Goal: Obtain resource: Obtain resource

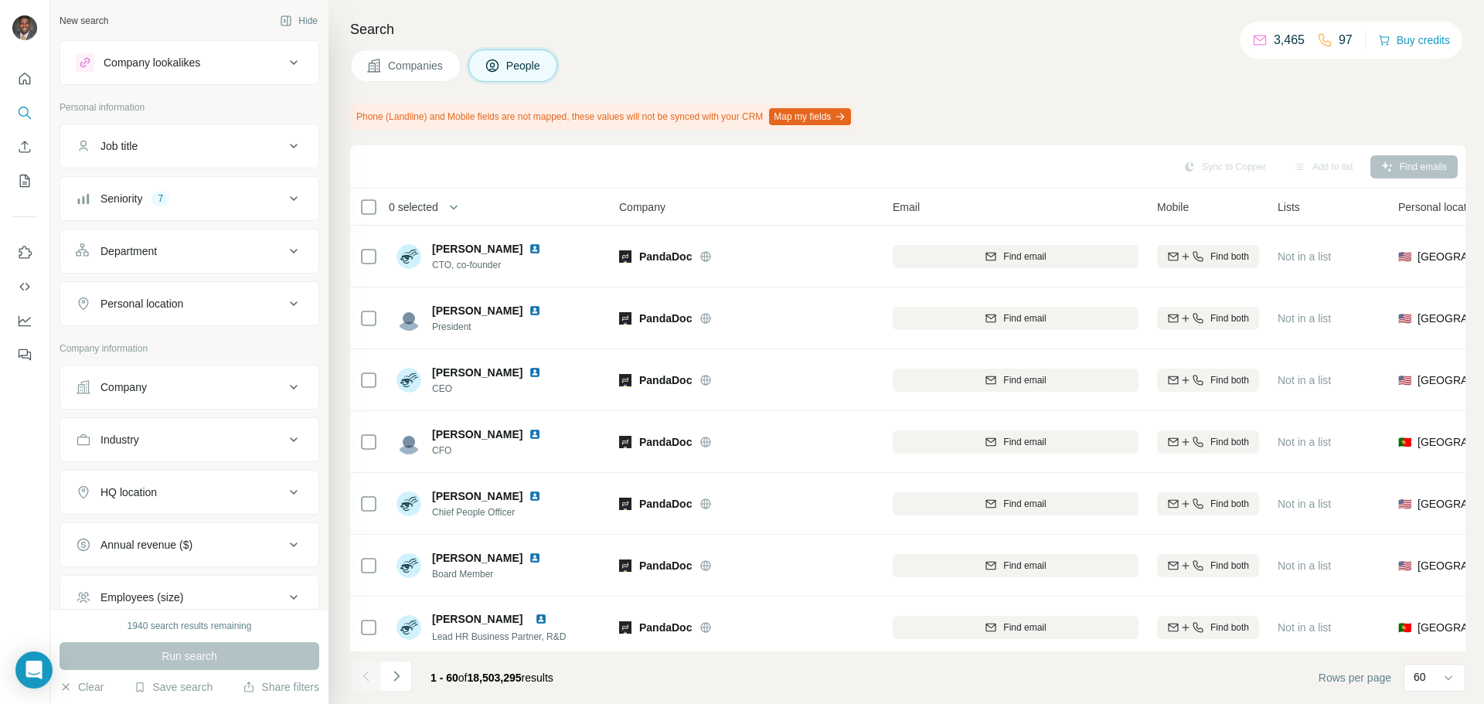
click at [257, 196] on div "Seniority 7" at bounding box center [180, 198] width 209 height 15
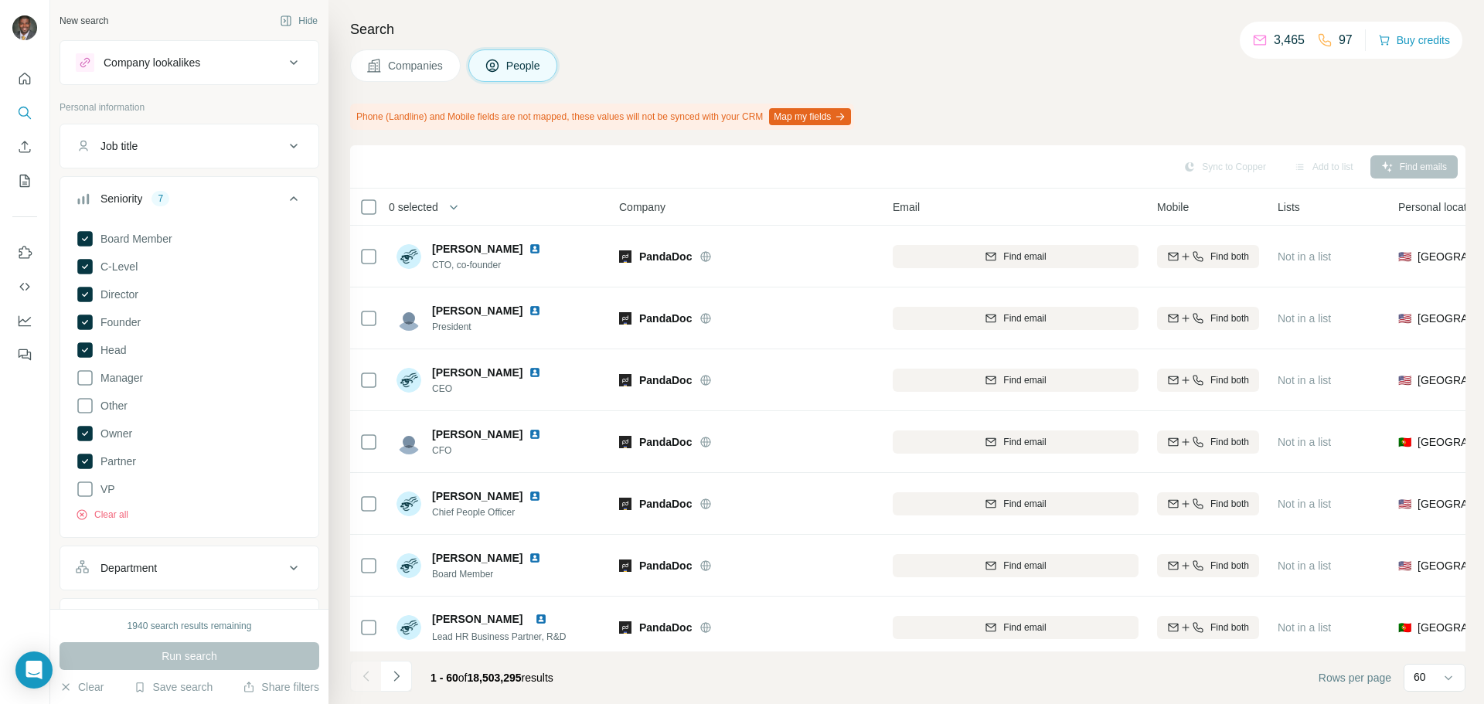
click at [284, 194] on icon at bounding box center [293, 198] width 19 height 19
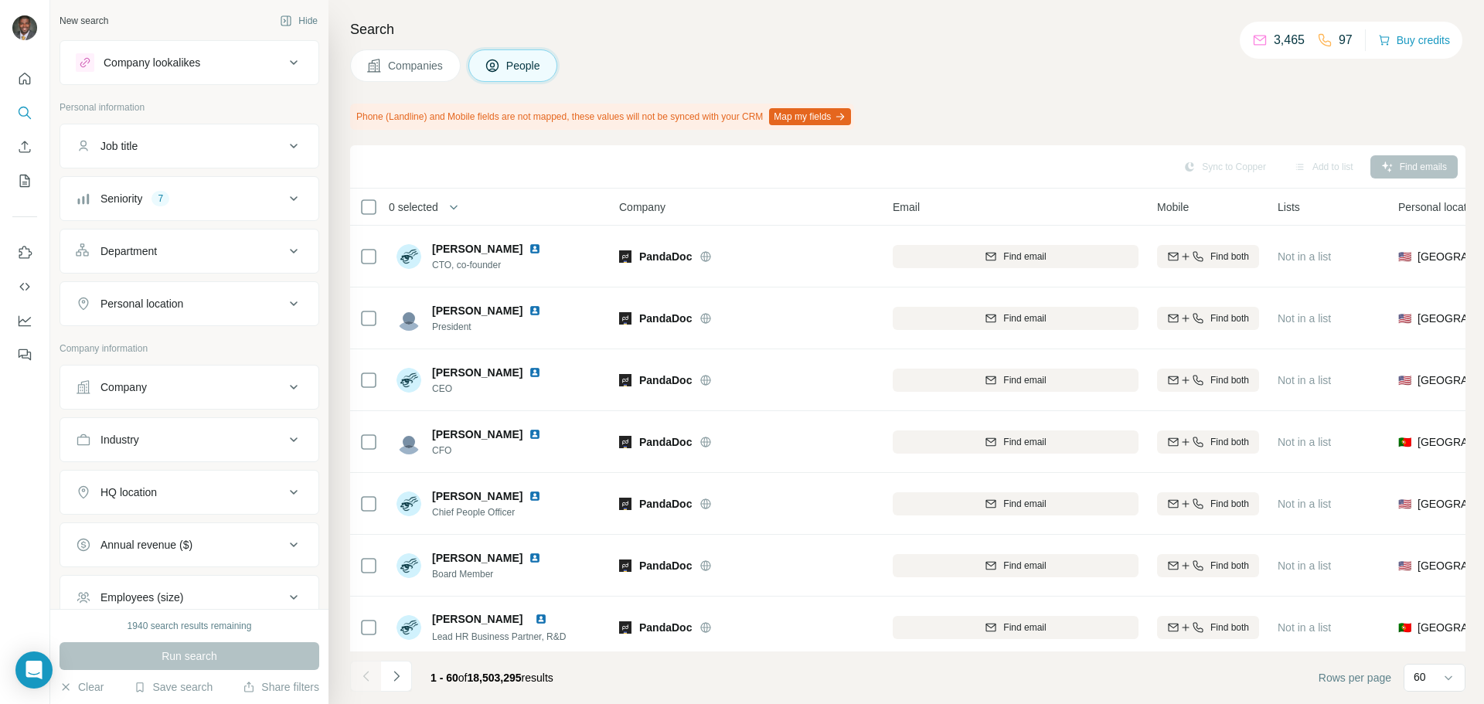
click at [239, 388] on div "Company" at bounding box center [180, 386] width 209 height 15
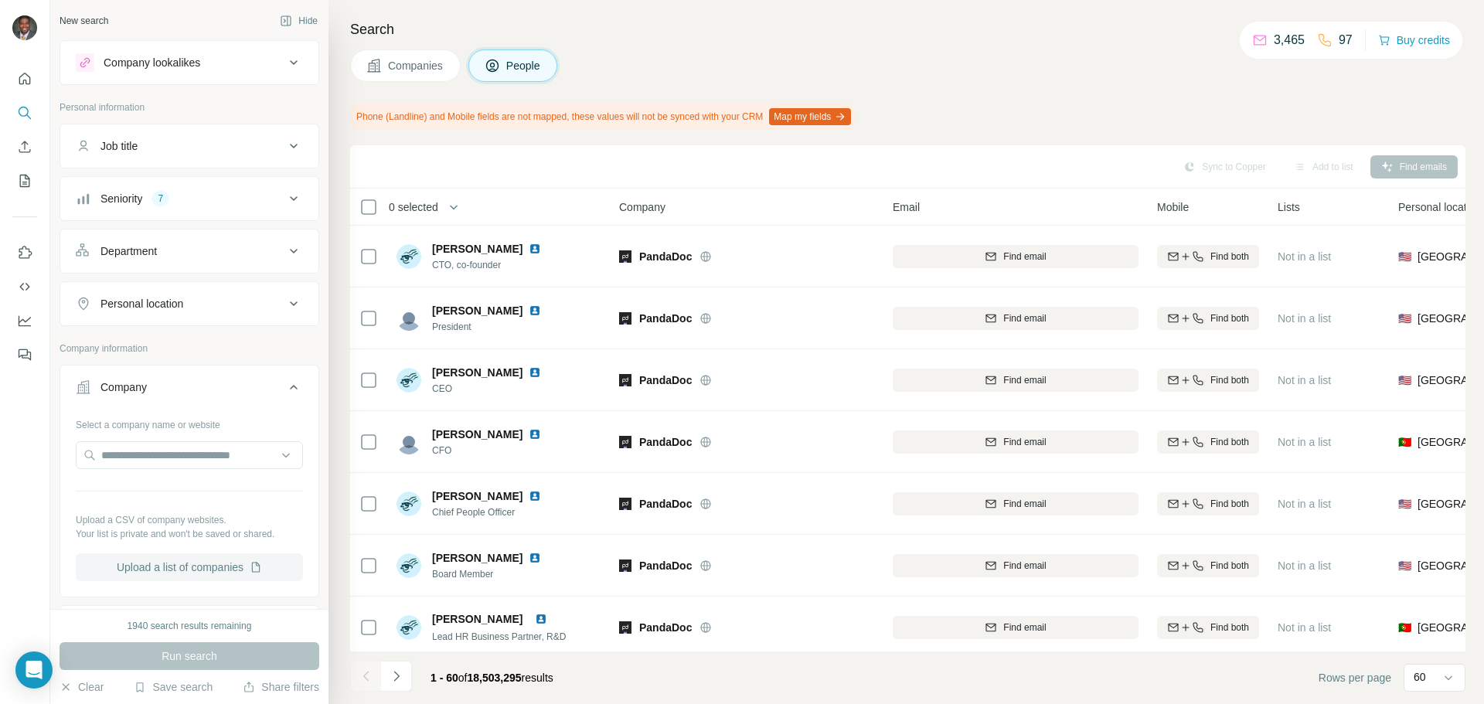
drag, startPoint x: 185, startPoint y: 569, endPoint x: 194, endPoint y: 569, distance: 8.5
click at [194, 569] on button "Upload a list of companies" at bounding box center [189, 567] width 227 height 28
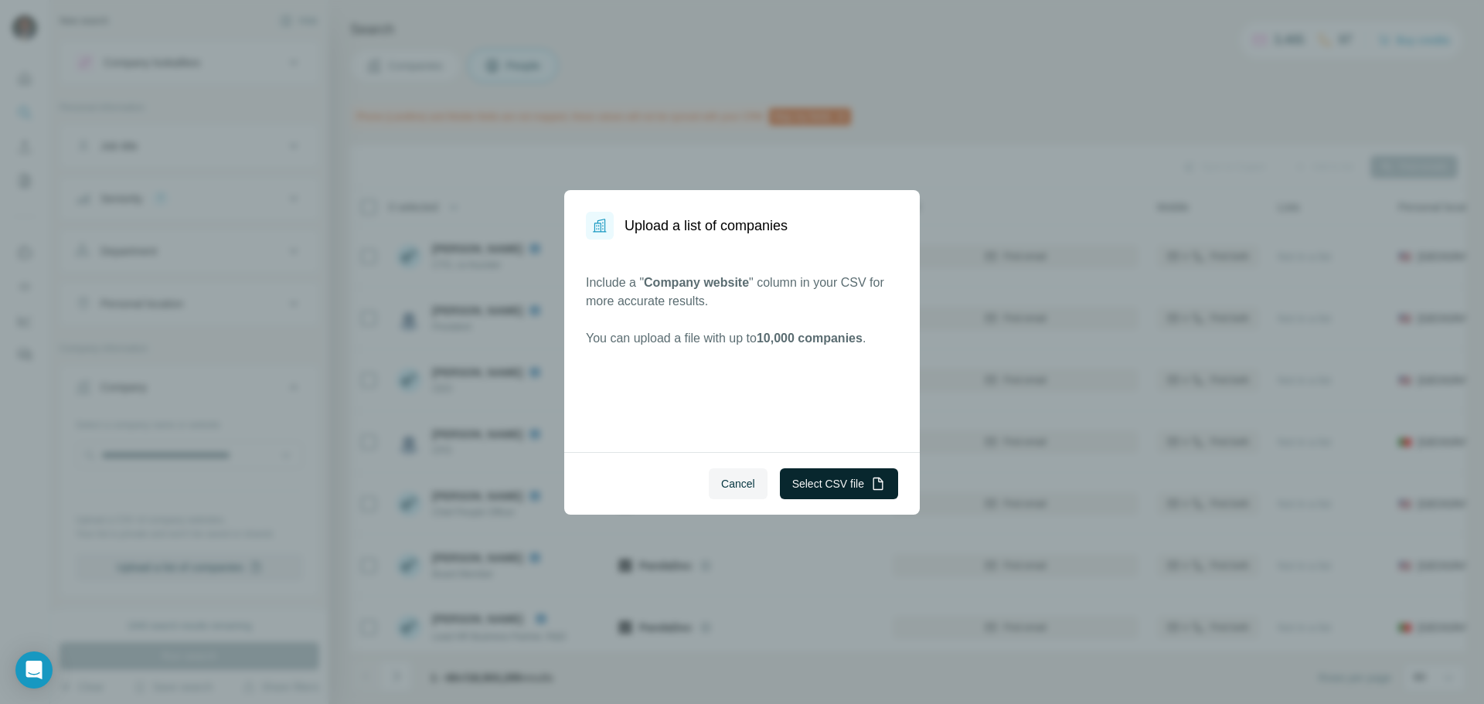
click at [827, 491] on button "Select CSV file" at bounding box center [839, 483] width 118 height 31
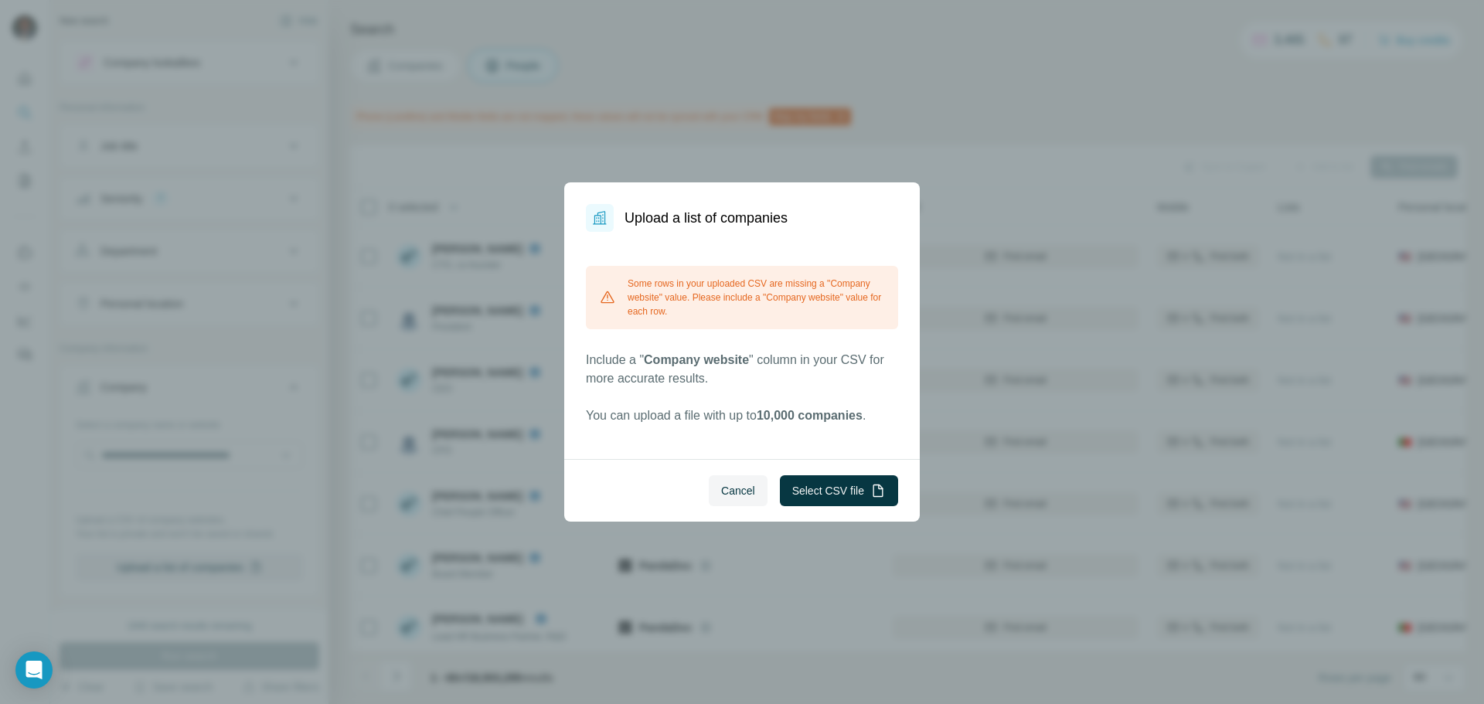
drag, startPoint x: 701, startPoint y: 319, endPoint x: 694, endPoint y: 344, distance: 25.7
click at [699, 319] on div "Some rows in your uploaded CSV are missing a "Company website" value. Please in…" at bounding box center [742, 297] width 312 height 63
click at [807, 482] on button "Select CSV file" at bounding box center [839, 490] width 118 height 31
click at [741, 485] on span "Cancel" at bounding box center [738, 490] width 34 height 15
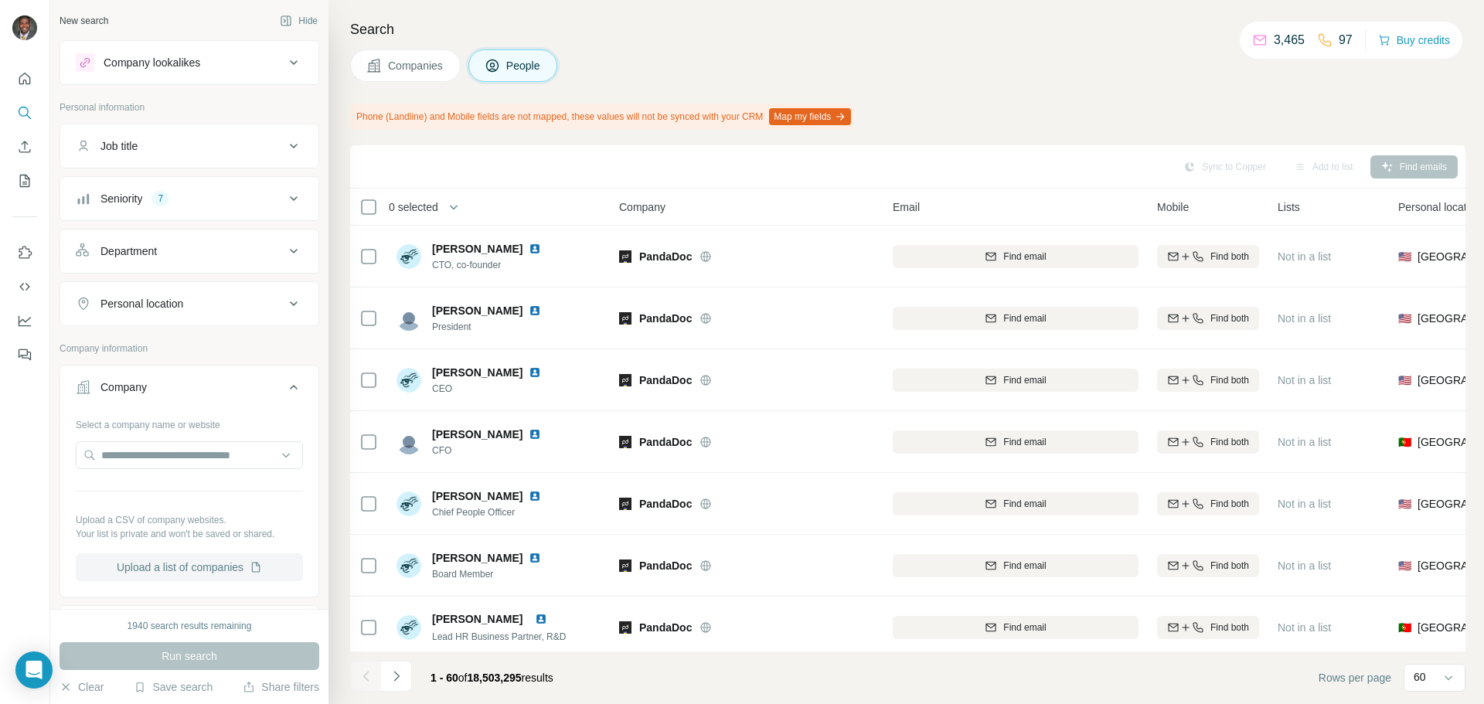
click at [179, 567] on button "Upload a list of companies" at bounding box center [189, 567] width 227 height 28
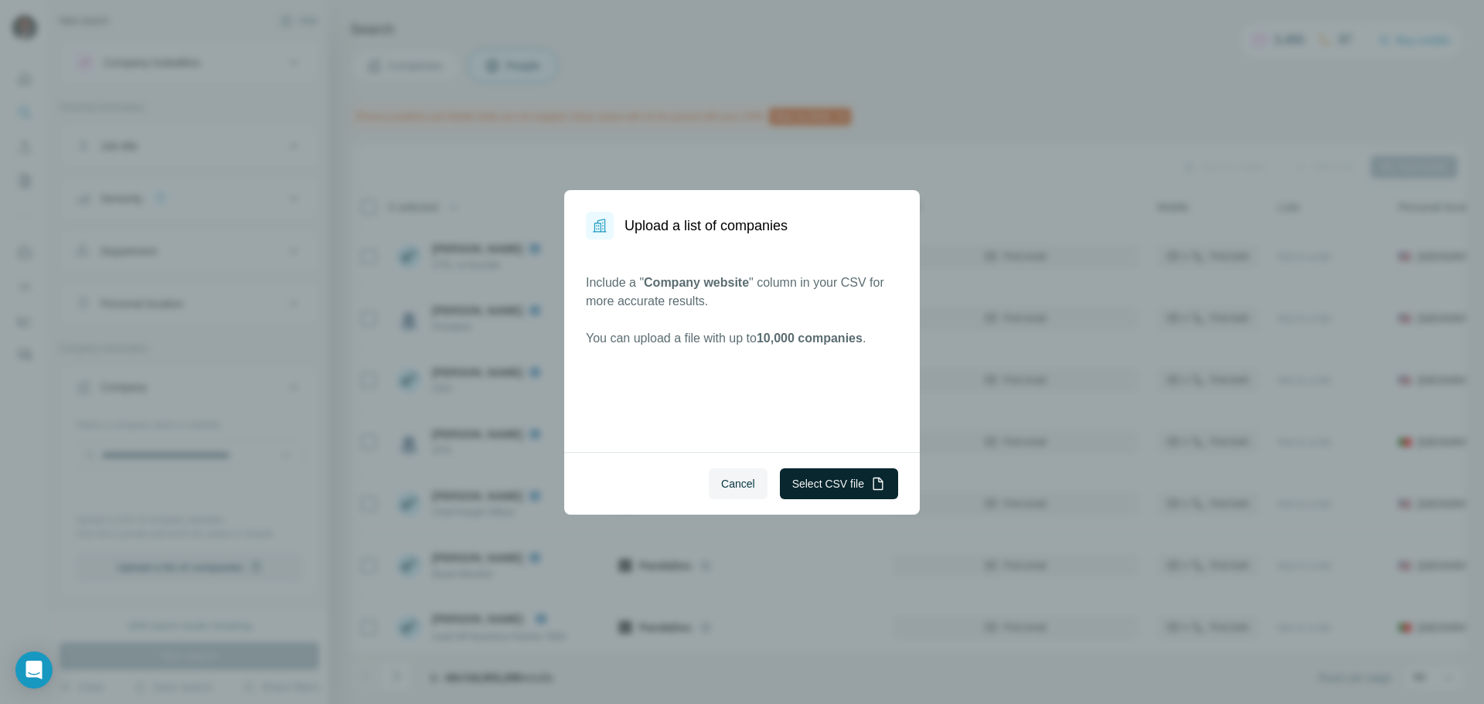
click at [784, 487] on button "Select CSV file" at bounding box center [839, 483] width 118 height 31
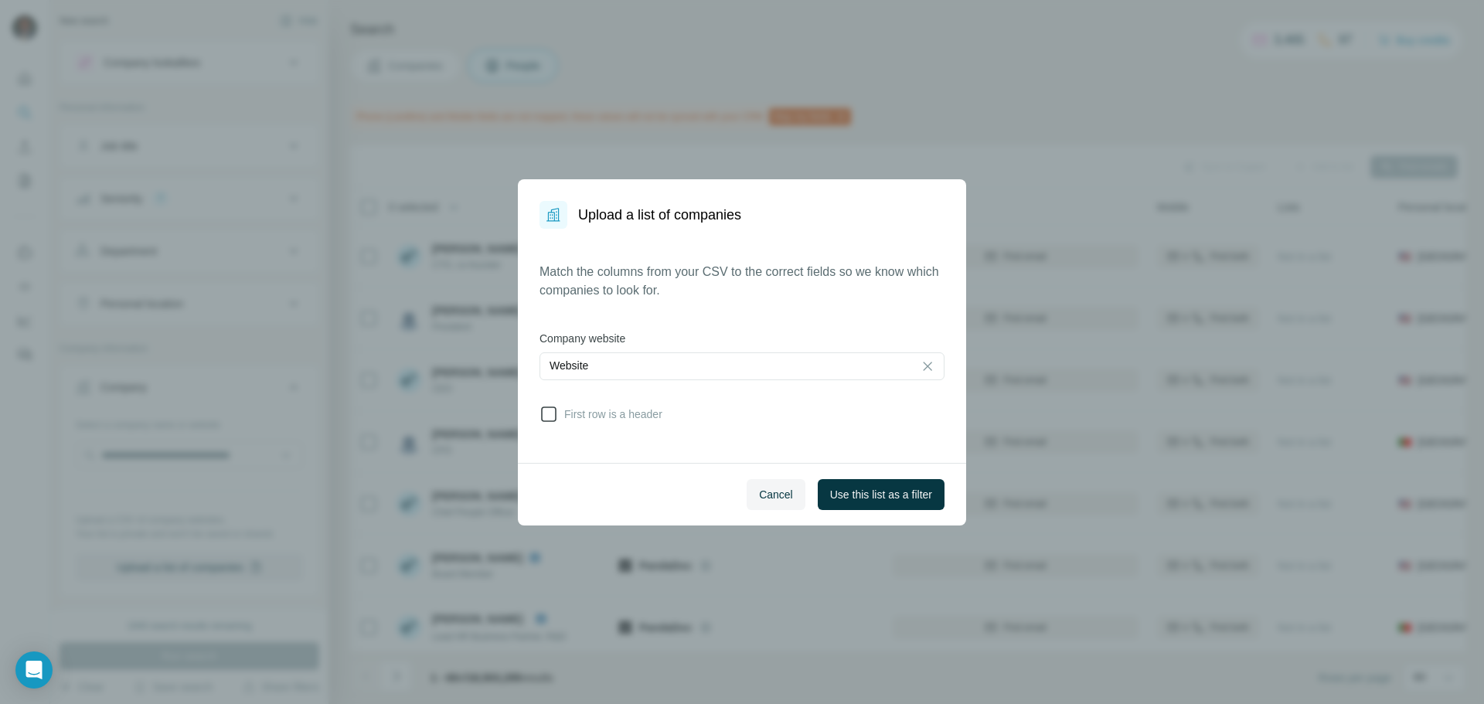
click at [559, 423] on label "First row is a header" at bounding box center [600, 414] width 123 height 19
click at [924, 495] on span "Use this list as a filter" at bounding box center [881, 494] width 102 height 15
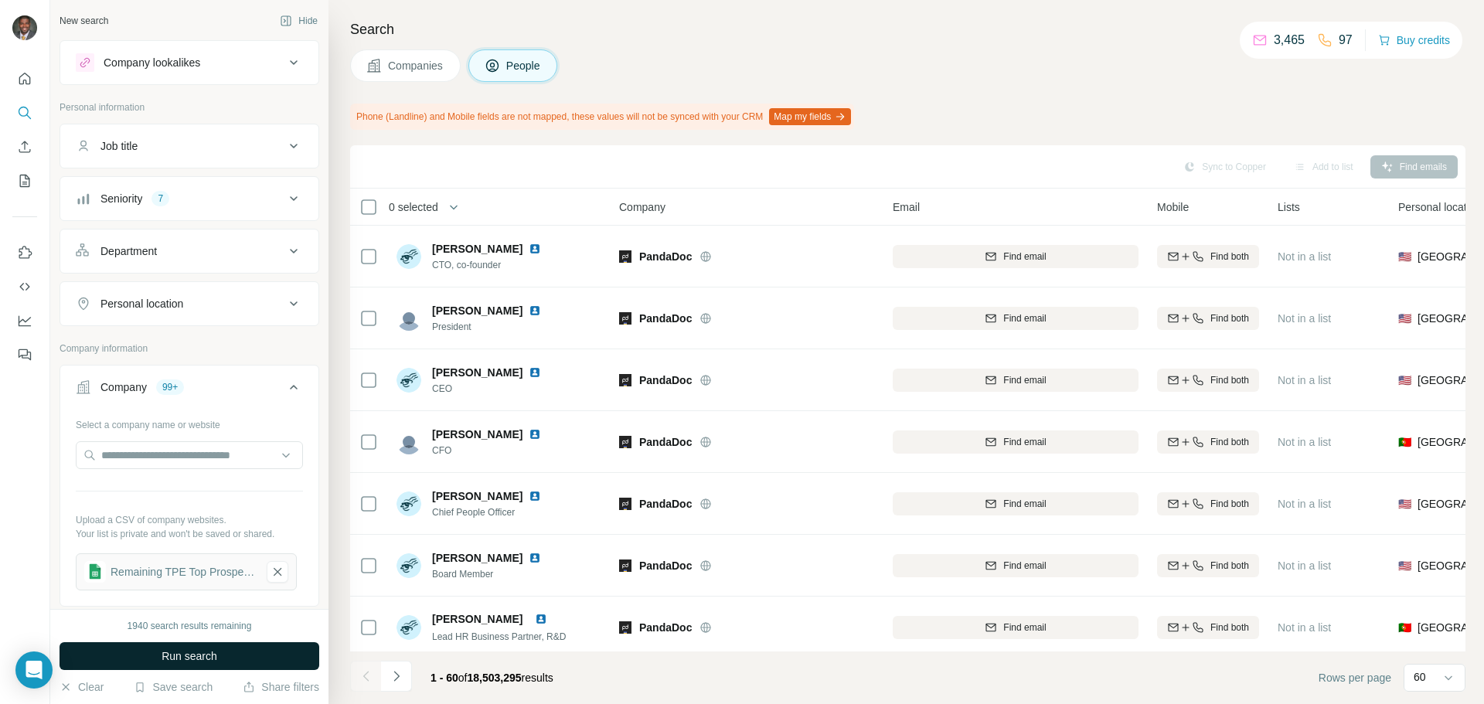
click at [200, 661] on span "Run search" at bounding box center [189, 655] width 56 height 15
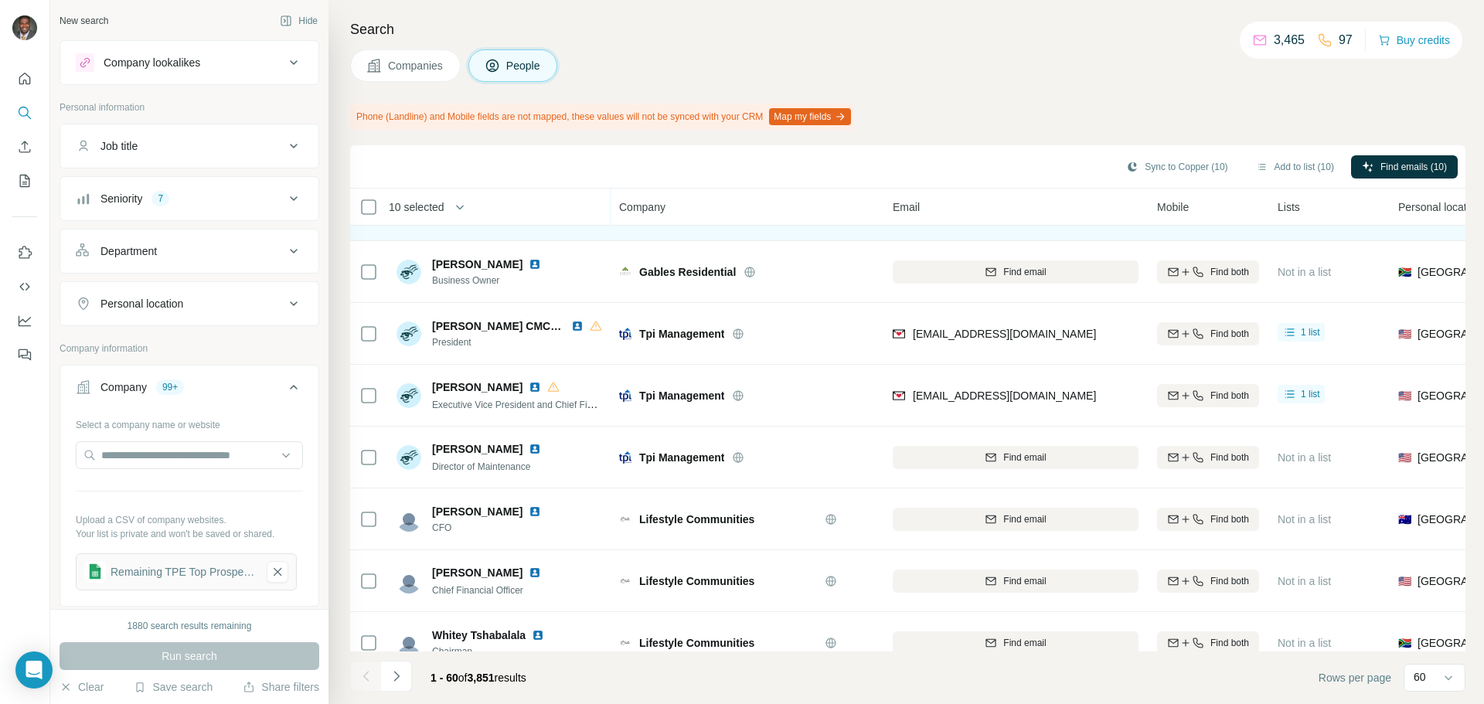
scroll to position [2627, 0]
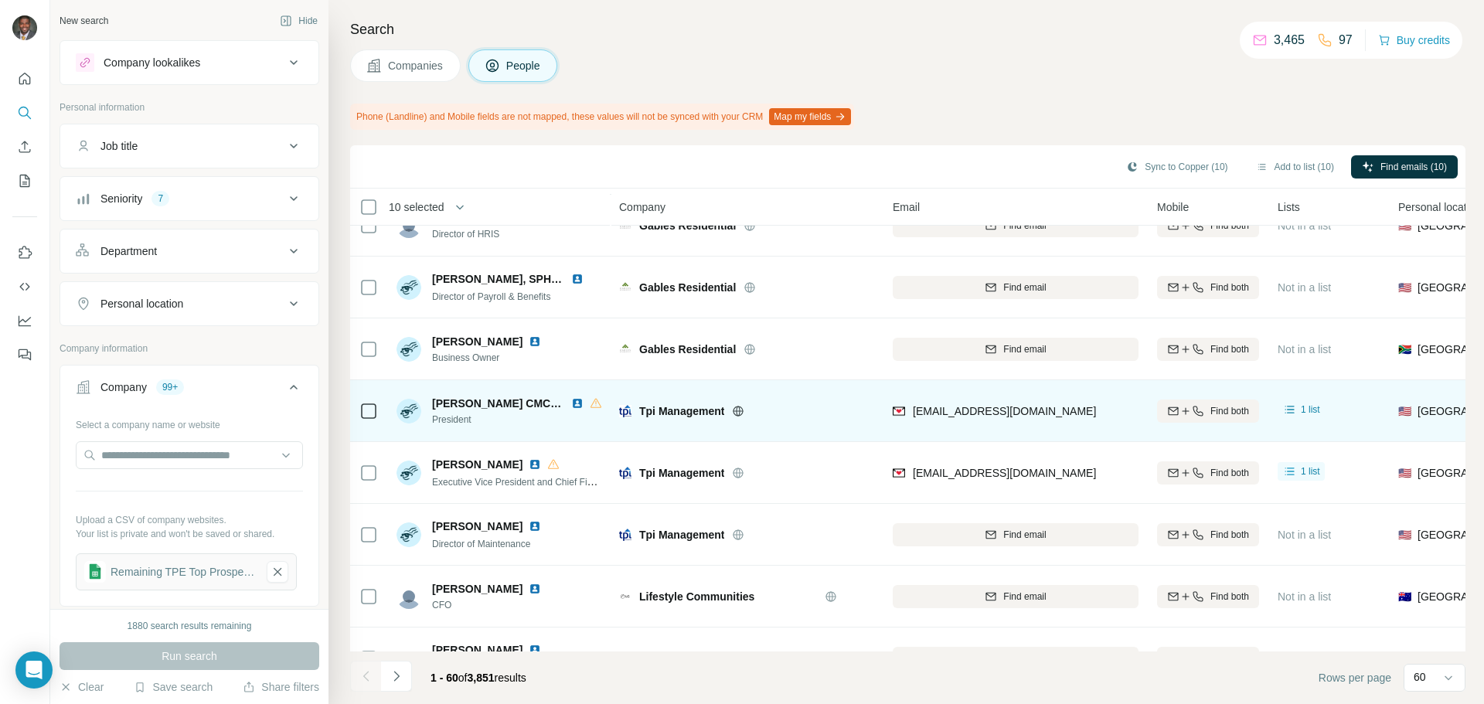
click at [379, 416] on td at bounding box center [368, 411] width 37 height 62
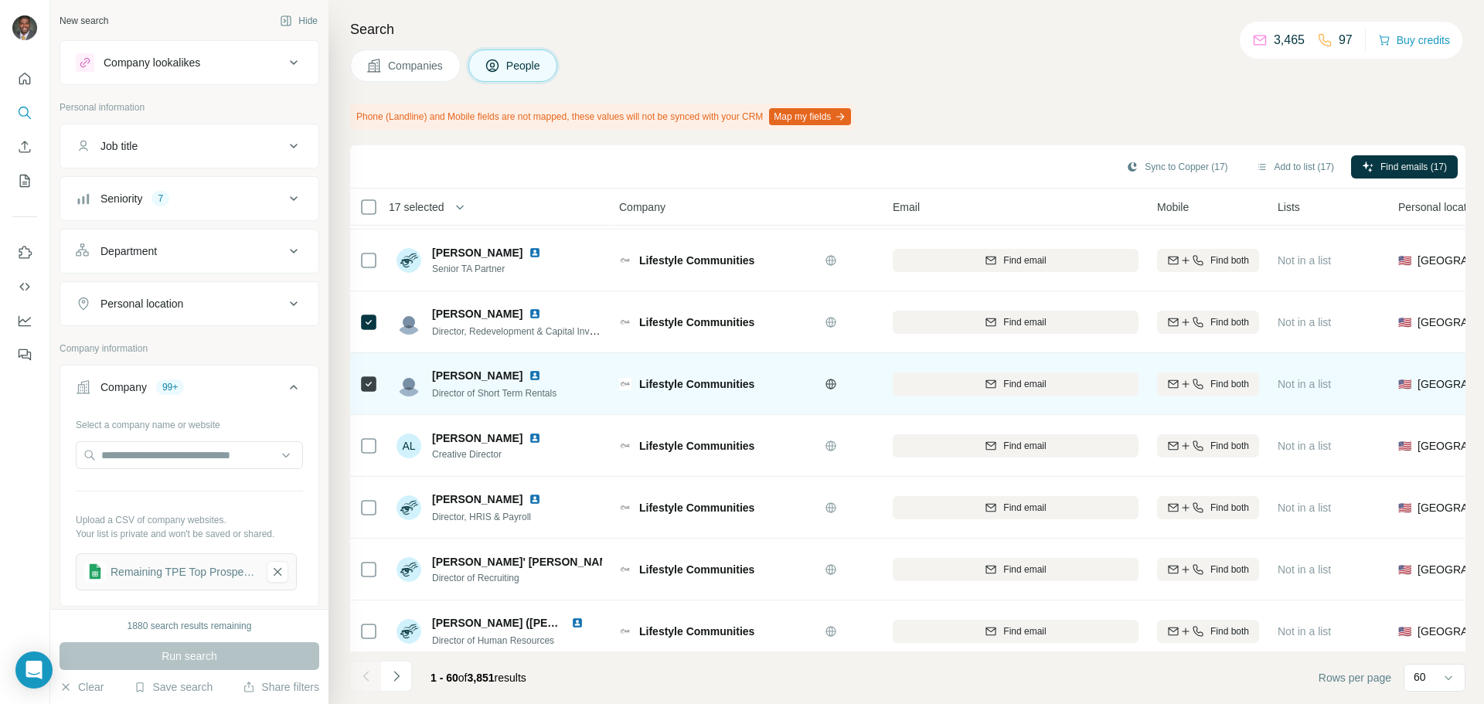
scroll to position [3291, 0]
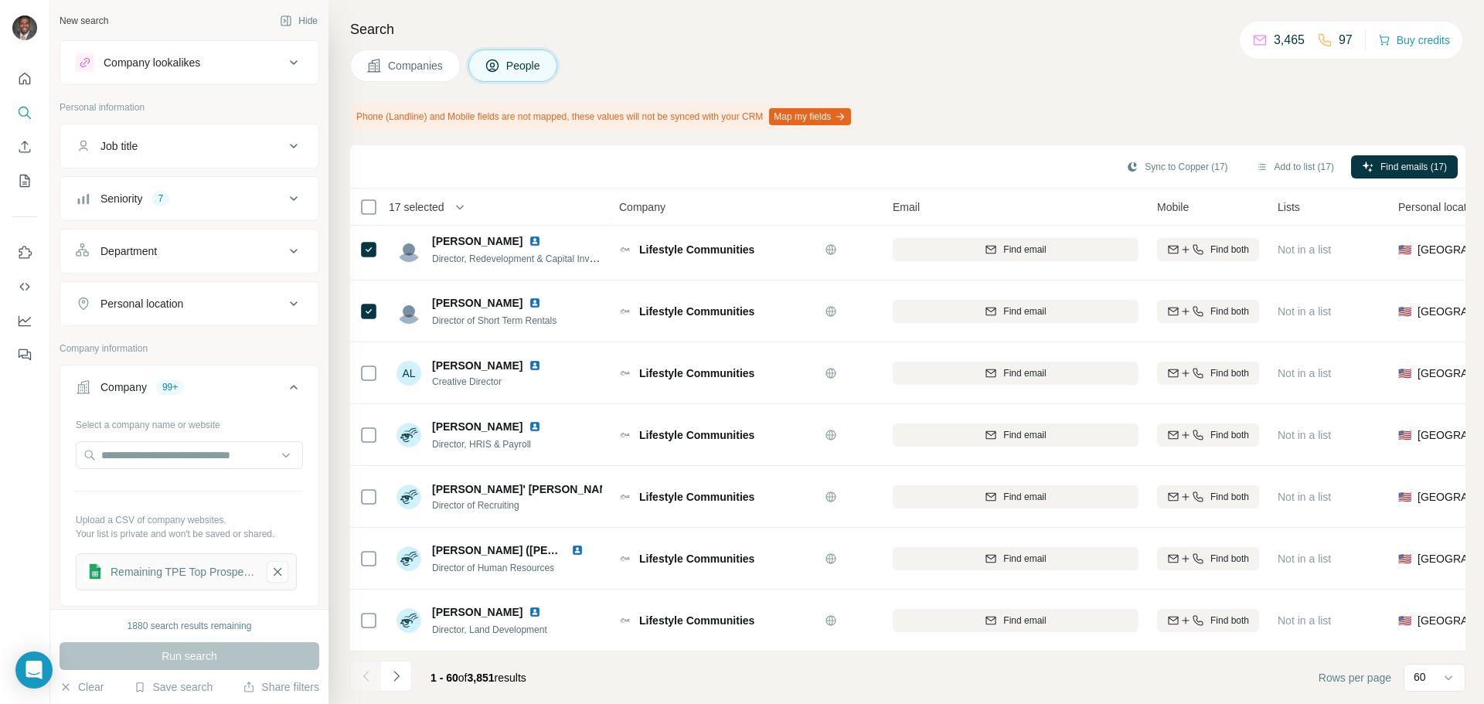
click at [403, 678] on icon "Navigate to next page" at bounding box center [396, 675] width 15 height 15
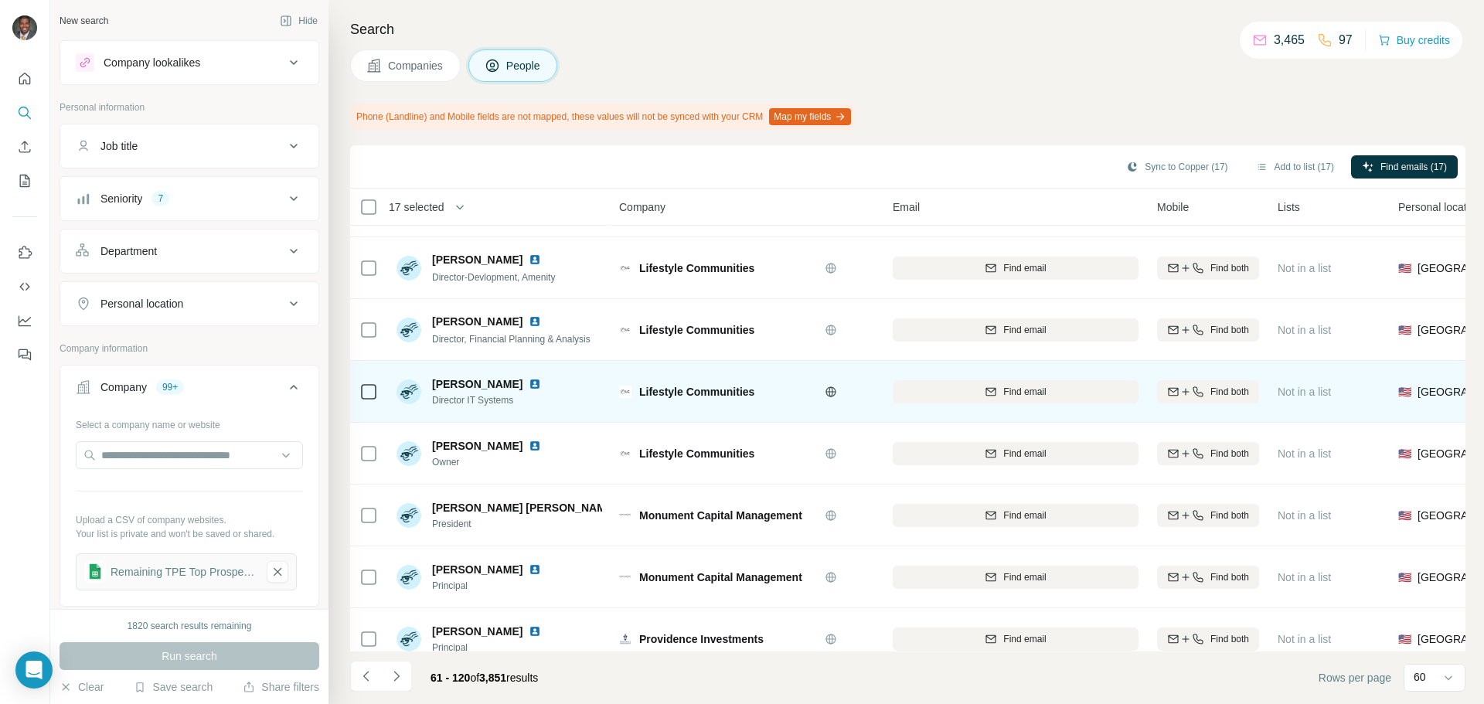
scroll to position [386, 0]
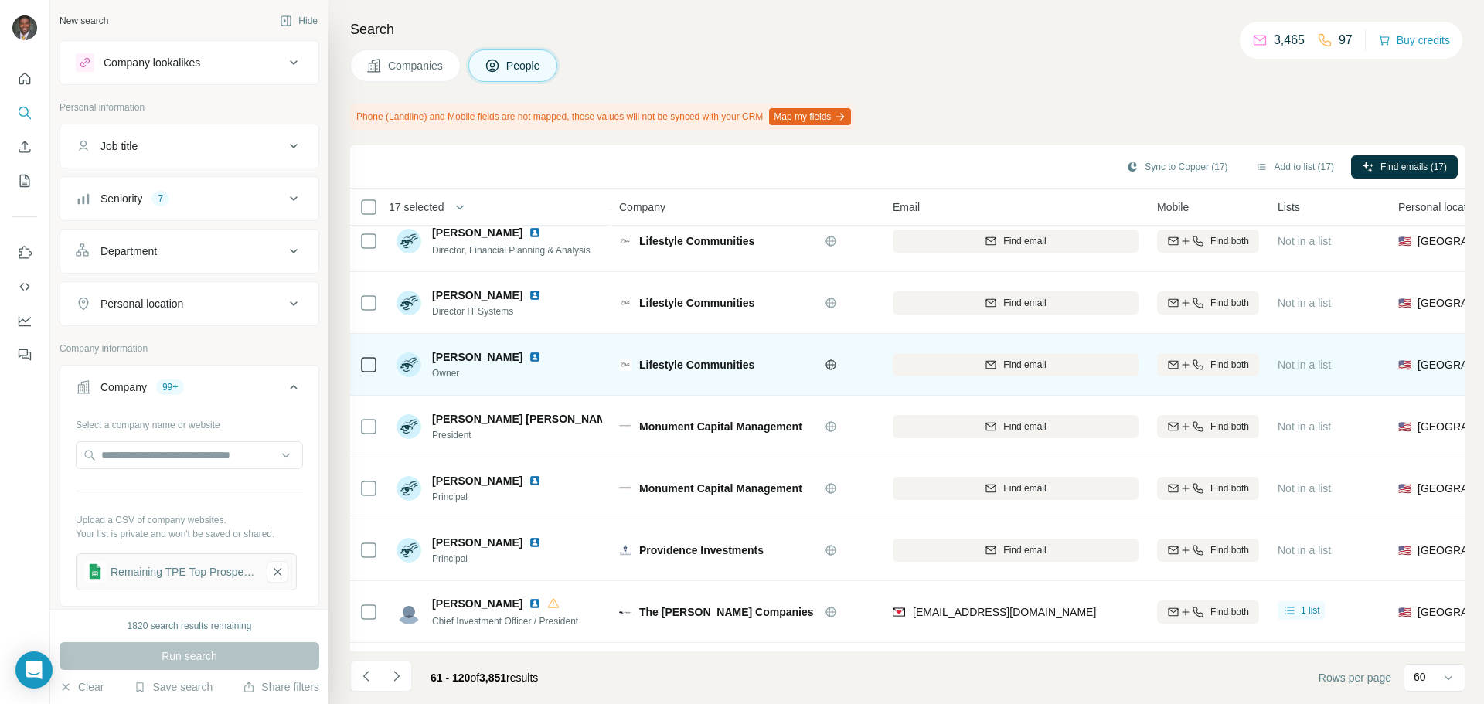
click at [541, 360] on img at bounding box center [535, 357] width 12 height 12
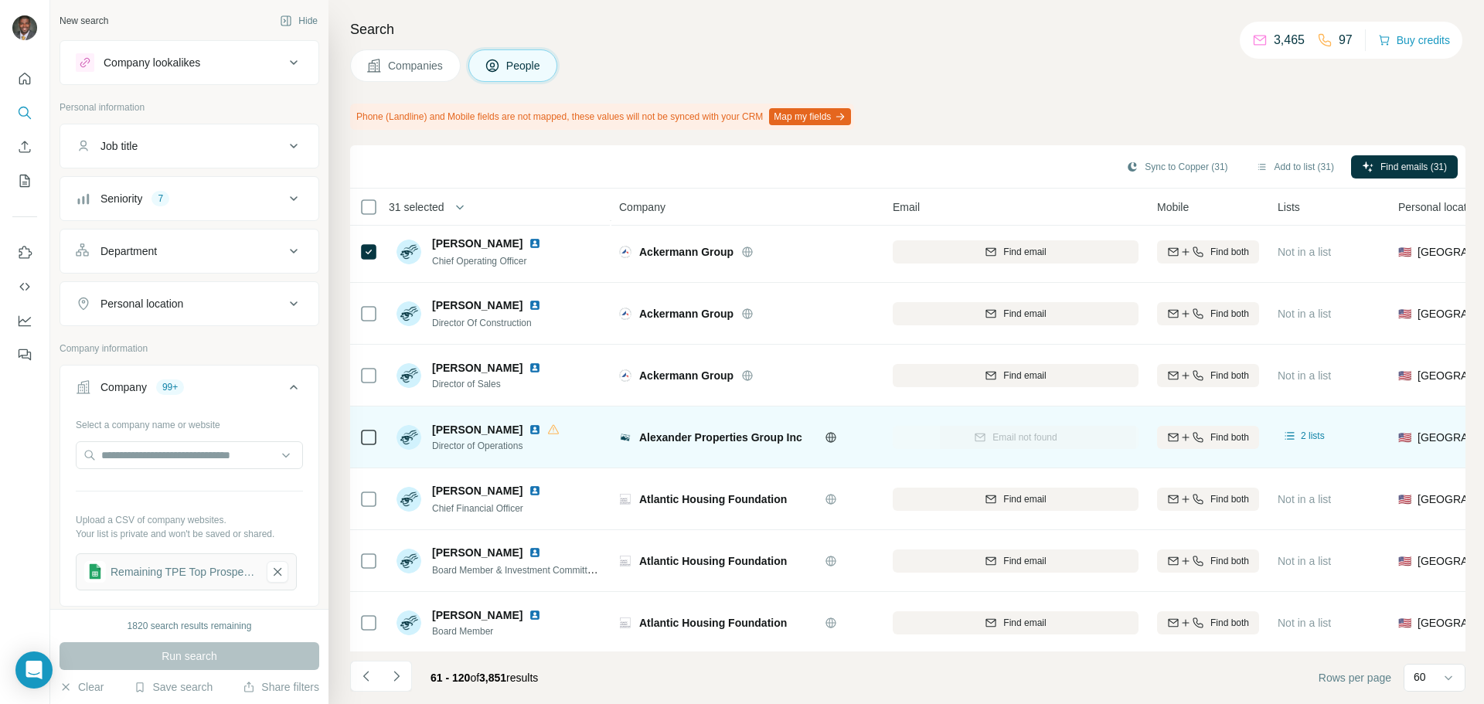
scroll to position [2936, 0]
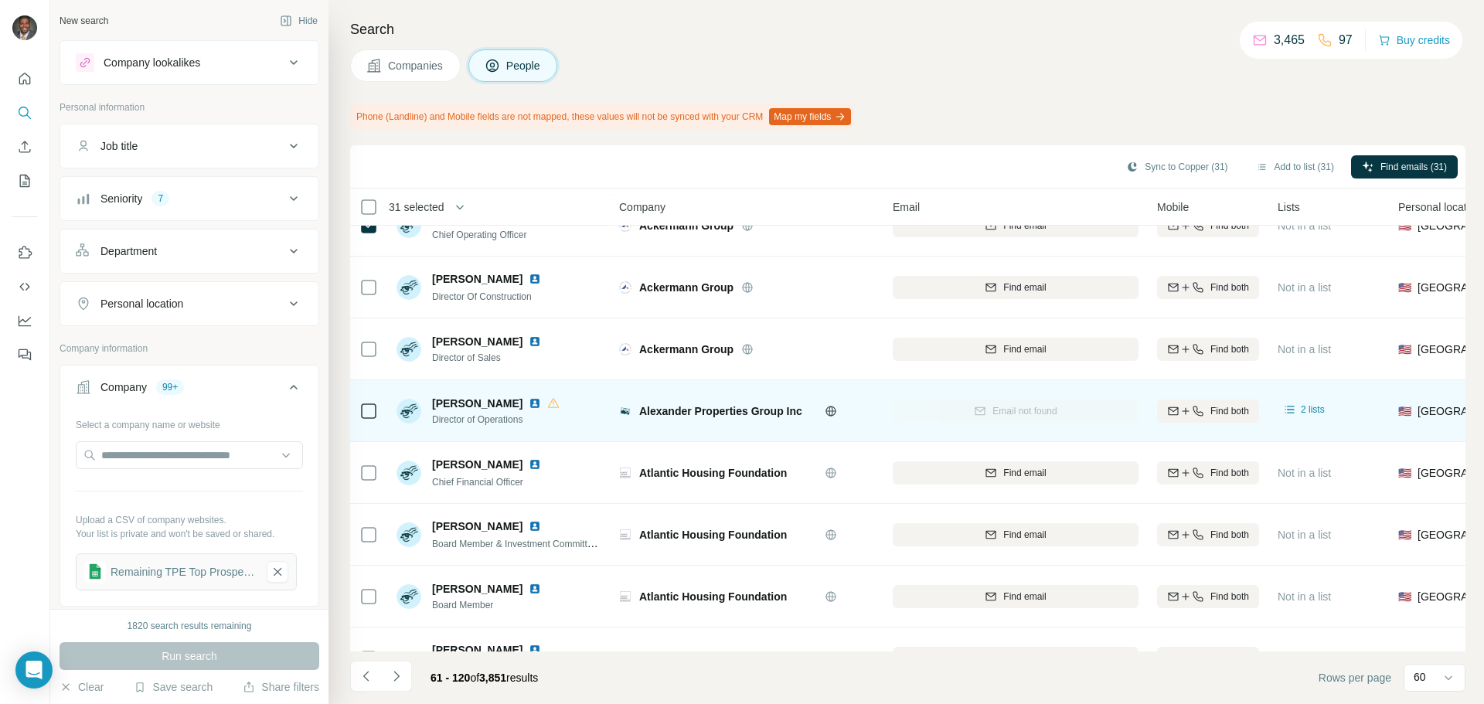
click at [376, 406] on icon at bounding box center [368, 411] width 19 height 19
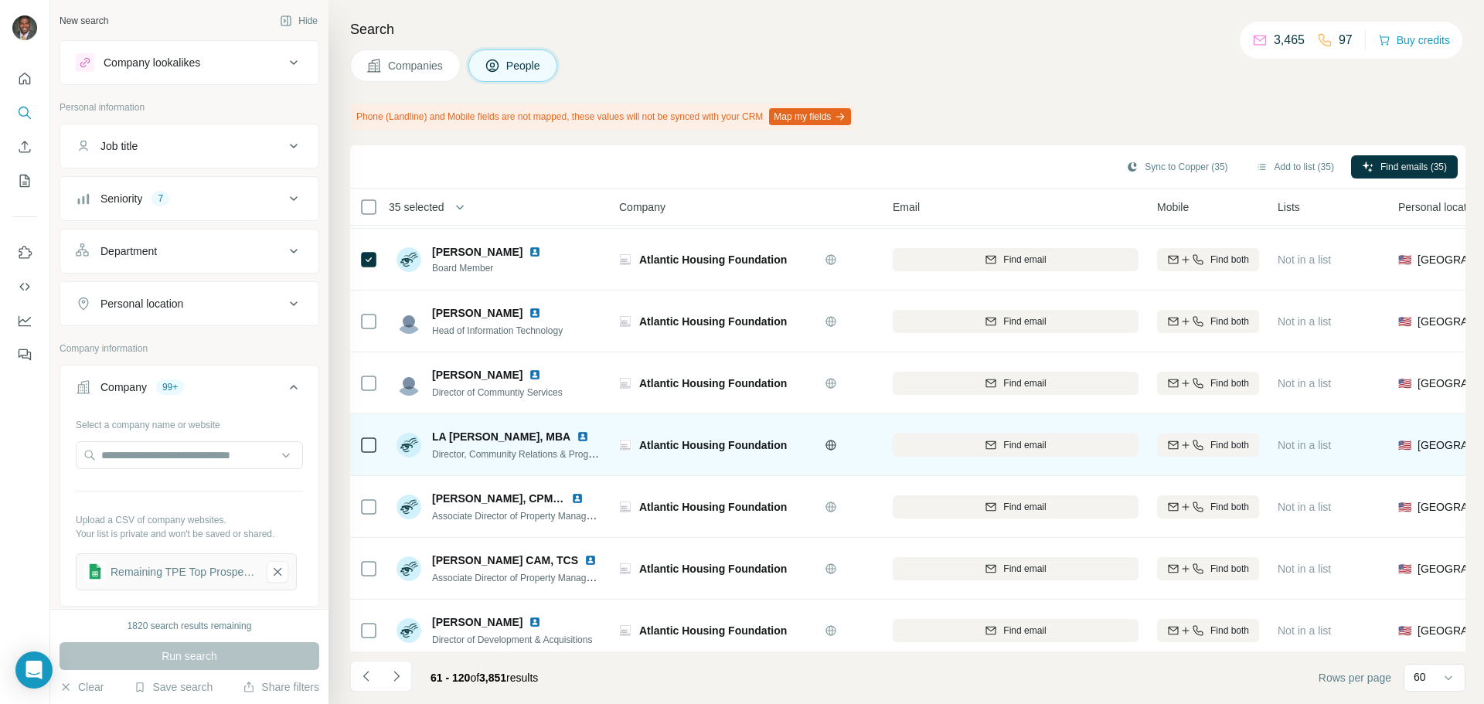
scroll to position [3291, 0]
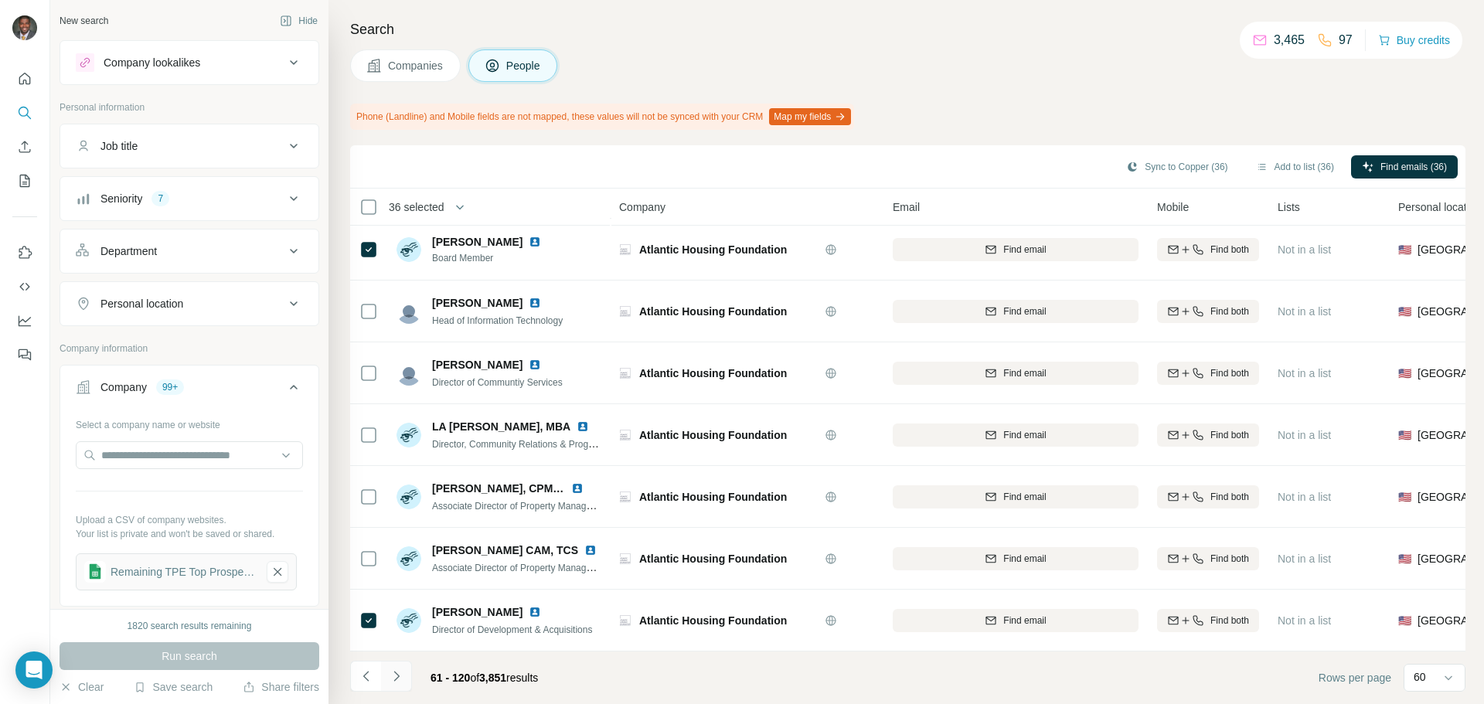
click at [402, 680] on icon "Navigate to next page" at bounding box center [396, 675] width 15 height 15
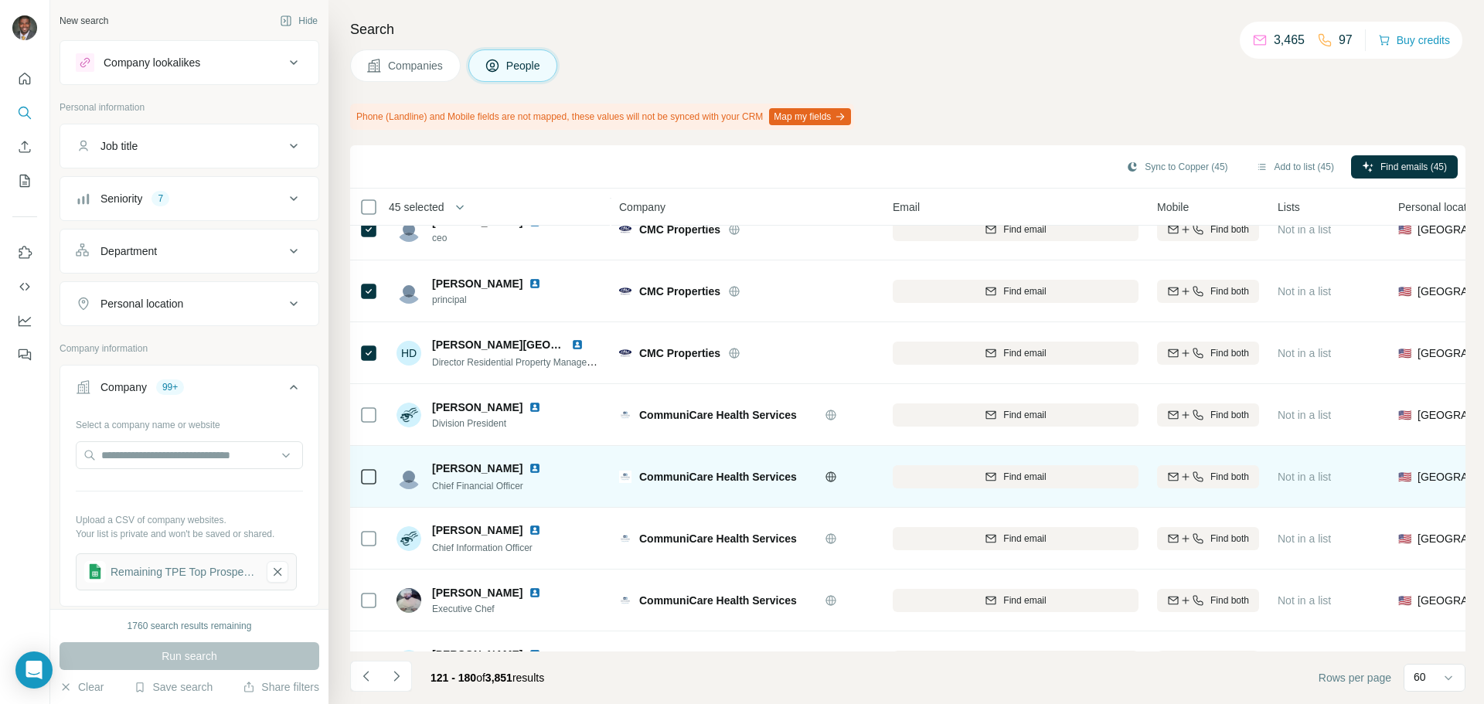
scroll to position [695, 0]
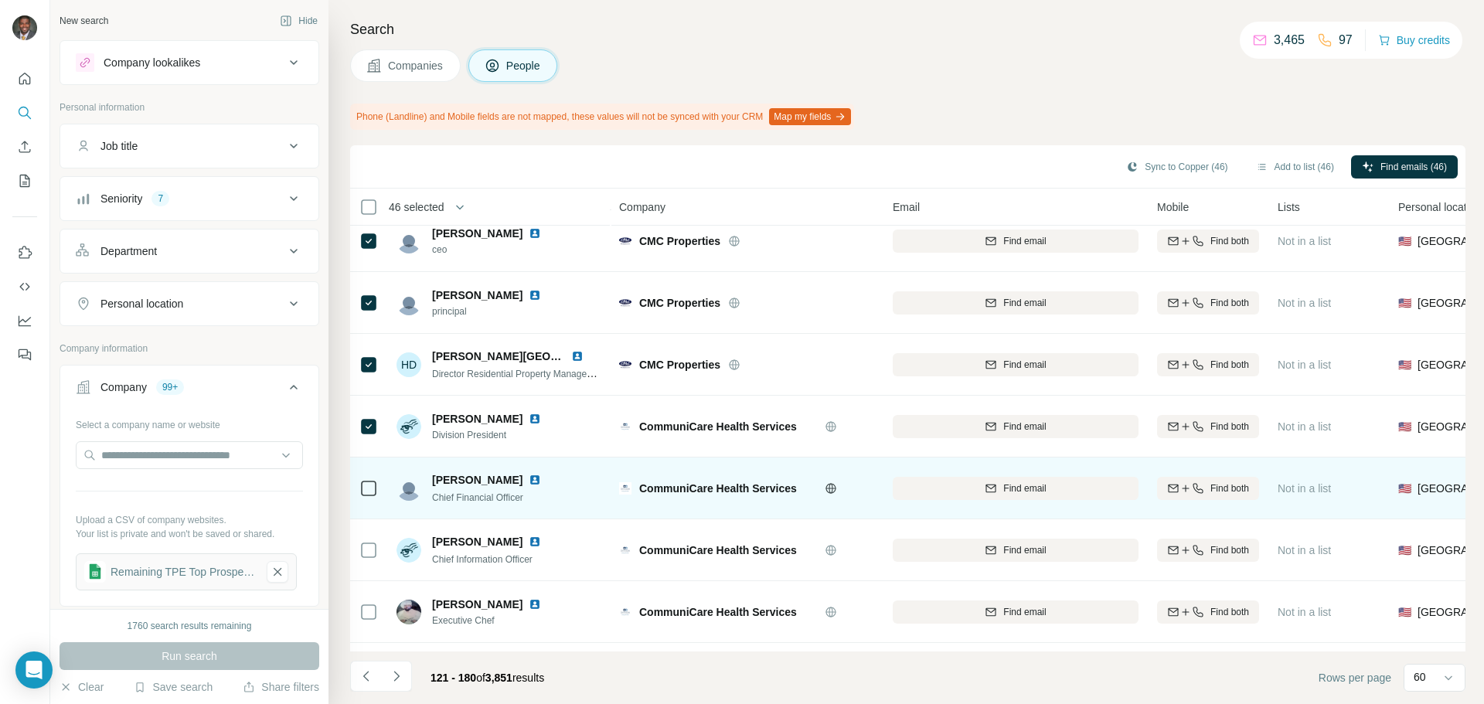
click at [376, 486] on icon at bounding box center [368, 488] width 19 height 19
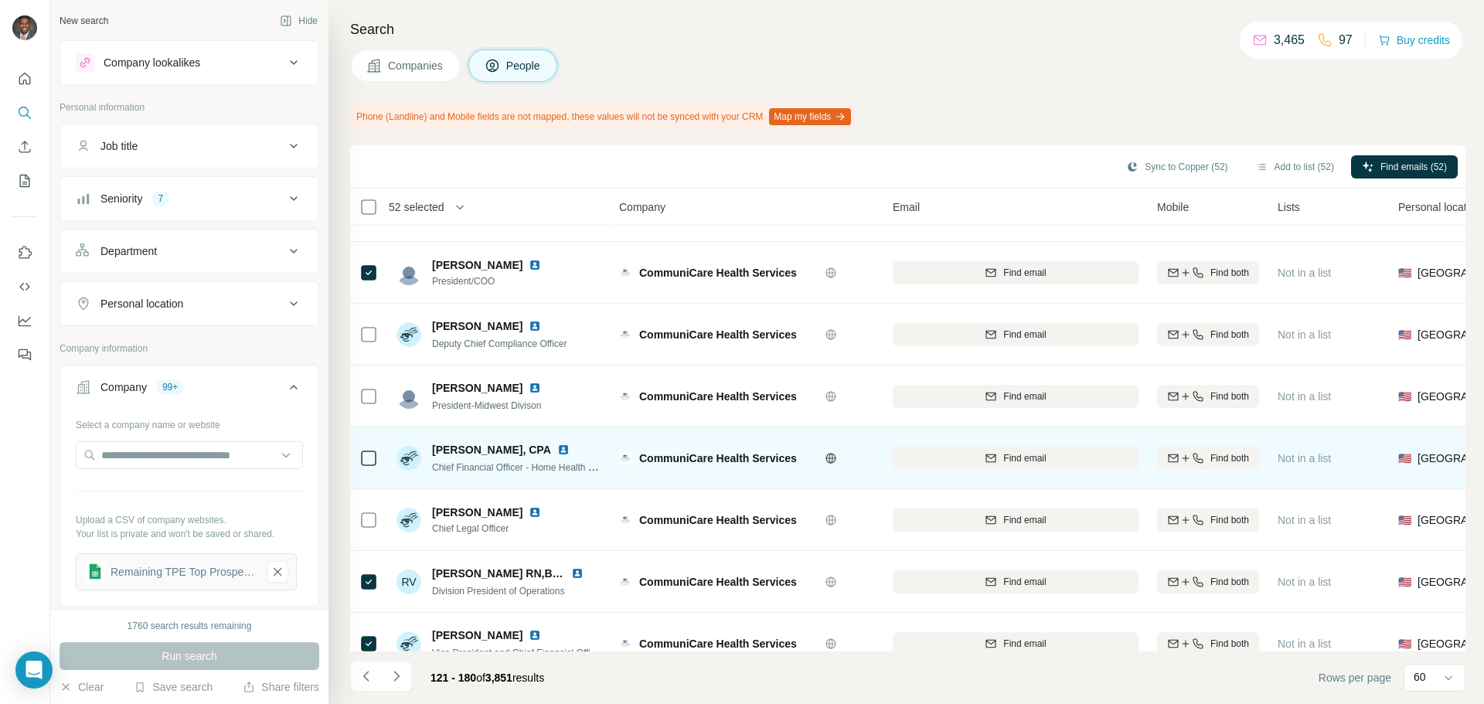
scroll to position [1205, 0]
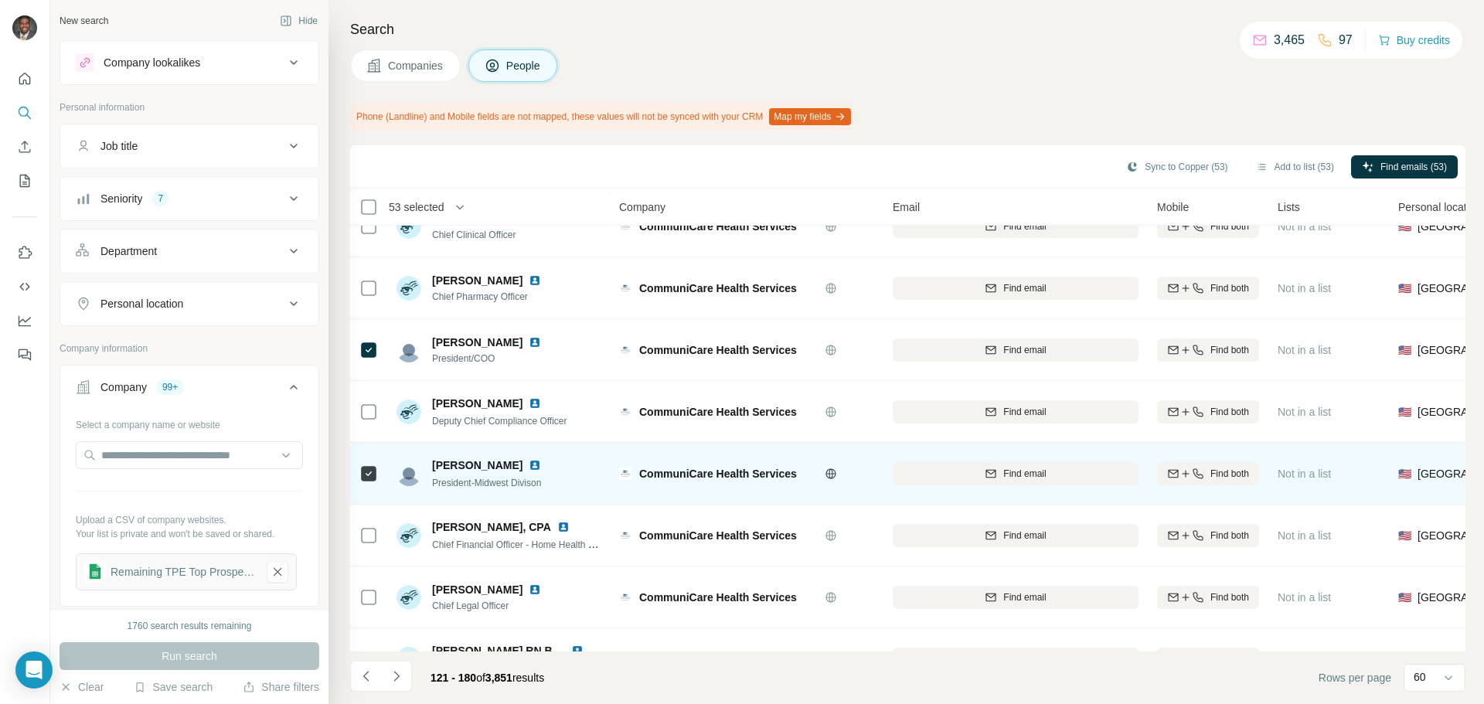
click at [529, 465] on img at bounding box center [535, 465] width 12 height 12
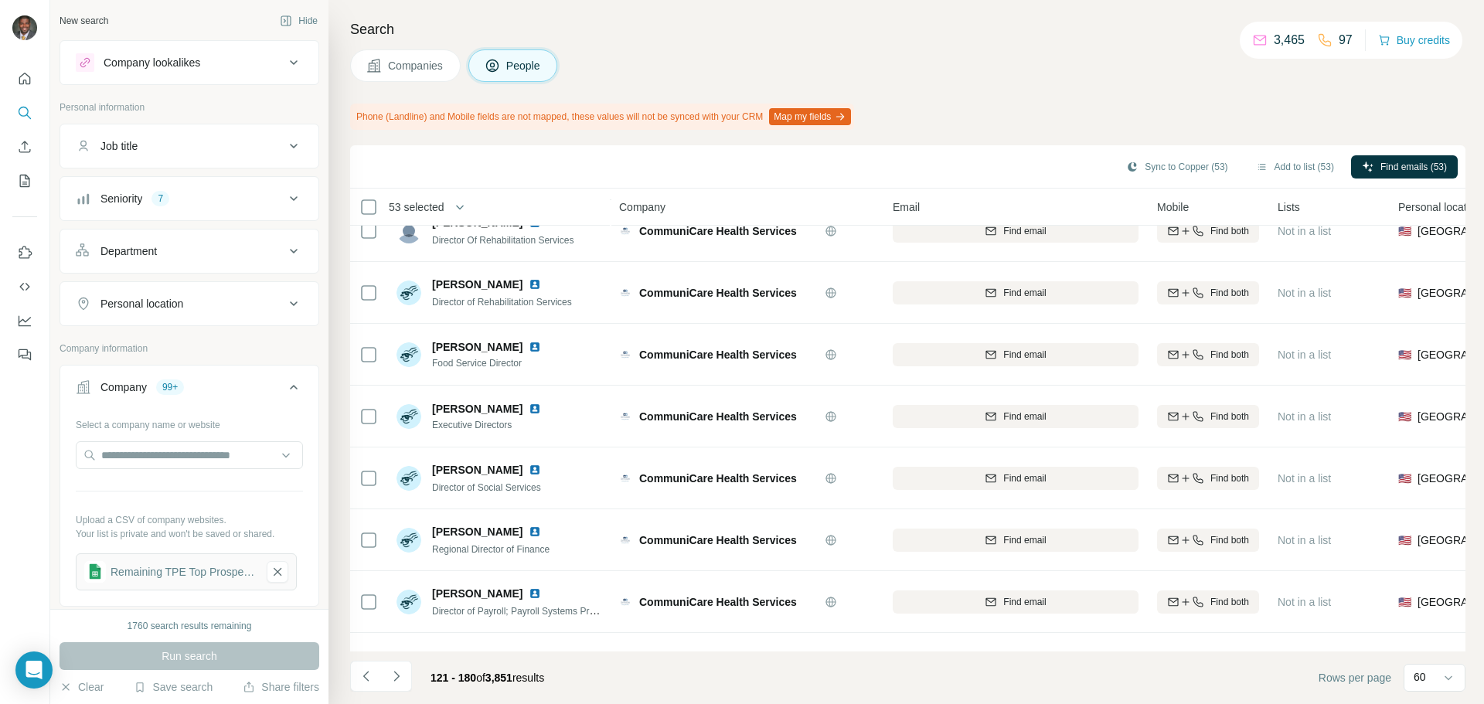
scroll to position [3291, 0]
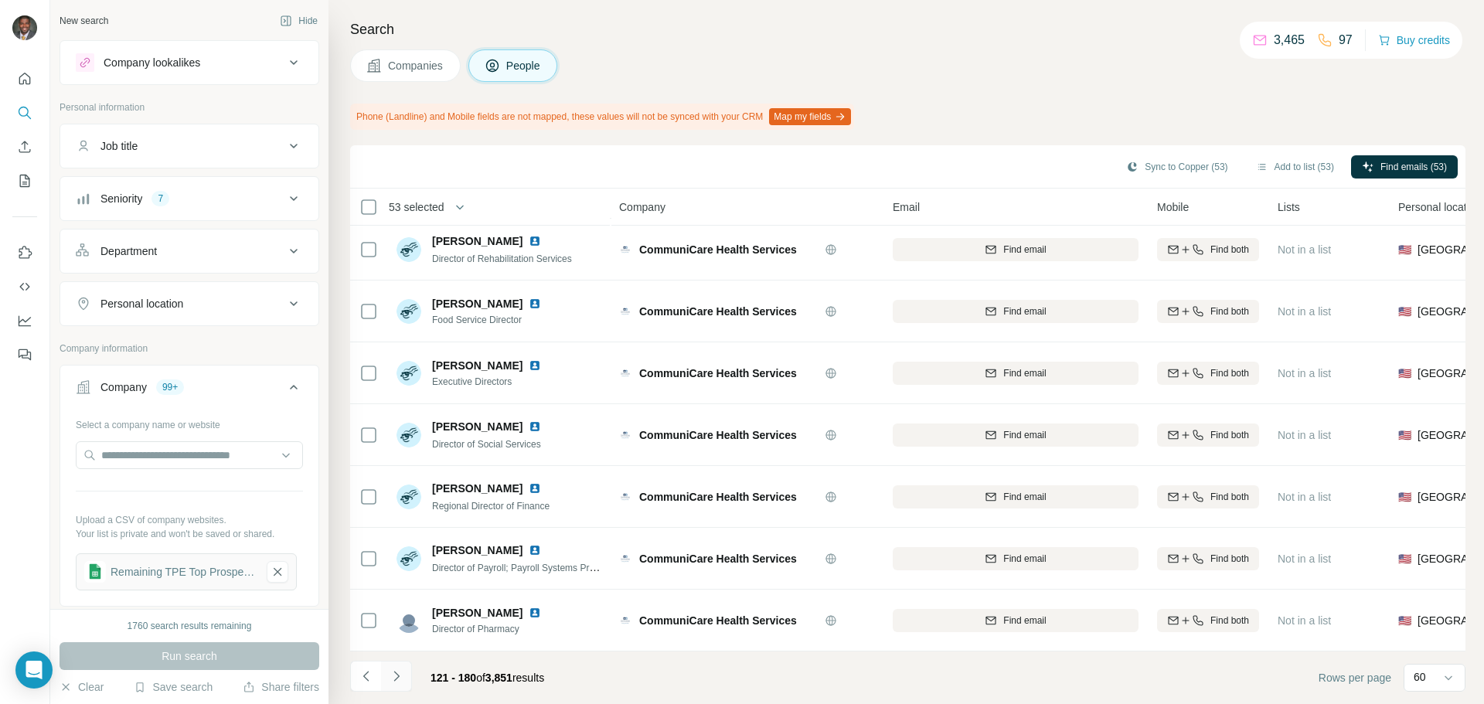
click at [391, 672] on icon "Navigate to next page" at bounding box center [396, 675] width 15 height 15
click at [395, 671] on icon "Navigate to next page" at bounding box center [396, 675] width 15 height 15
click at [393, 677] on icon "Navigate to next page" at bounding box center [396, 675] width 15 height 15
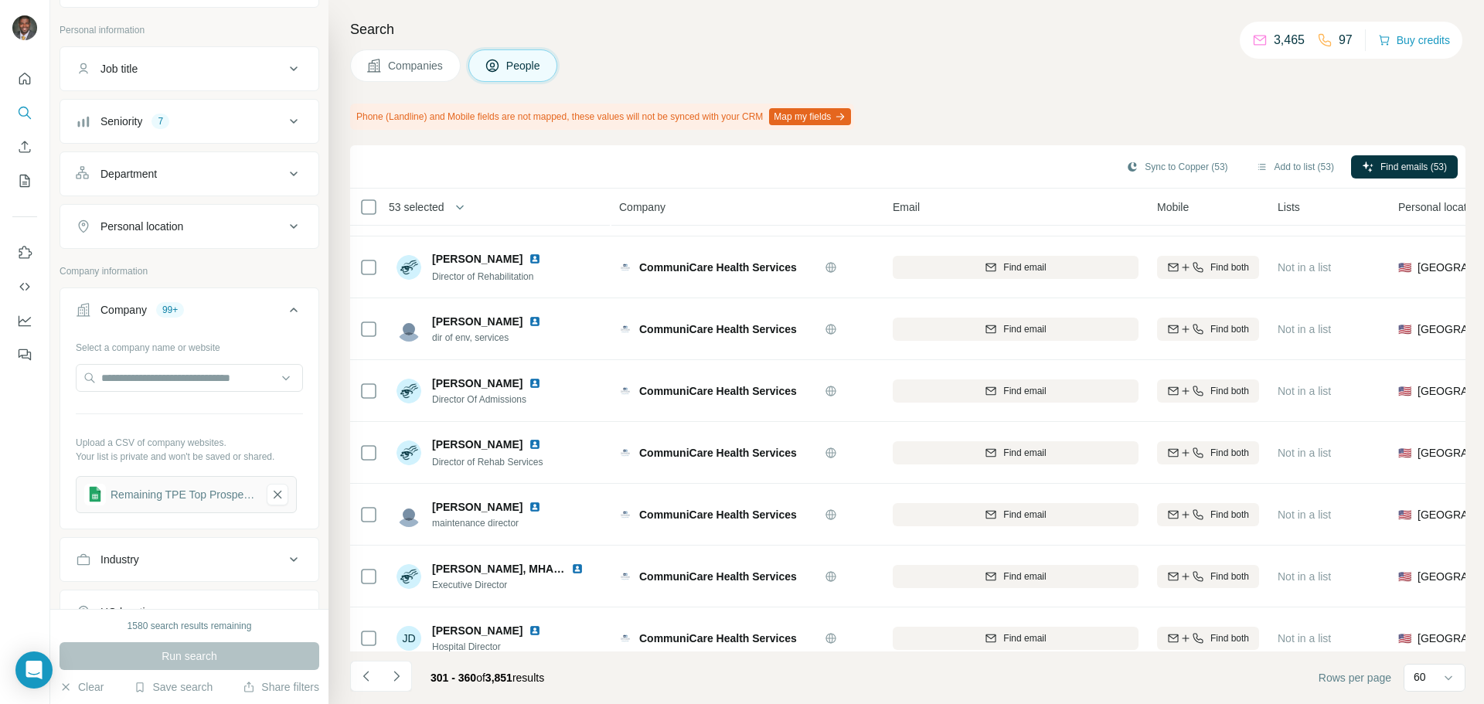
scroll to position [3059, 0]
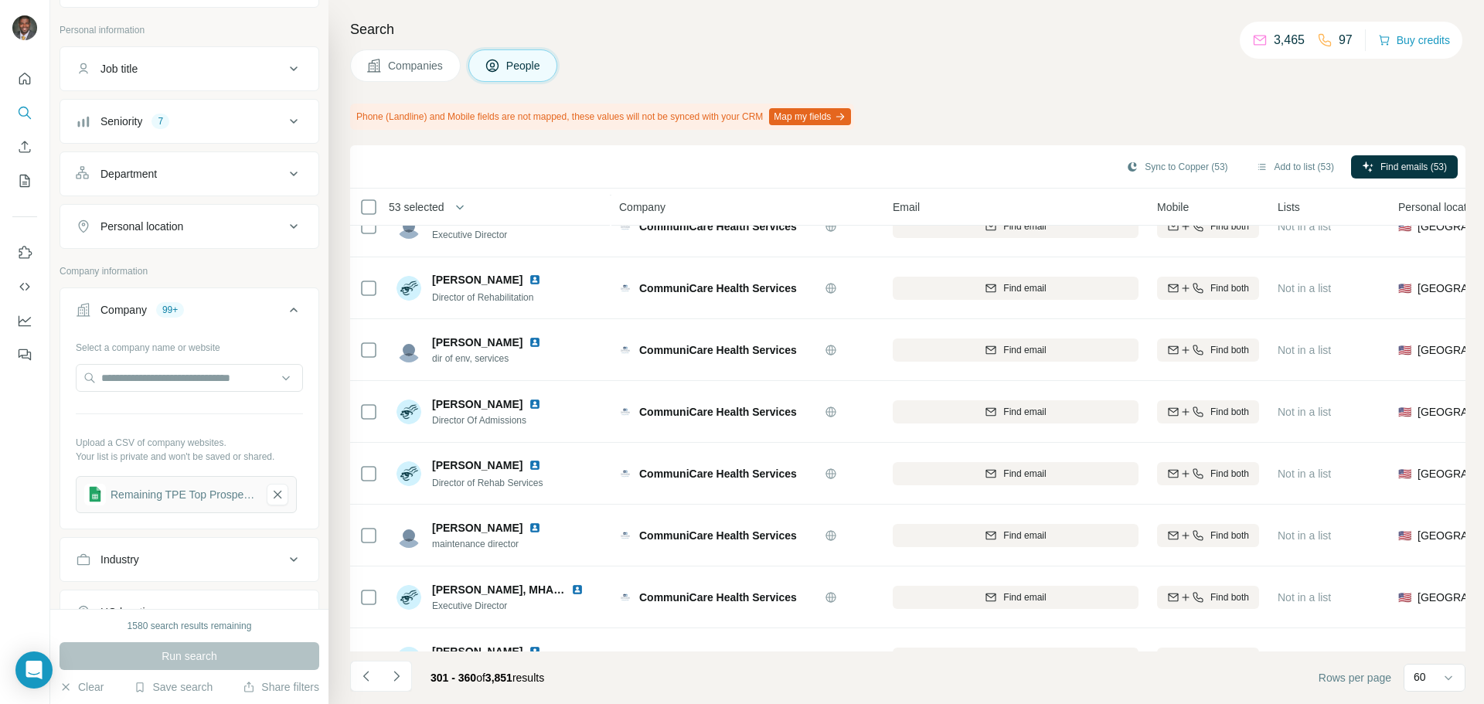
click at [405, 64] on span "Companies" at bounding box center [416, 65] width 56 height 15
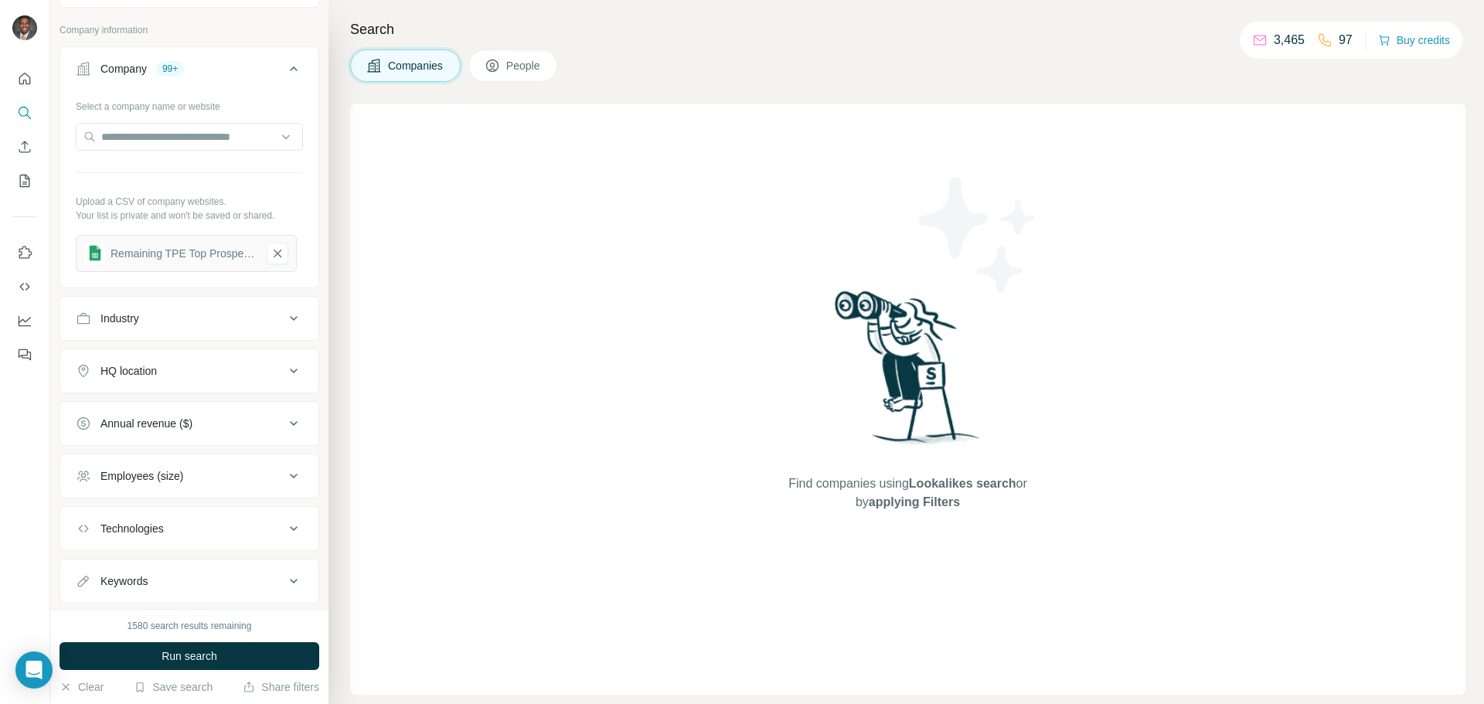
click at [518, 63] on span "People" at bounding box center [524, 65] width 36 height 15
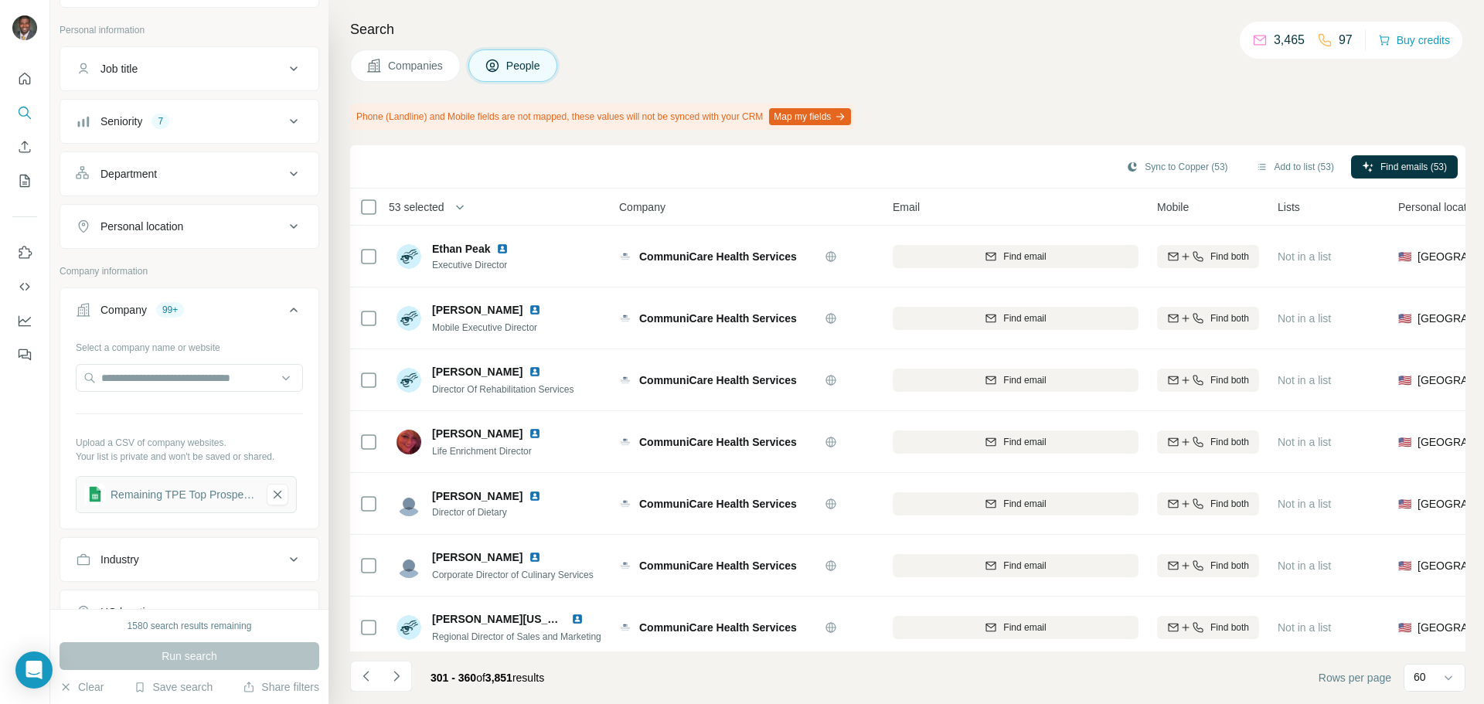
click at [428, 59] on span "Companies" at bounding box center [416, 65] width 56 height 15
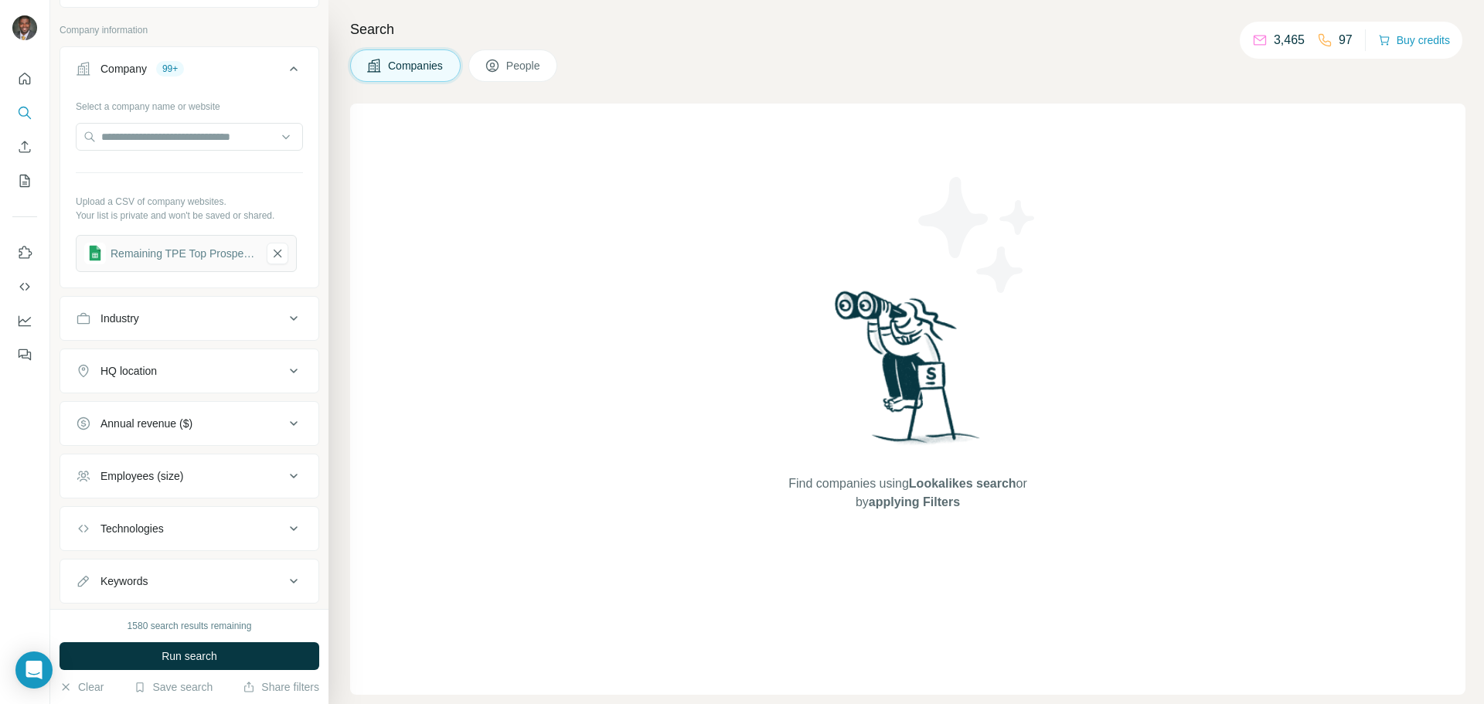
click at [509, 65] on span "People" at bounding box center [524, 65] width 36 height 15
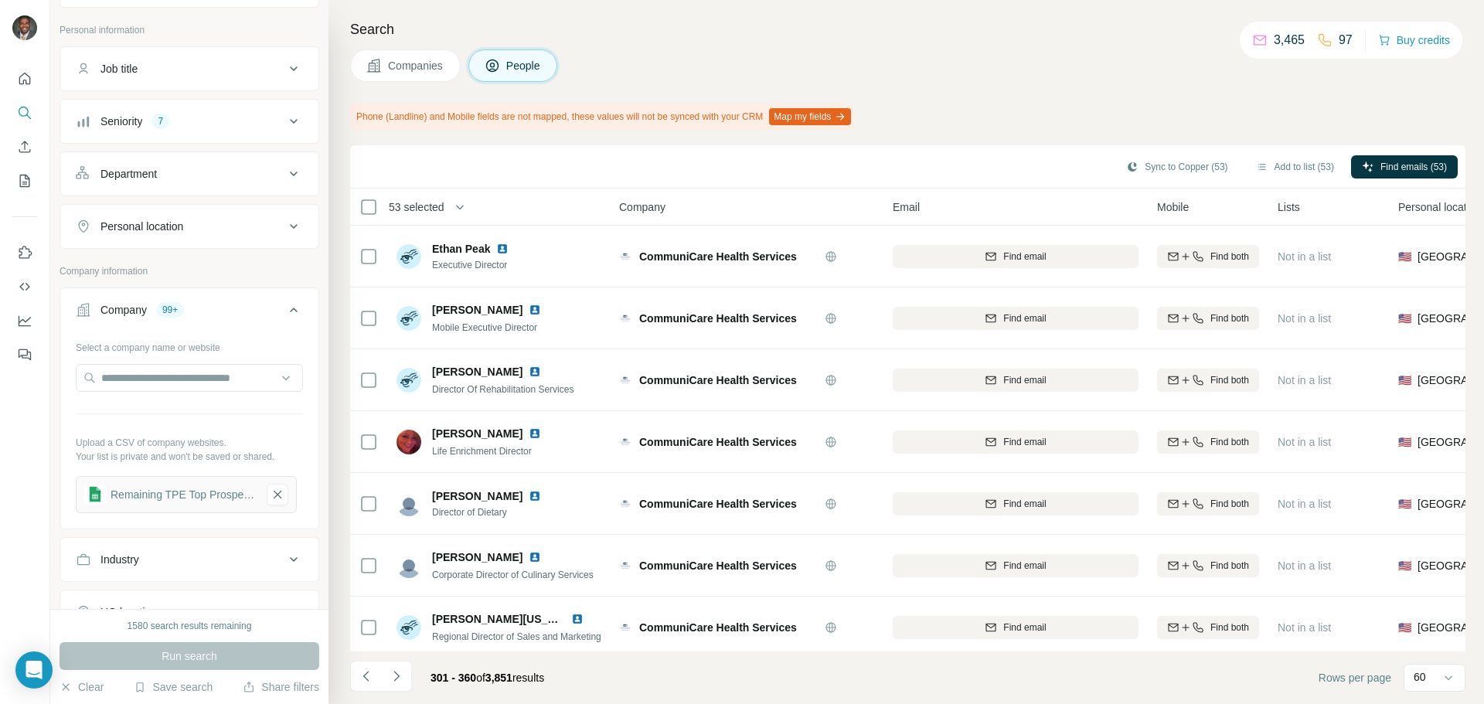
click at [392, 64] on span "Companies" at bounding box center [416, 65] width 56 height 15
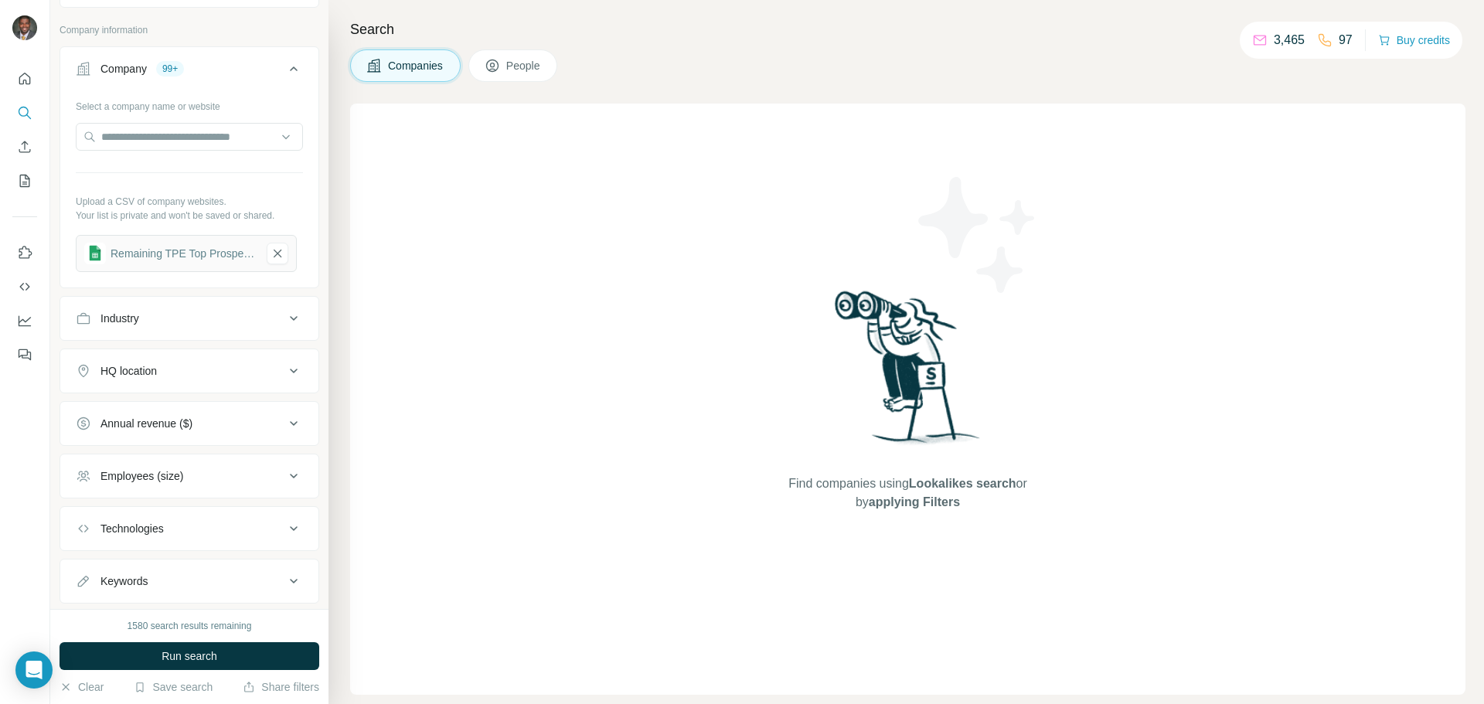
click at [516, 67] on span "People" at bounding box center [524, 65] width 36 height 15
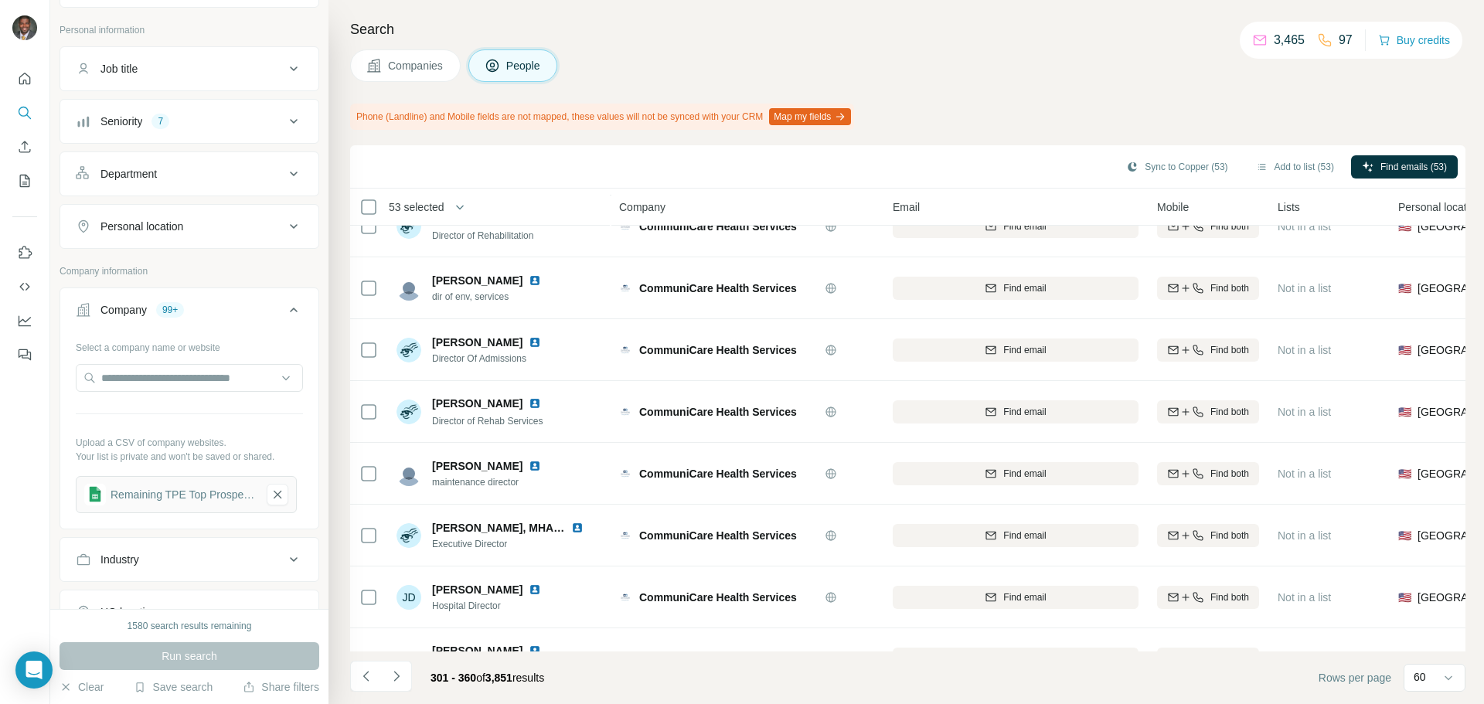
scroll to position [3291, 0]
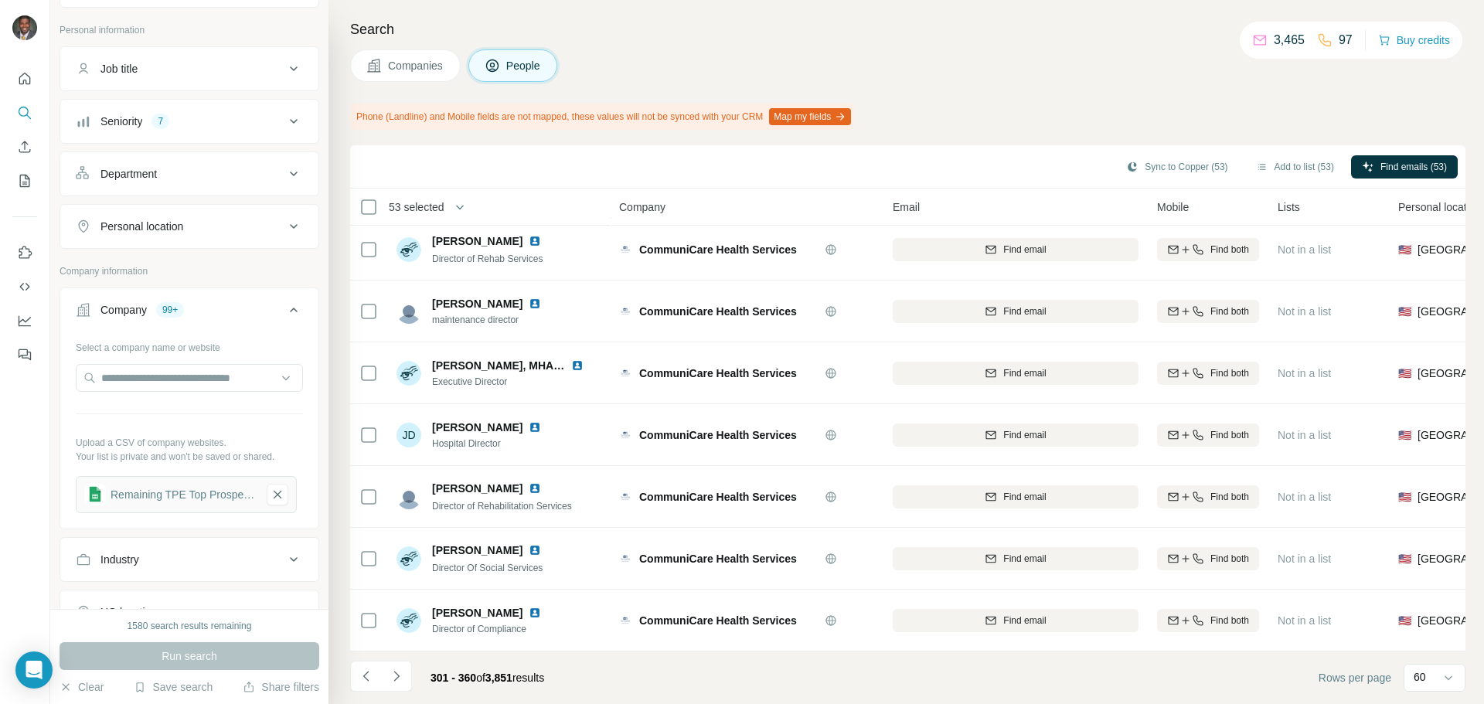
click at [403, 682] on icon "Navigate to next page" at bounding box center [396, 675] width 15 height 15
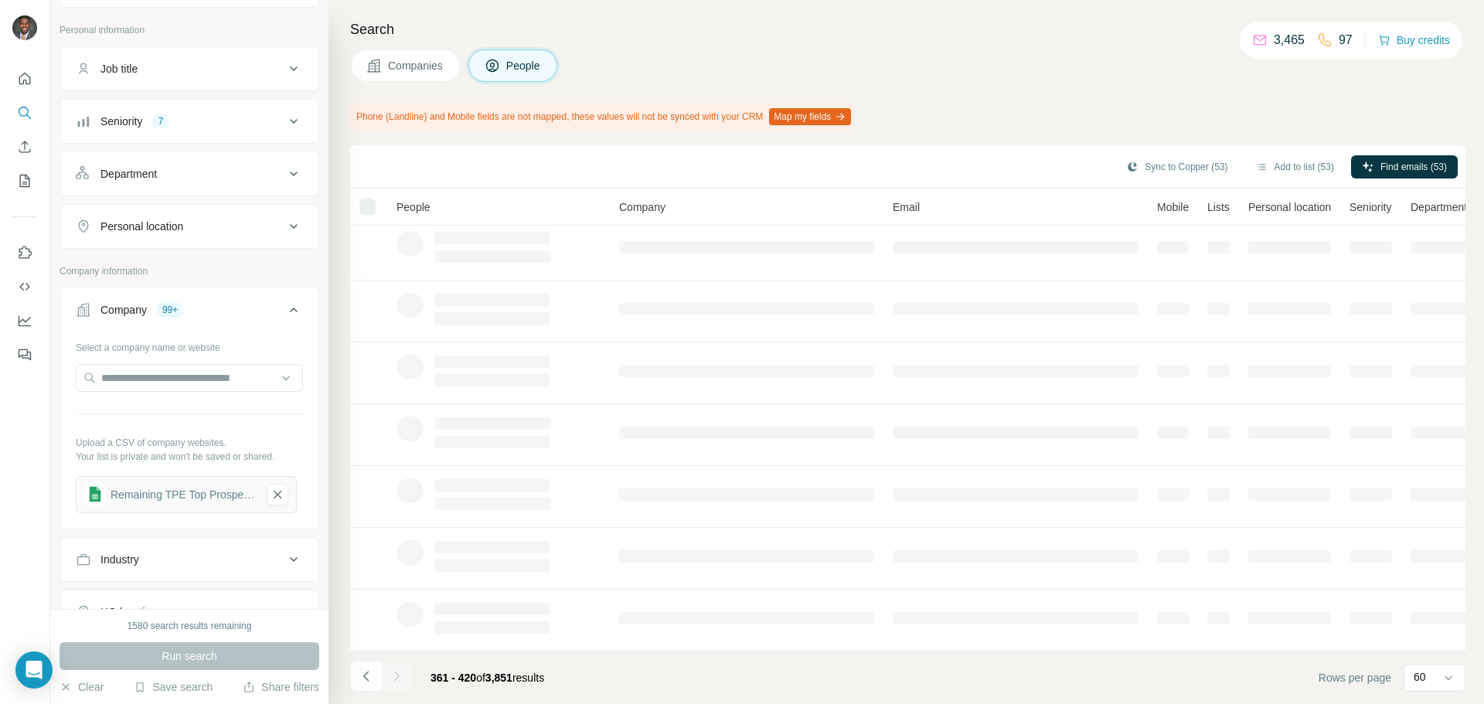
scroll to position [200, 0]
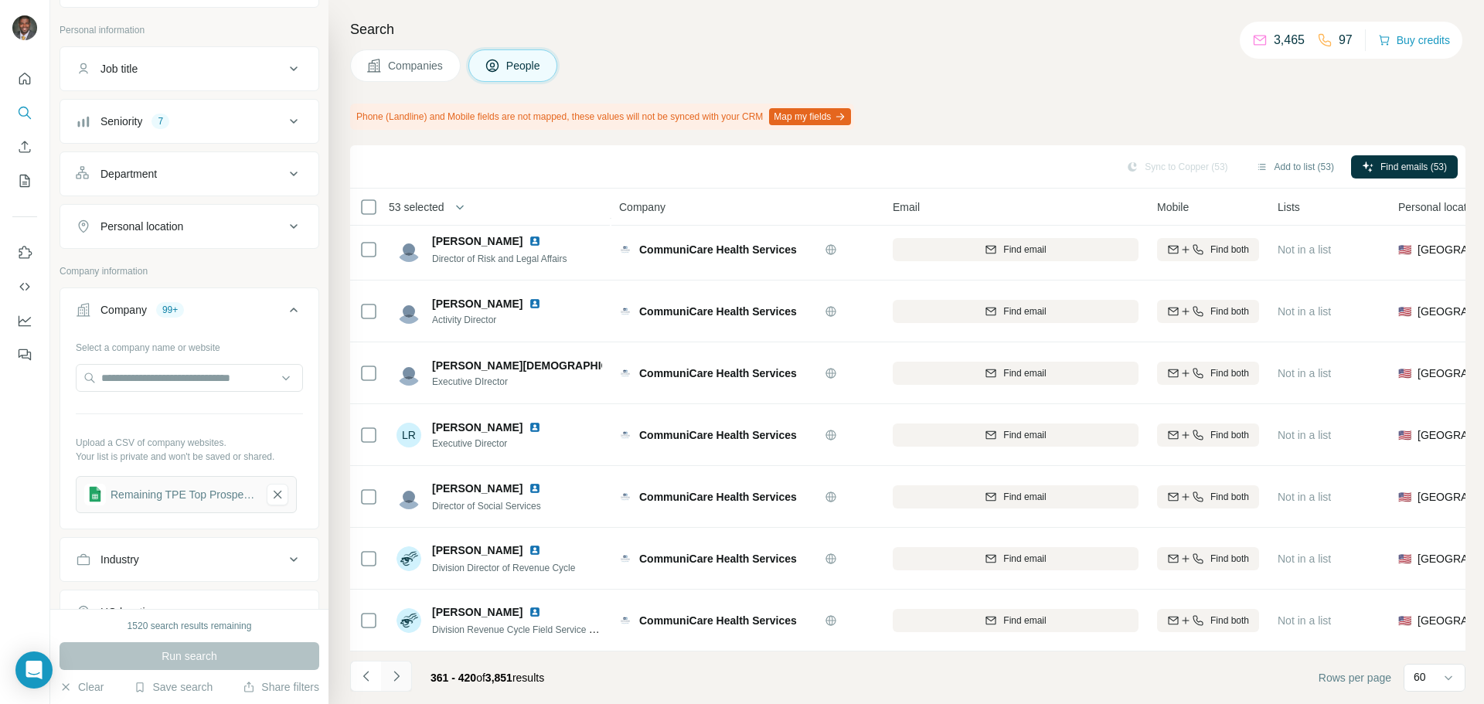
click at [410, 685] on button "Navigate to next page" at bounding box center [396, 676] width 31 height 31
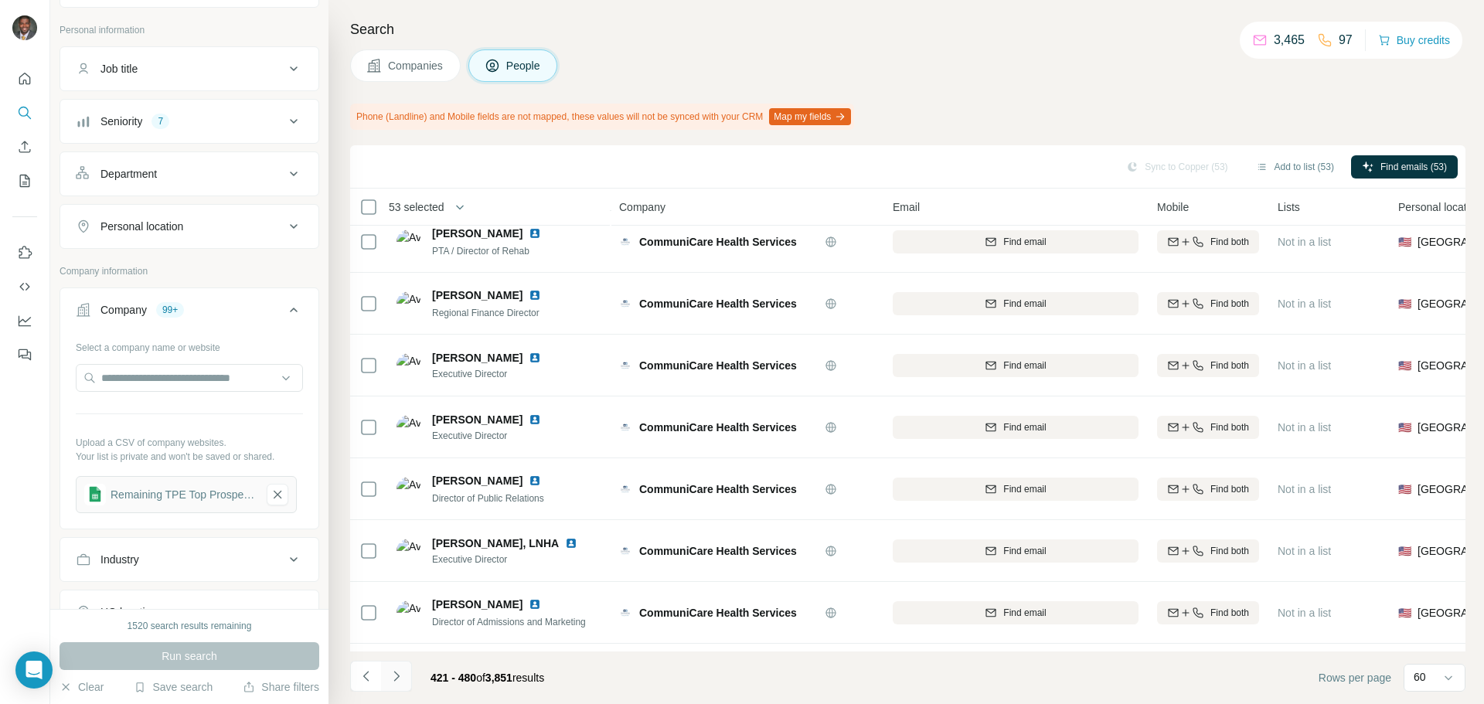
scroll to position [3291, 0]
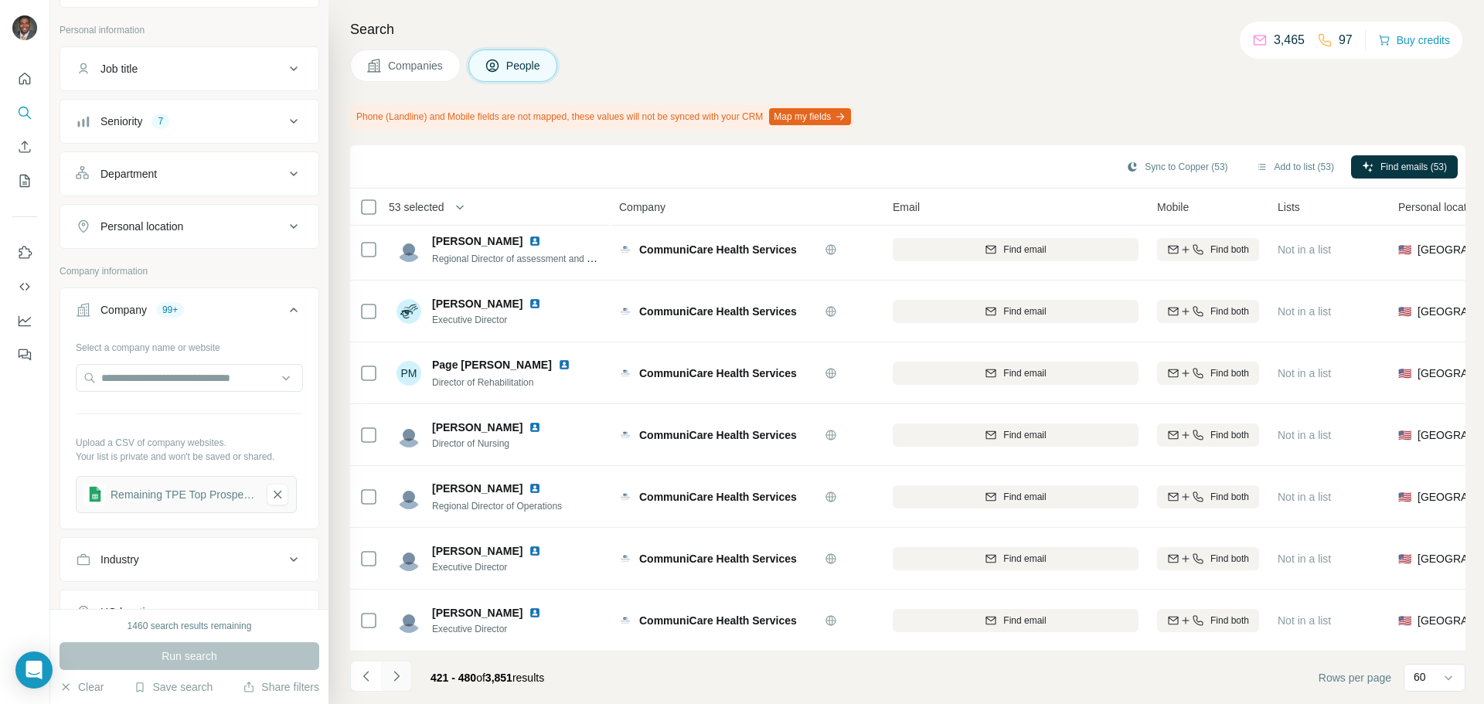
click at [403, 678] on icon "Navigate to next page" at bounding box center [396, 675] width 15 height 15
click at [397, 678] on icon "Navigate to next page" at bounding box center [396, 675] width 15 height 15
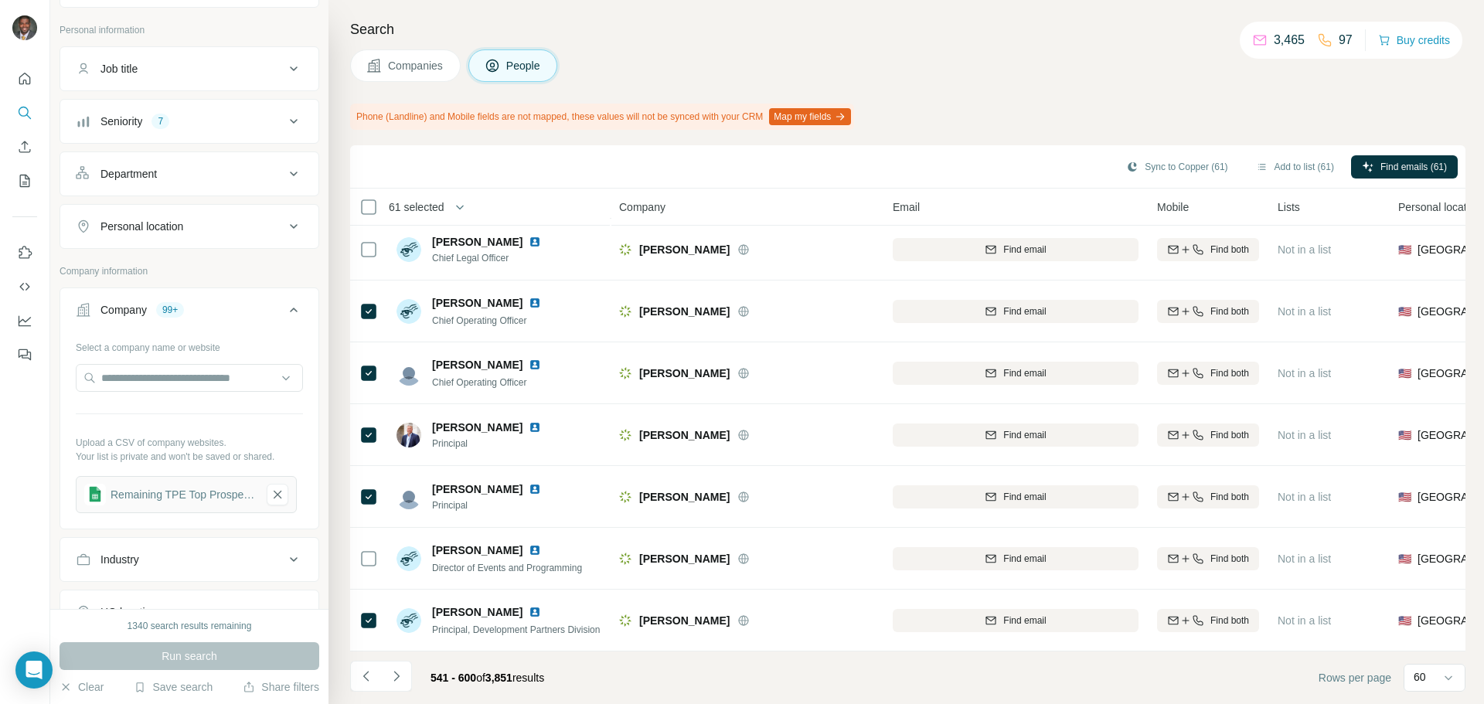
click at [403, 681] on icon "Navigate to next page" at bounding box center [396, 675] width 15 height 15
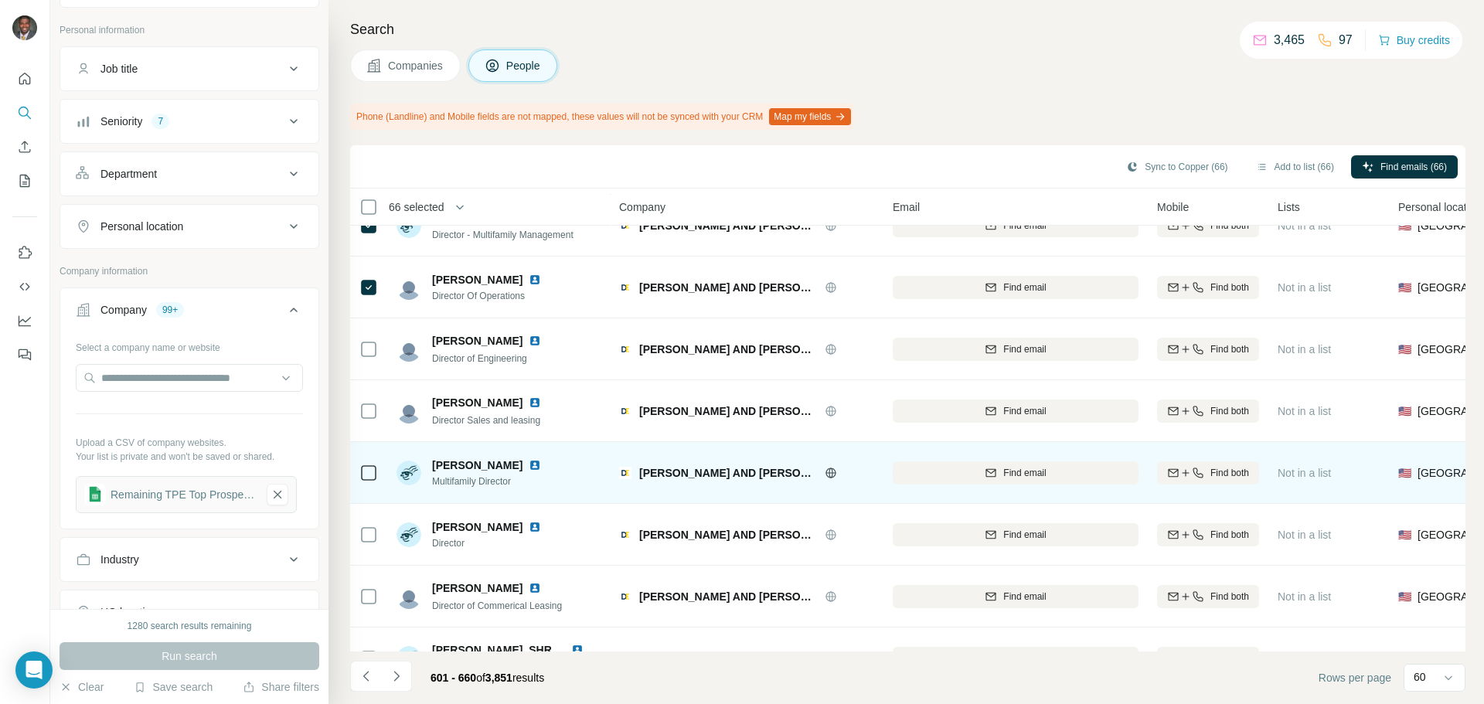
scroll to position [618, 0]
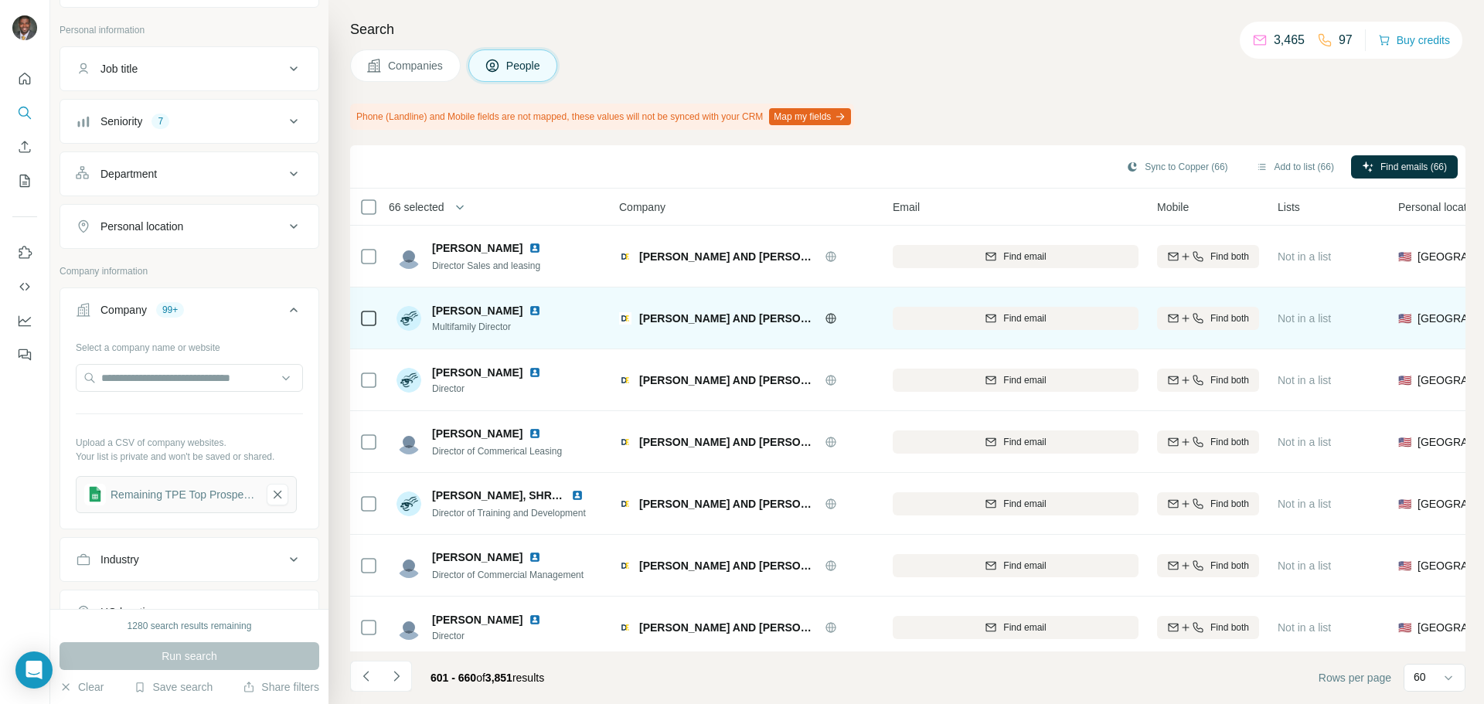
click at [386, 314] on td at bounding box center [368, 318] width 37 height 62
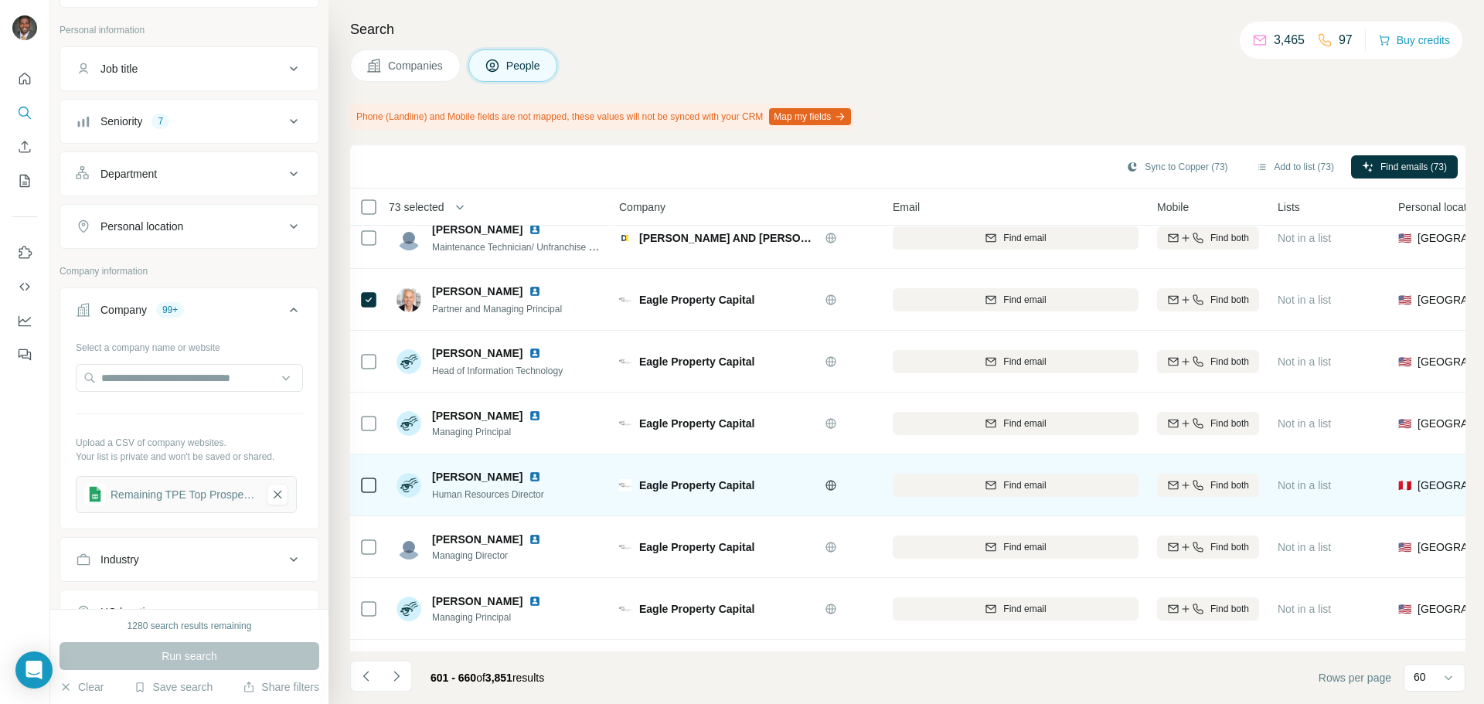
scroll to position [1777, 0]
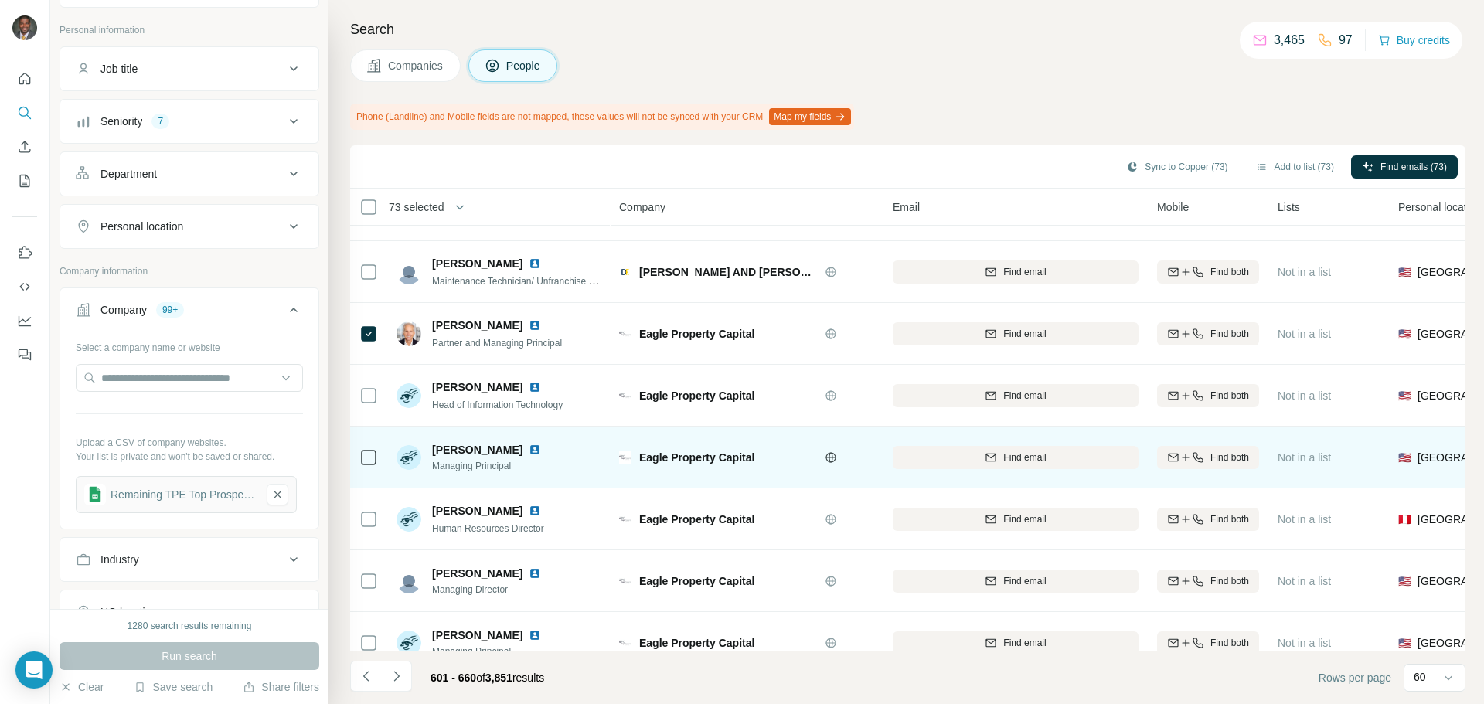
click at [385, 461] on td at bounding box center [368, 458] width 37 height 62
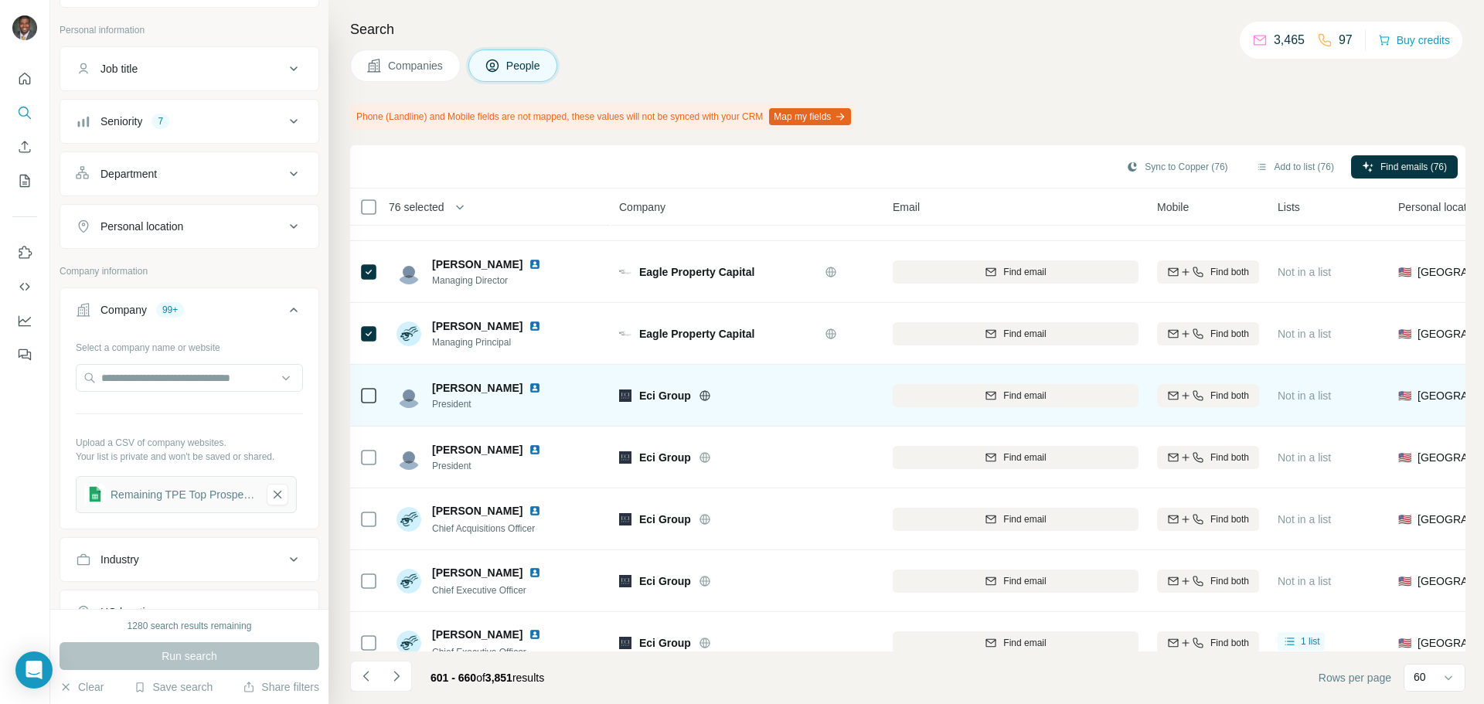
scroll to position [2163, 0]
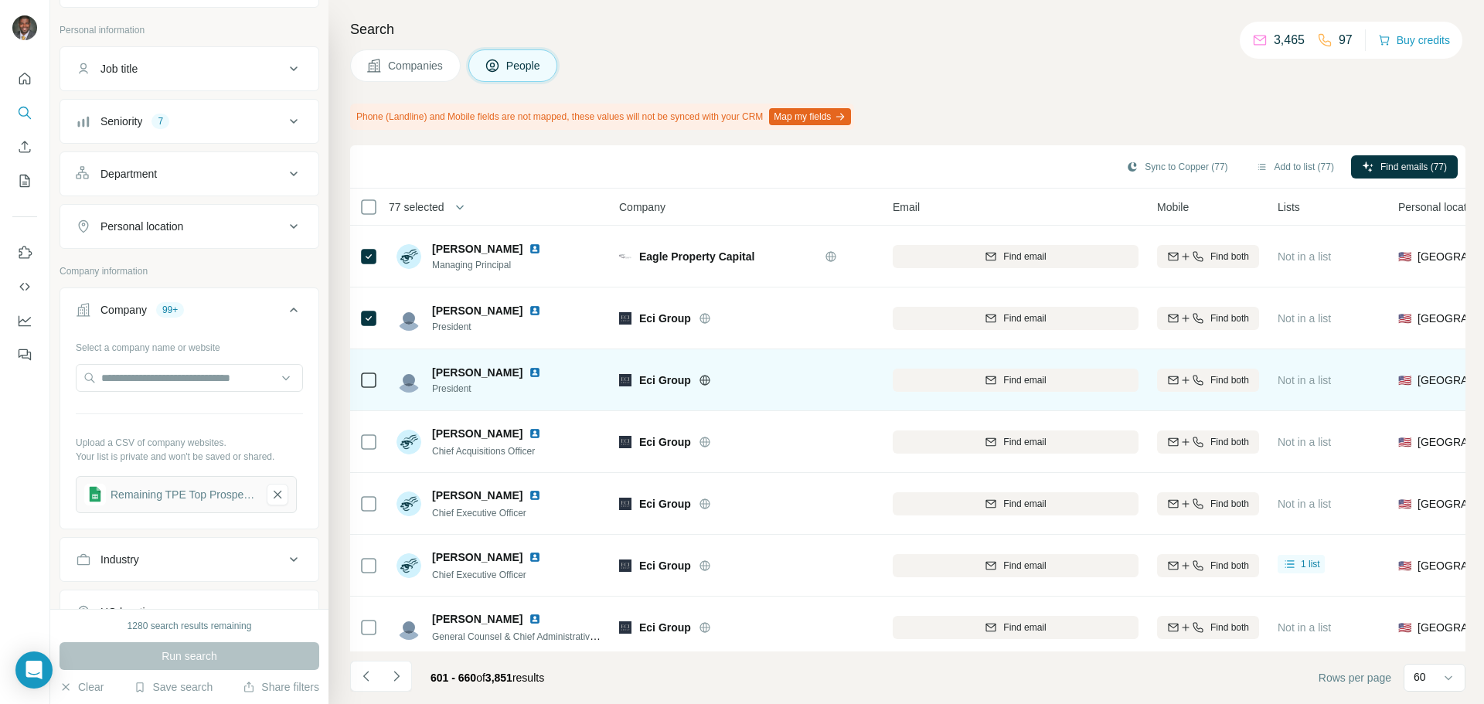
click at [376, 382] on div at bounding box center [368, 380] width 19 height 19
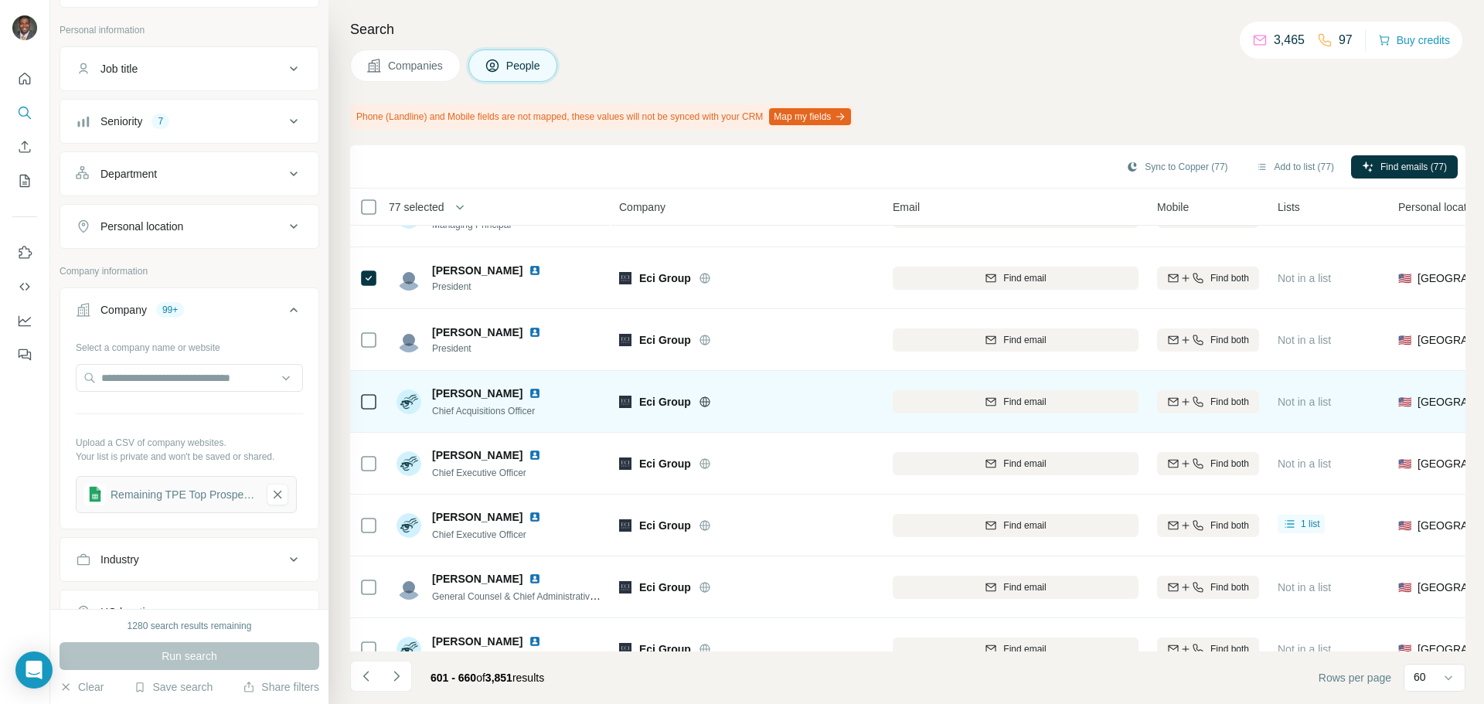
scroll to position [2241, 0]
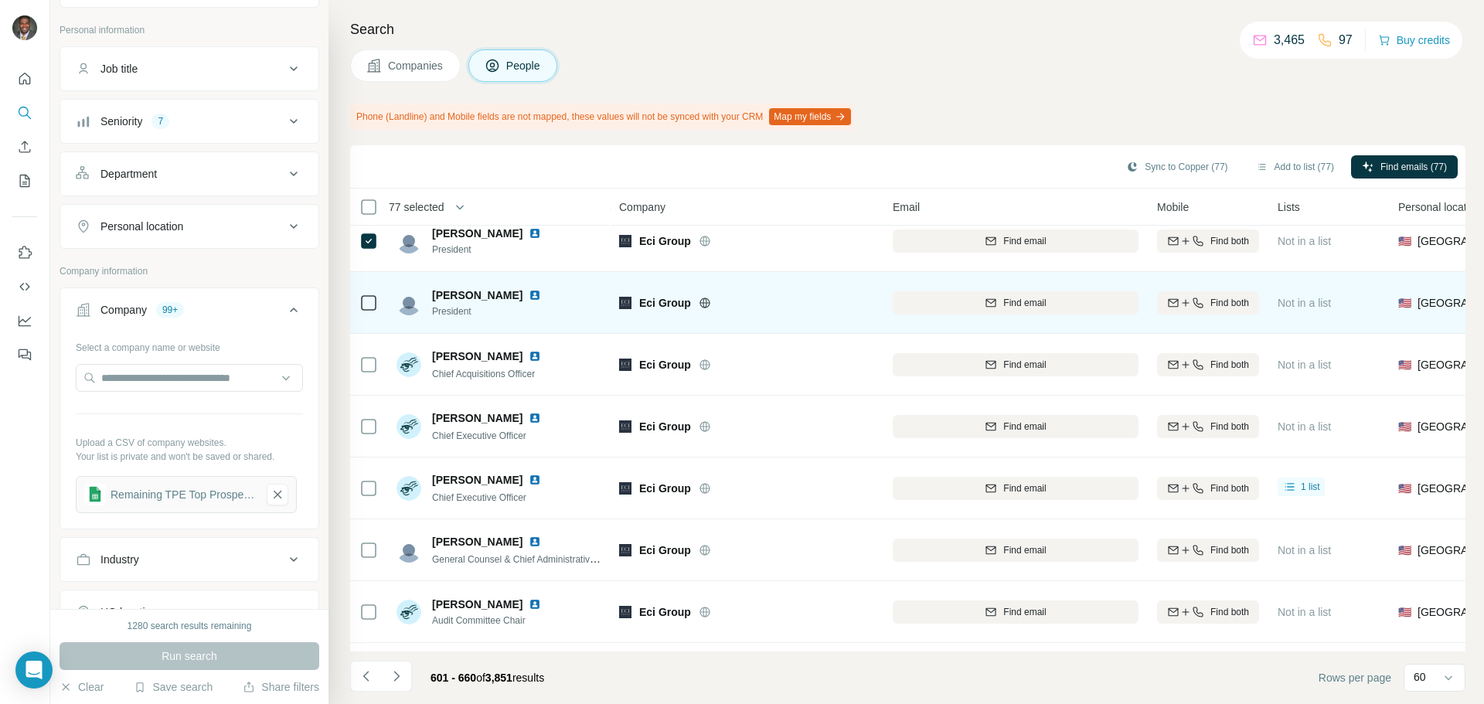
click at [376, 306] on icon at bounding box center [368, 303] width 19 height 19
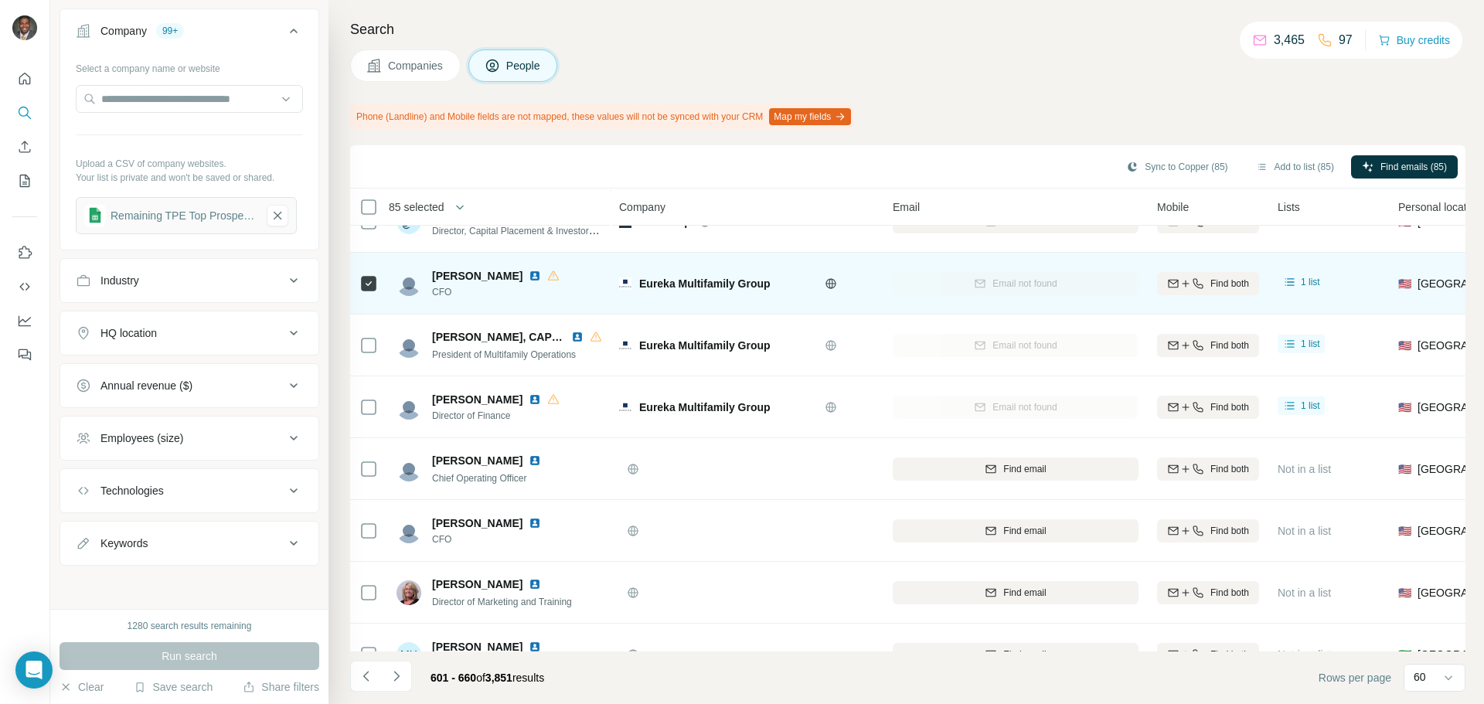
scroll to position [3091, 0]
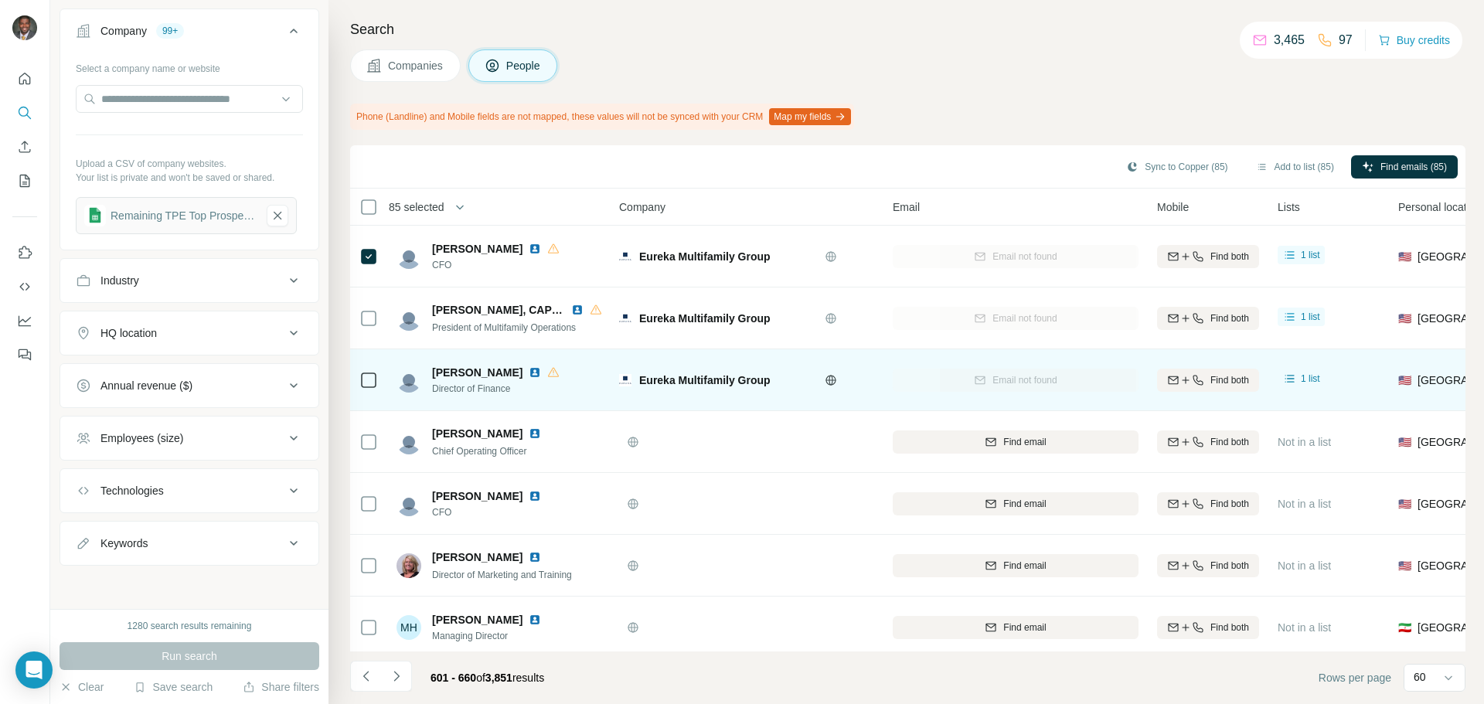
click at [379, 379] on td at bounding box center [368, 380] width 37 height 62
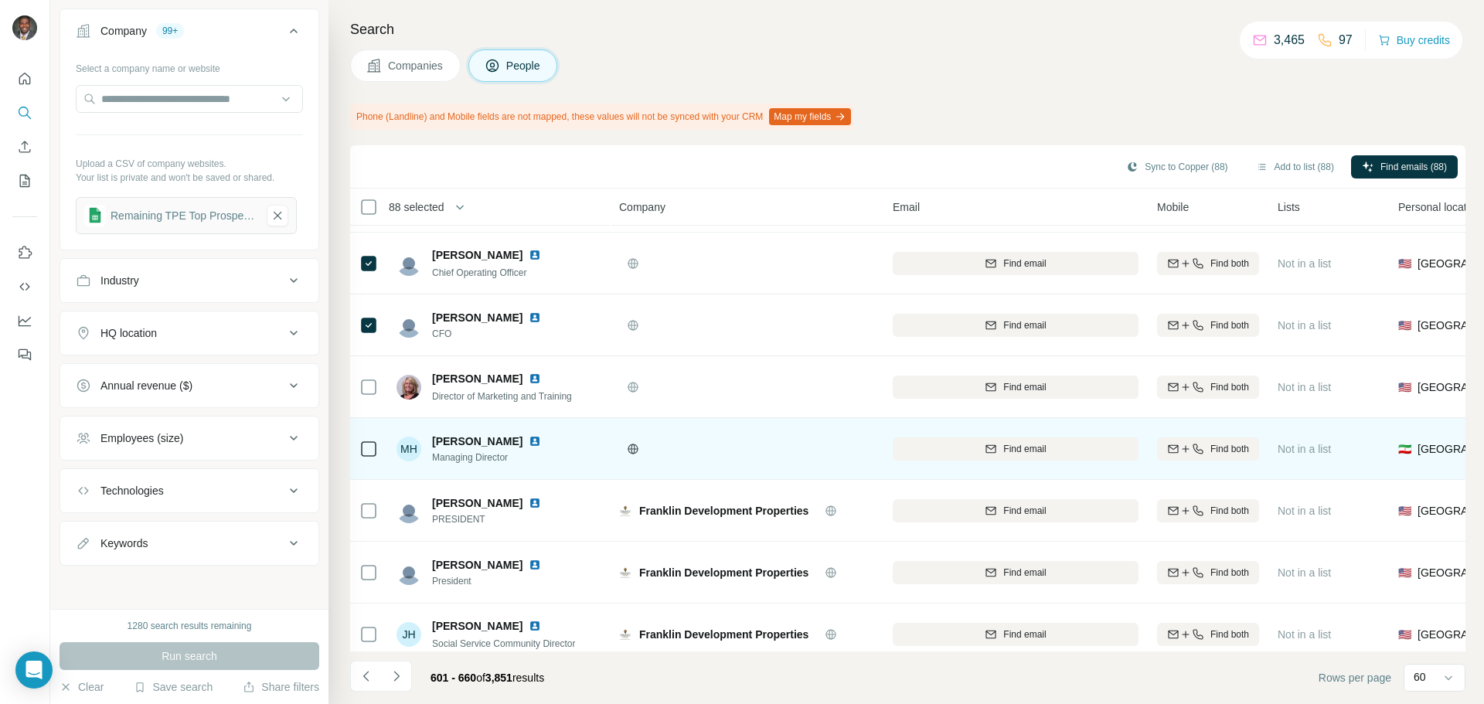
scroll to position [3291, 0]
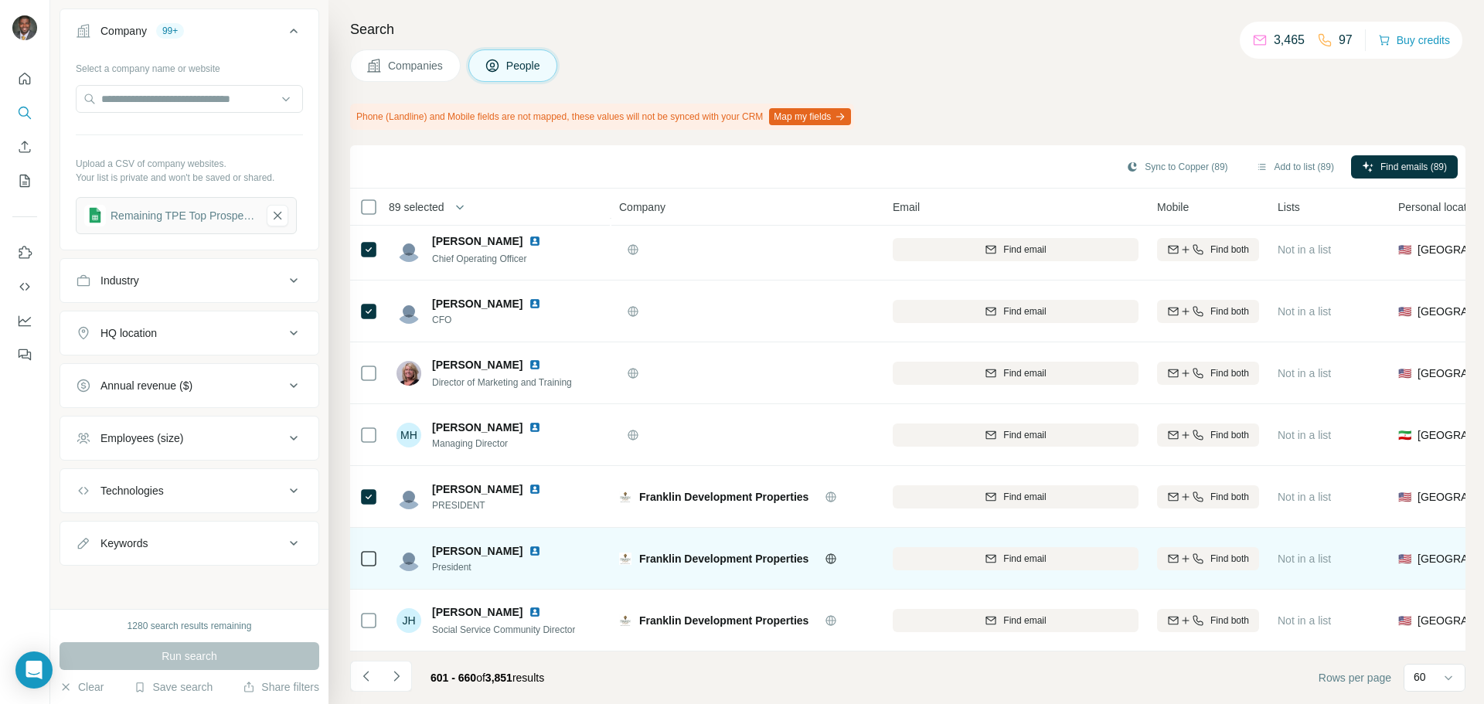
click at [529, 545] on img at bounding box center [535, 551] width 12 height 12
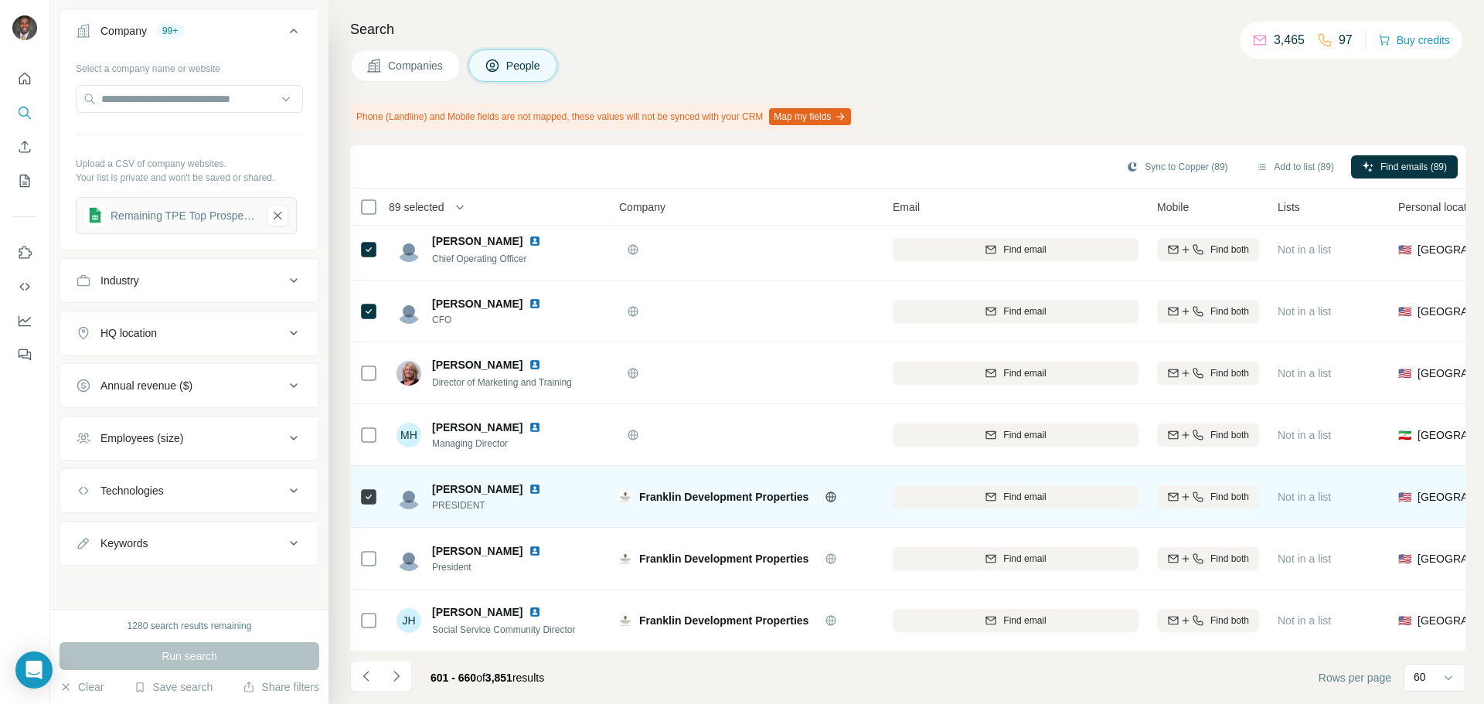
click at [536, 483] on img at bounding box center [535, 489] width 12 height 12
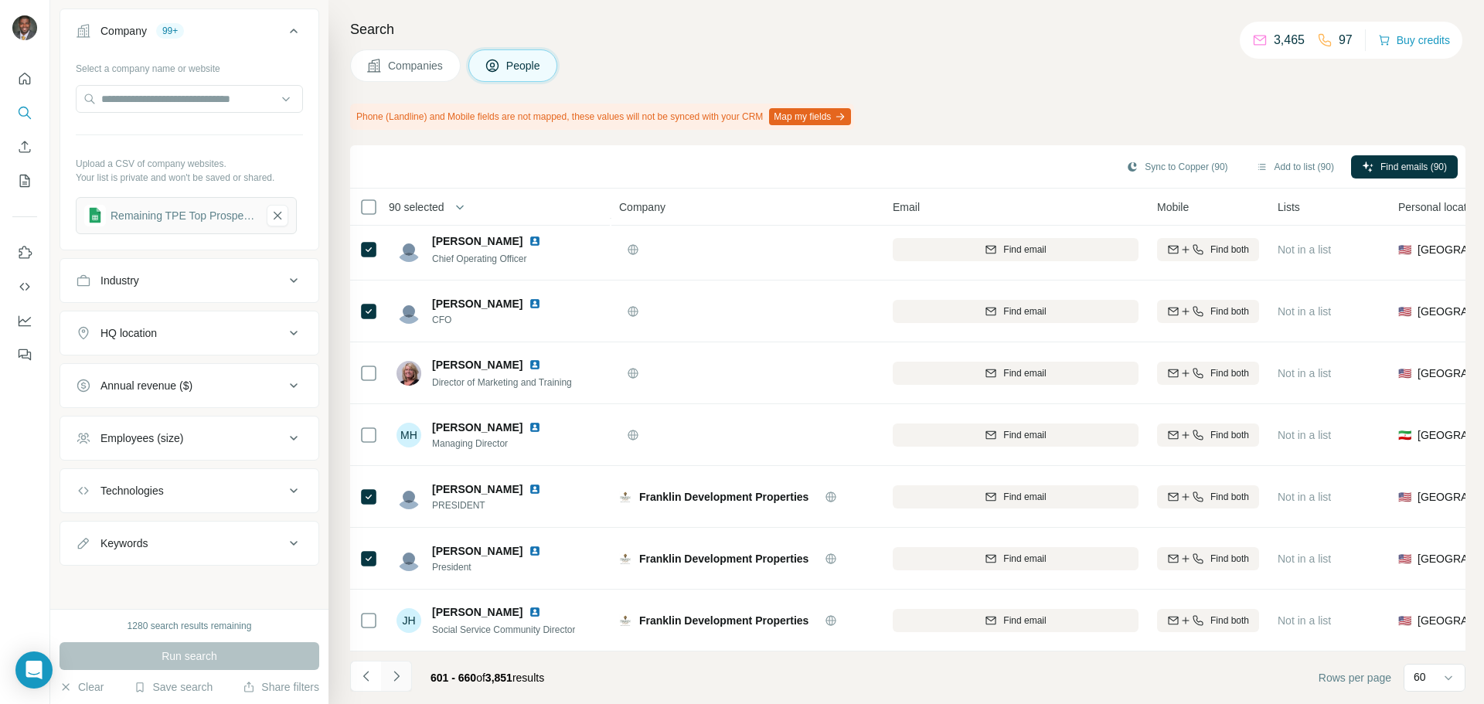
click at [402, 678] on icon "Navigate to next page" at bounding box center [396, 675] width 15 height 15
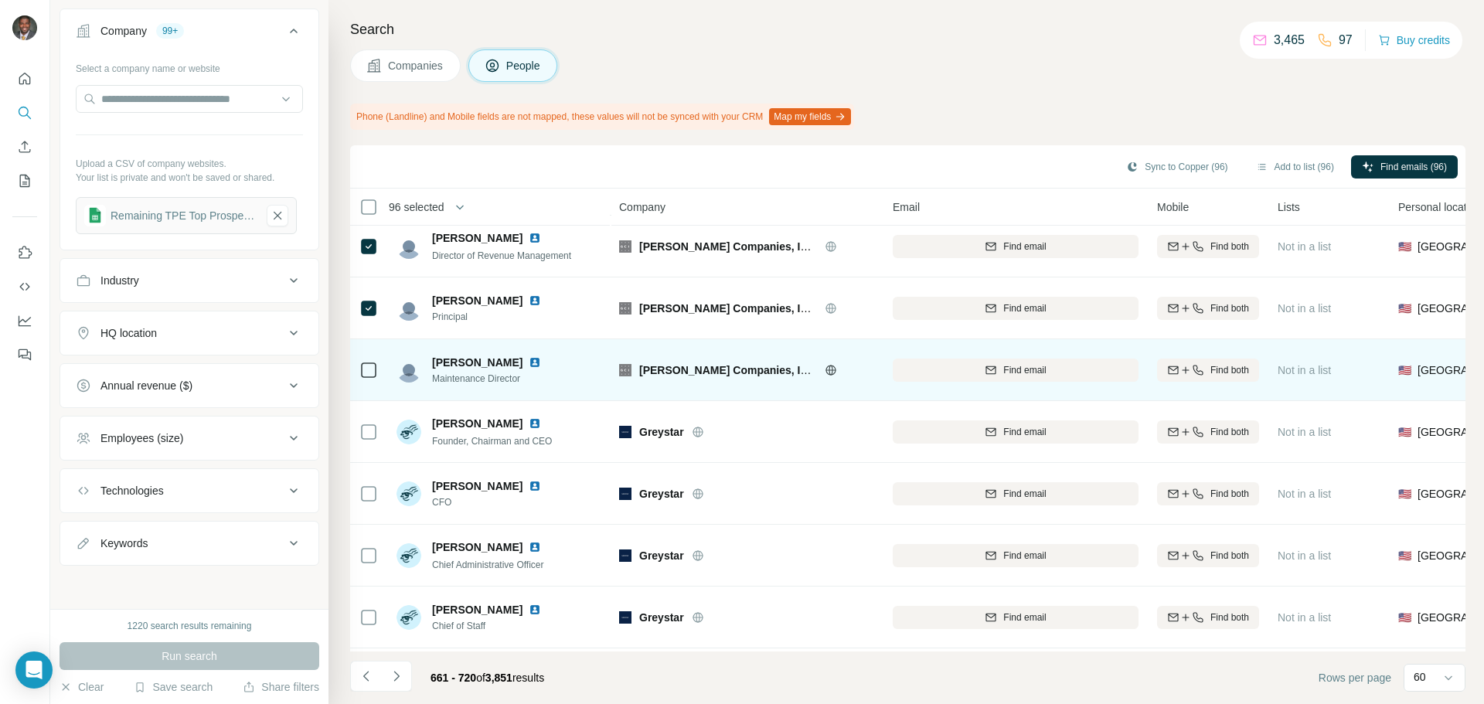
scroll to position [541, 0]
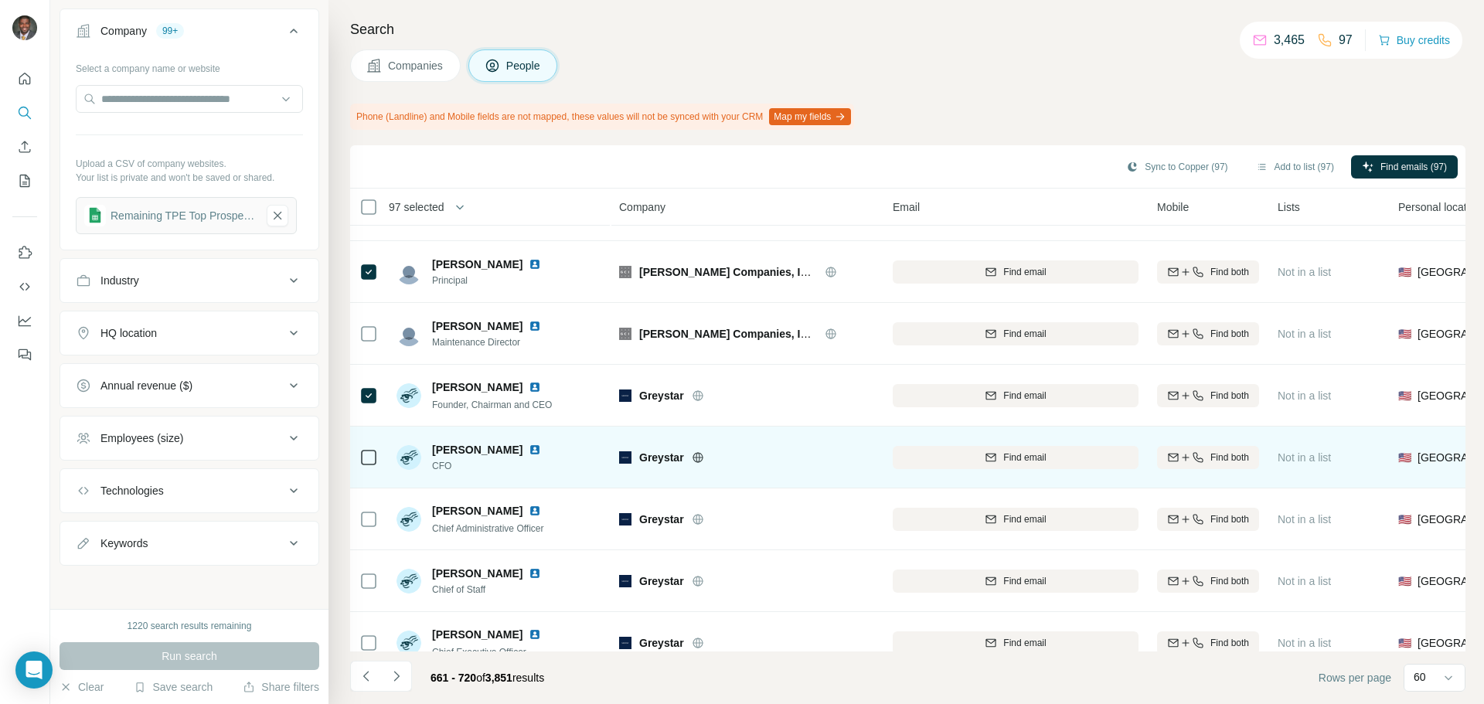
click at [369, 466] on icon at bounding box center [368, 457] width 19 height 19
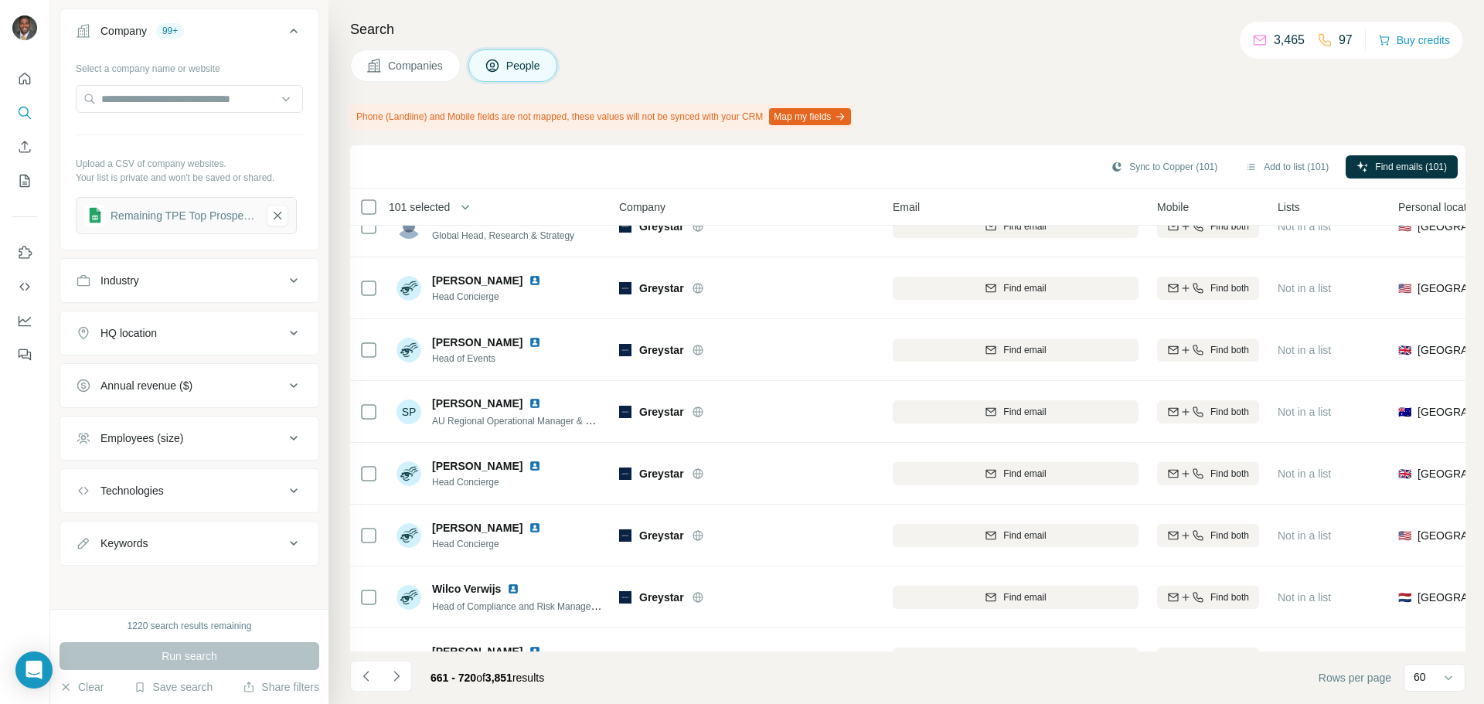
scroll to position [3291, 0]
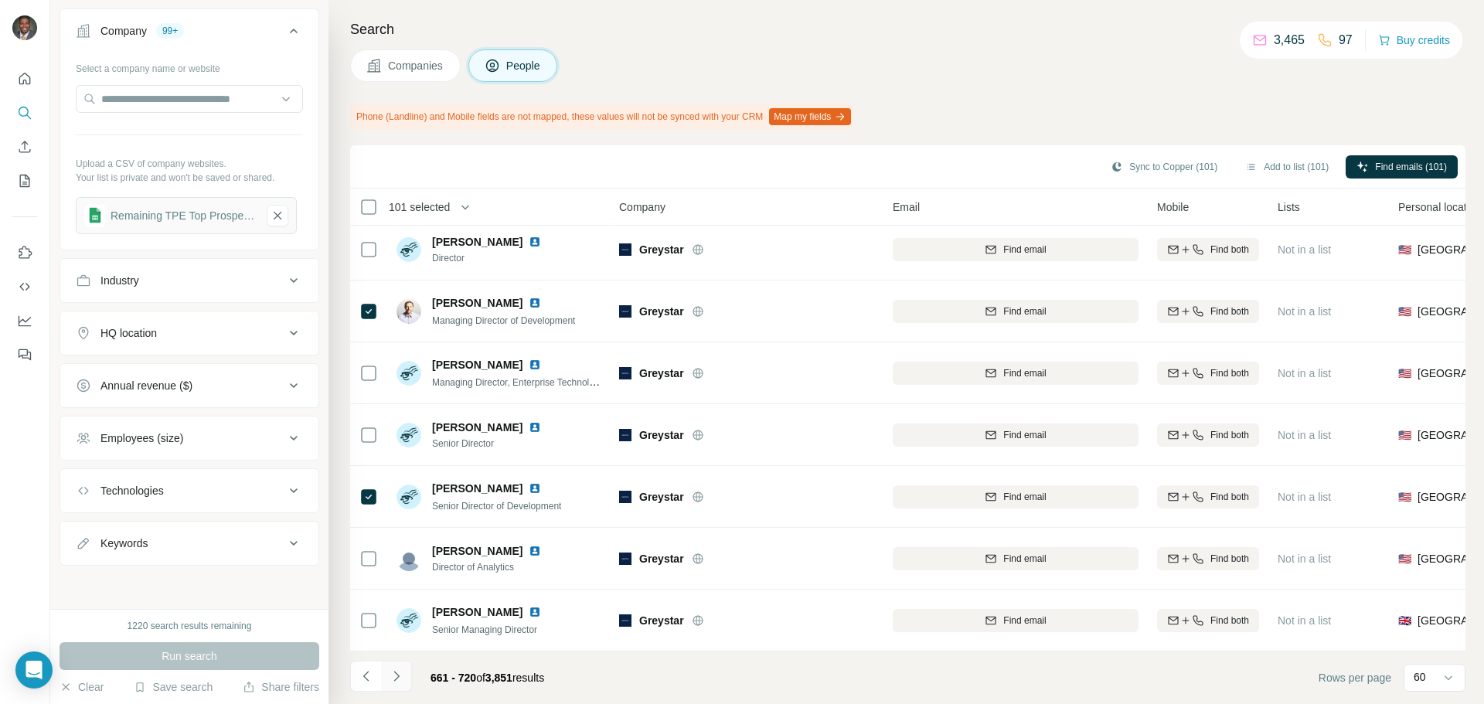
click at [394, 674] on icon "Navigate to next page" at bounding box center [396, 675] width 15 height 15
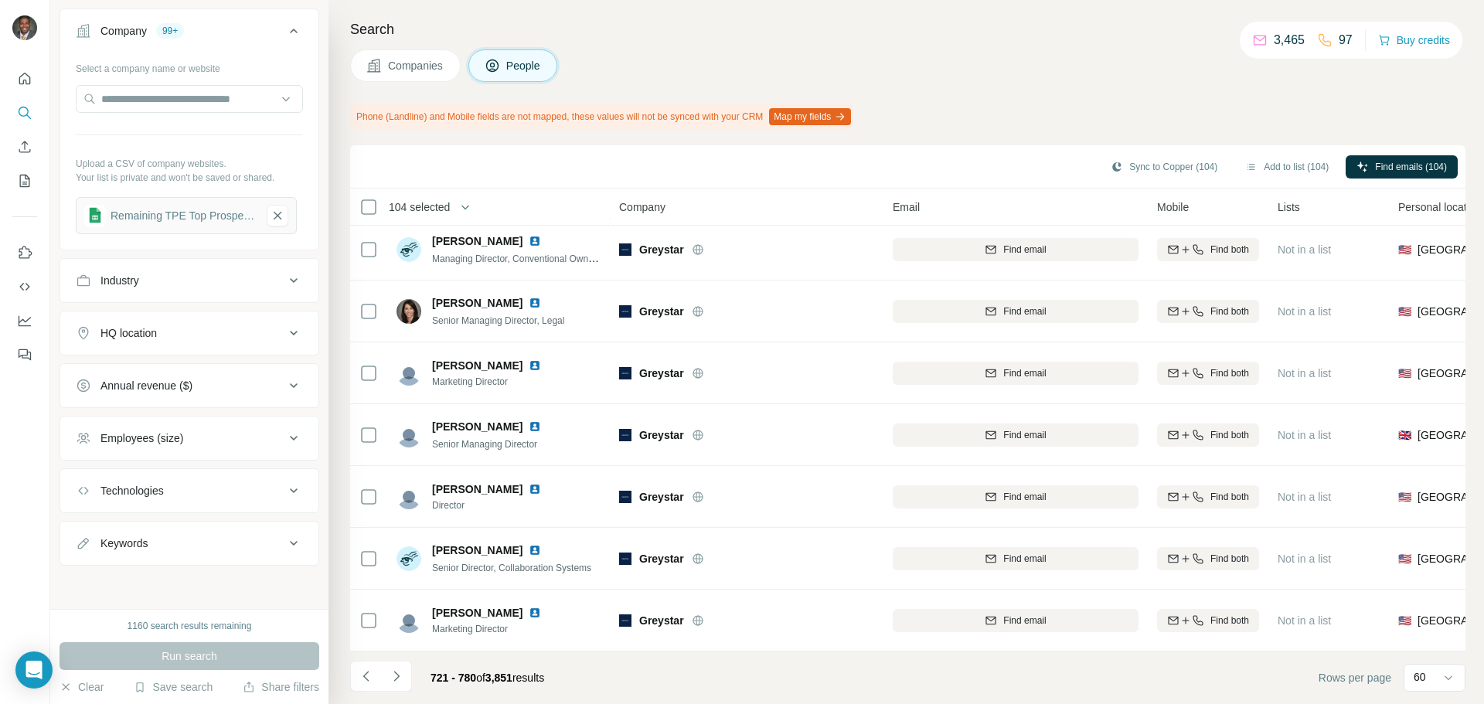
click at [401, 676] on icon "Navigate to next page" at bounding box center [396, 675] width 15 height 15
click at [397, 682] on icon "Navigate to next page" at bounding box center [396, 675] width 15 height 15
click at [400, 675] on icon "Navigate to next page" at bounding box center [396, 675] width 15 height 15
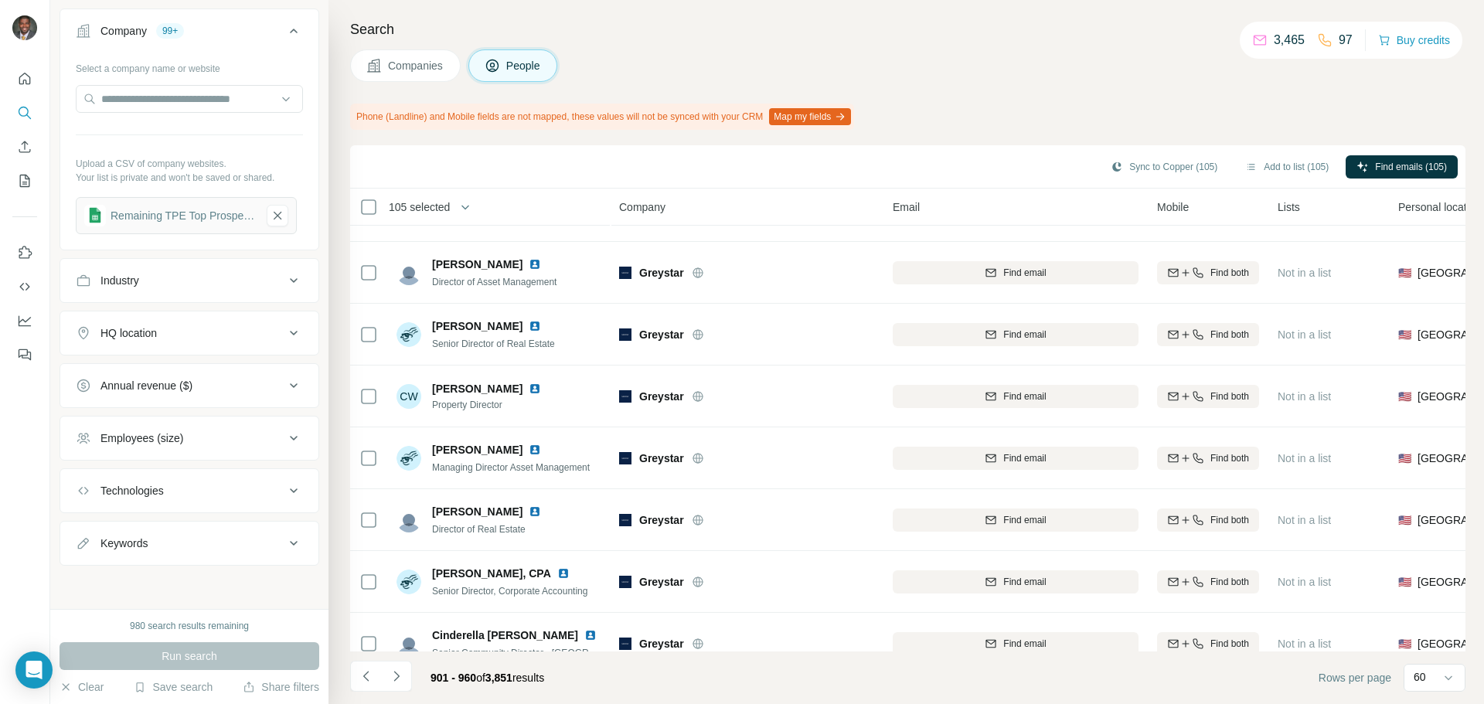
scroll to position [3245, 0]
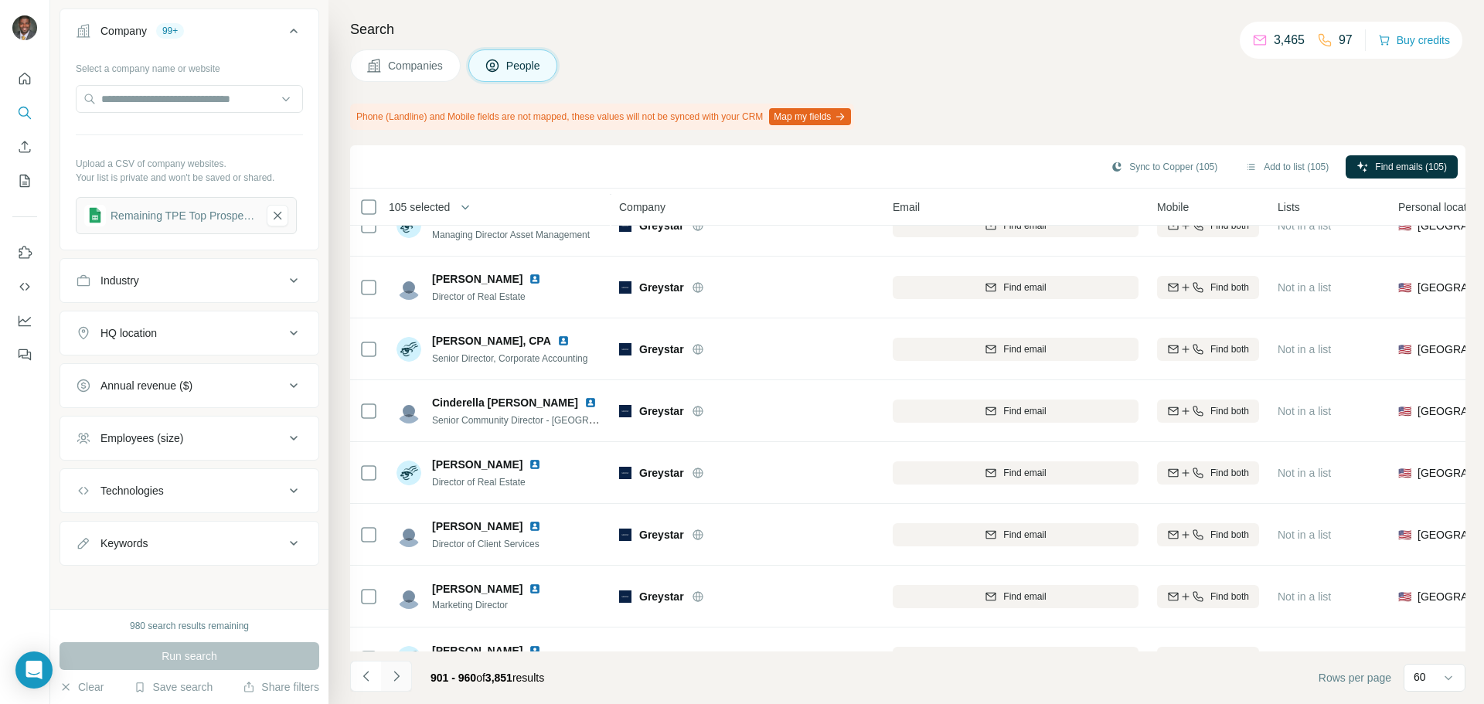
click at [396, 675] on icon "Navigate to next page" at bounding box center [396, 675] width 15 height 15
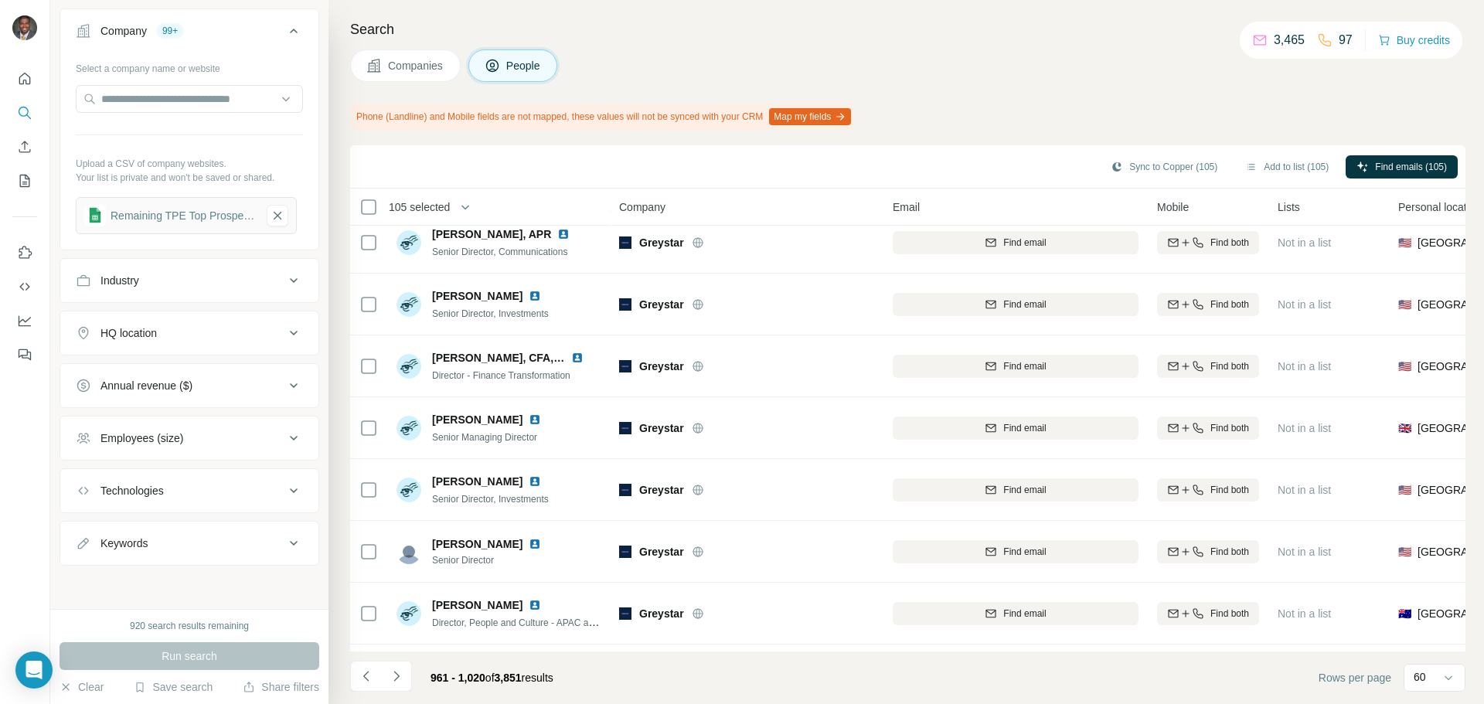
scroll to position [1391, 0]
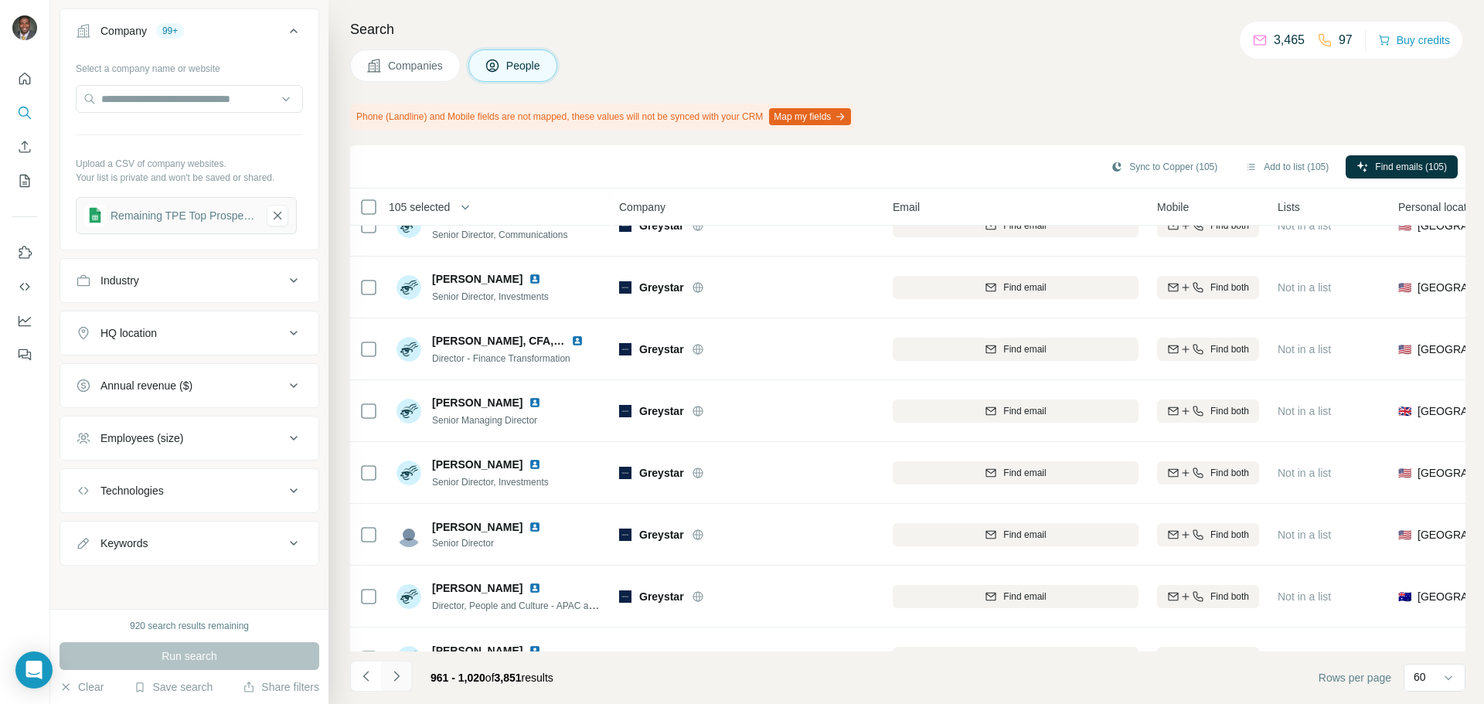
click at [402, 678] on icon "Navigate to next page" at bounding box center [396, 675] width 15 height 15
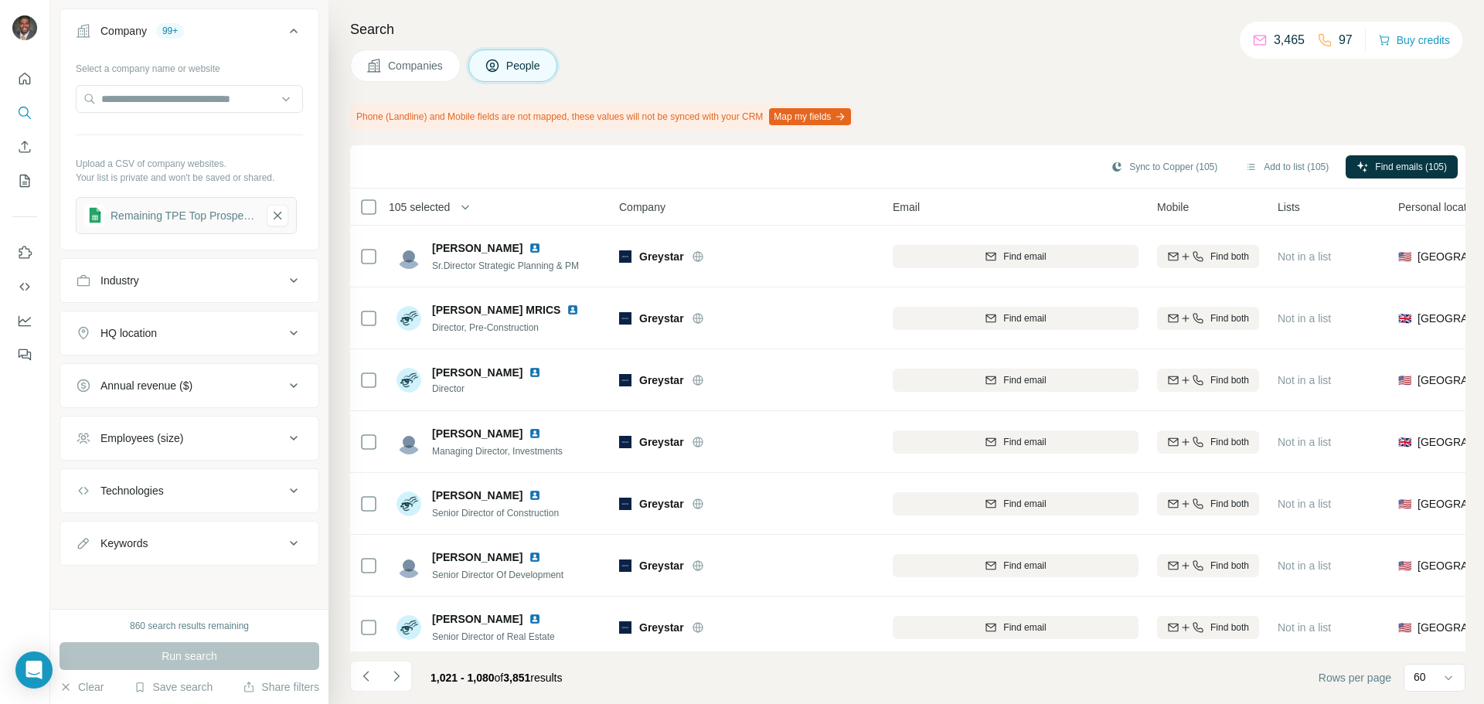
scroll to position [3291, 0]
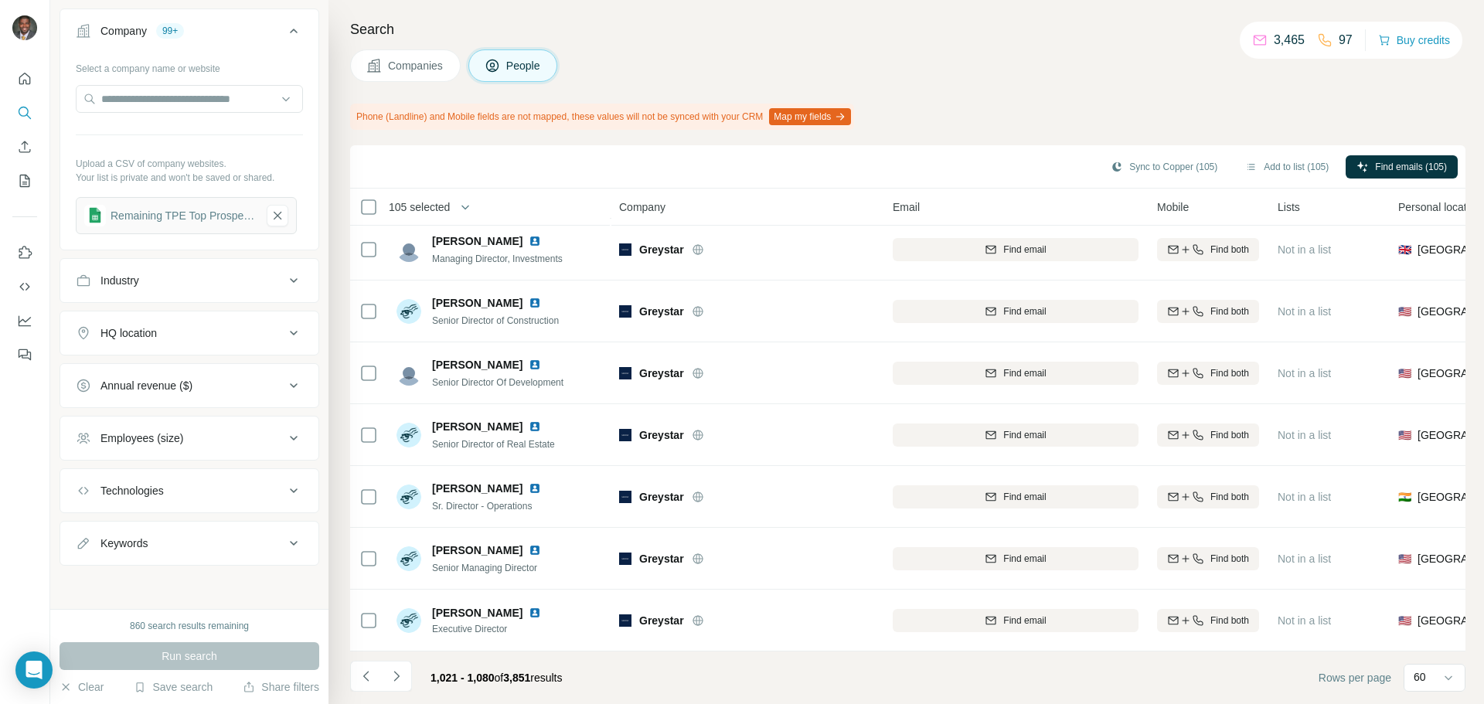
click at [406, 667] on button "Navigate to next page" at bounding box center [396, 676] width 31 height 31
click at [404, 679] on button "Navigate to next page" at bounding box center [396, 676] width 31 height 31
drag, startPoint x: 398, startPoint y: 671, endPoint x: 409, endPoint y: 680, distance: 13.8
click at [399, 671] on icon "Navigate to next page" at bounding box center [396, 675] width 15 height 15
click at [393, 674] on icon "Navigate to next page" at bounding box center [396, 675] width 15 height 15
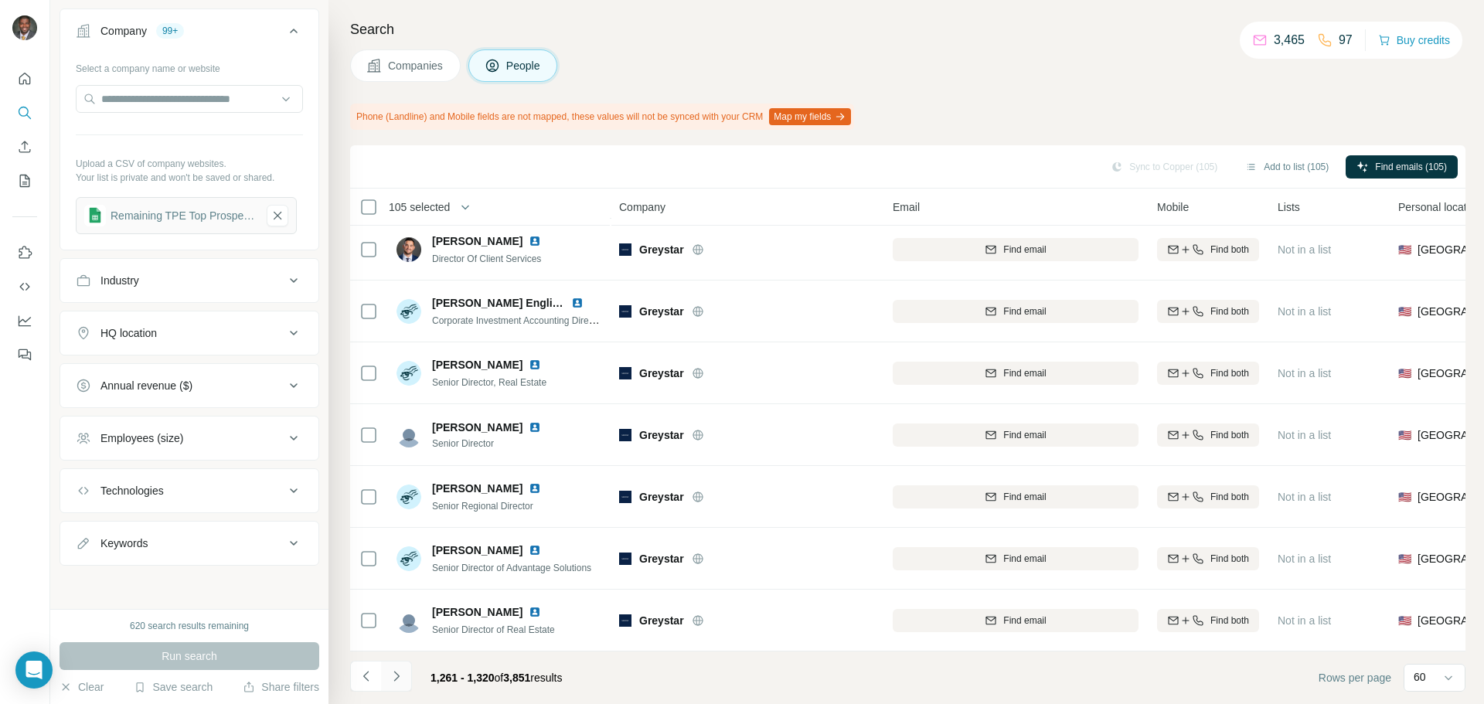
click at [401, 676] on icon "Navigate to next page" at bounding box center [396, 675] width 15 height 15
click at [398, 675] on icon "Navigate to next page" at bounding box center [396, 675] width 15 height 15
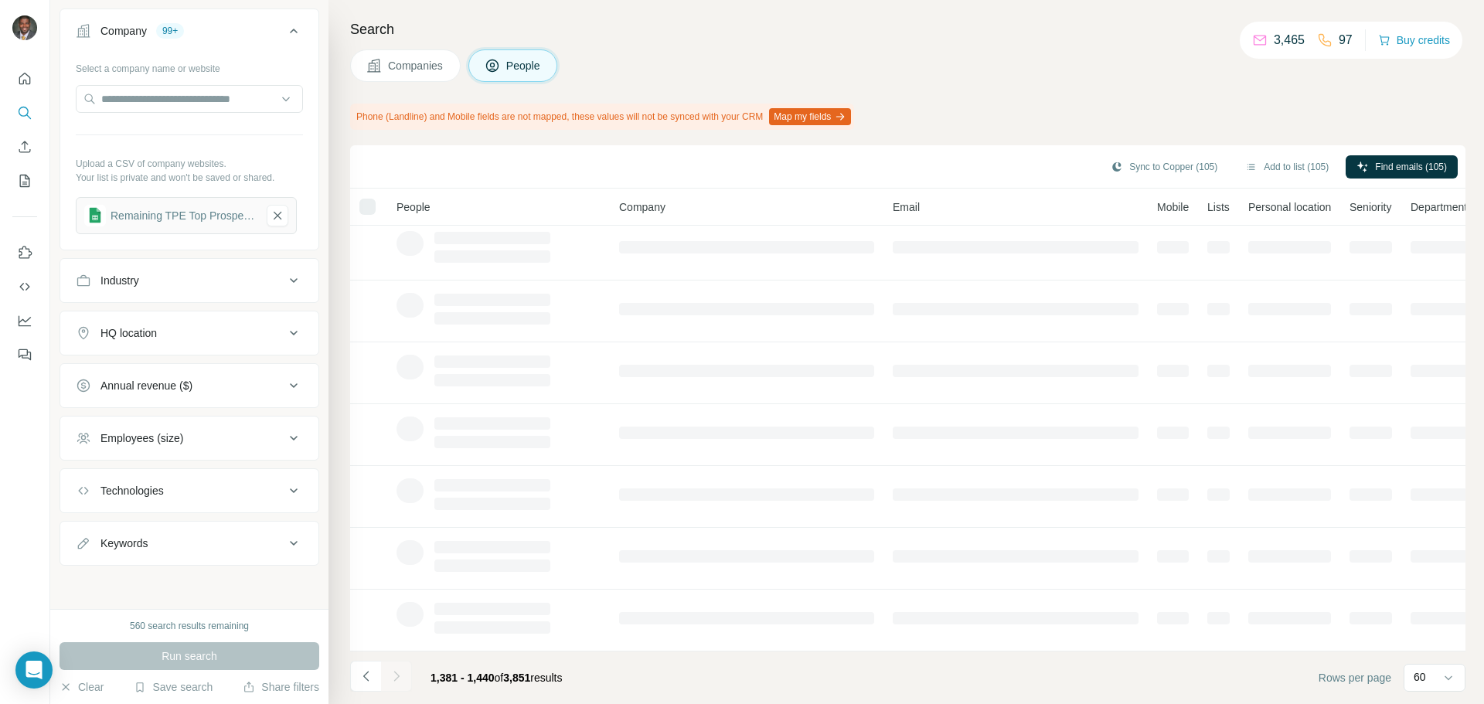
scroll to position [200, 0]
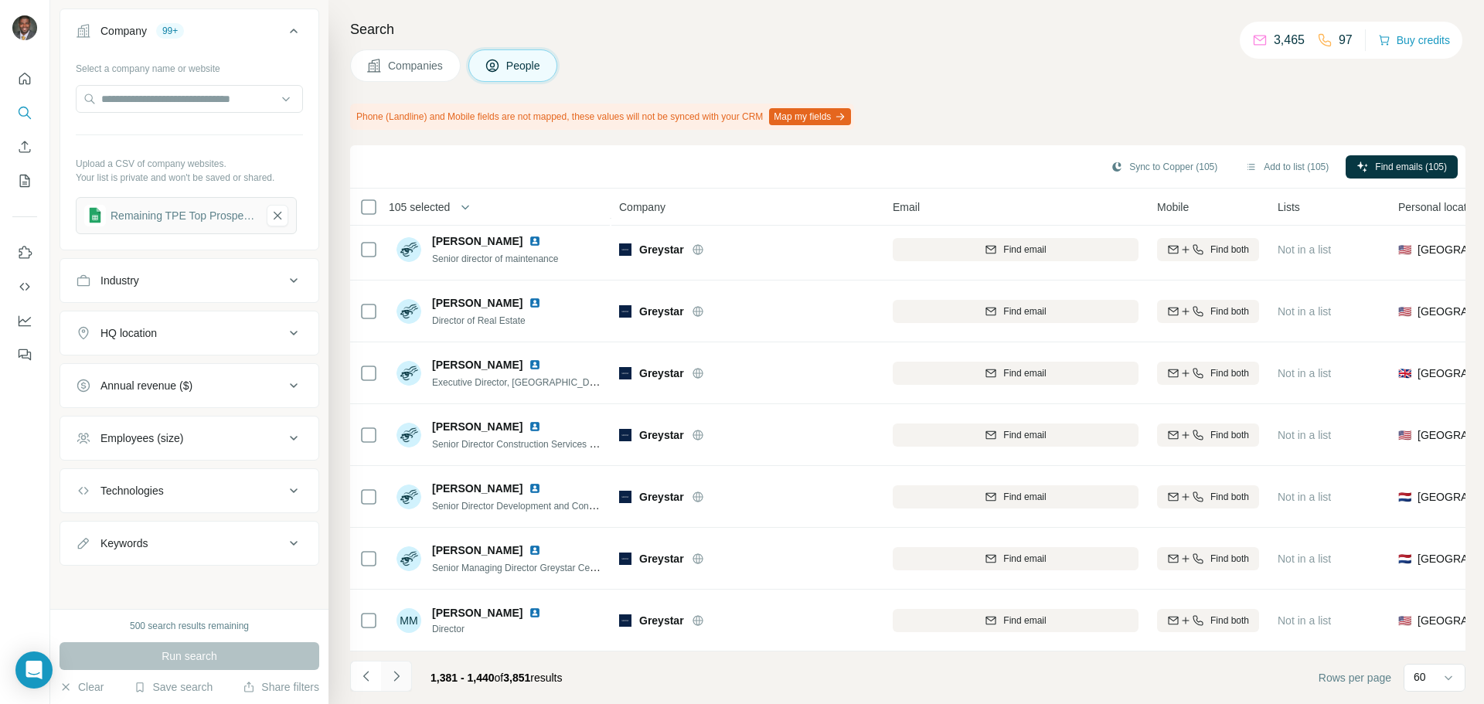
click at [395, 675] on icon "Navigate to next page" at bounding box center [396, 675] width 15 height 15
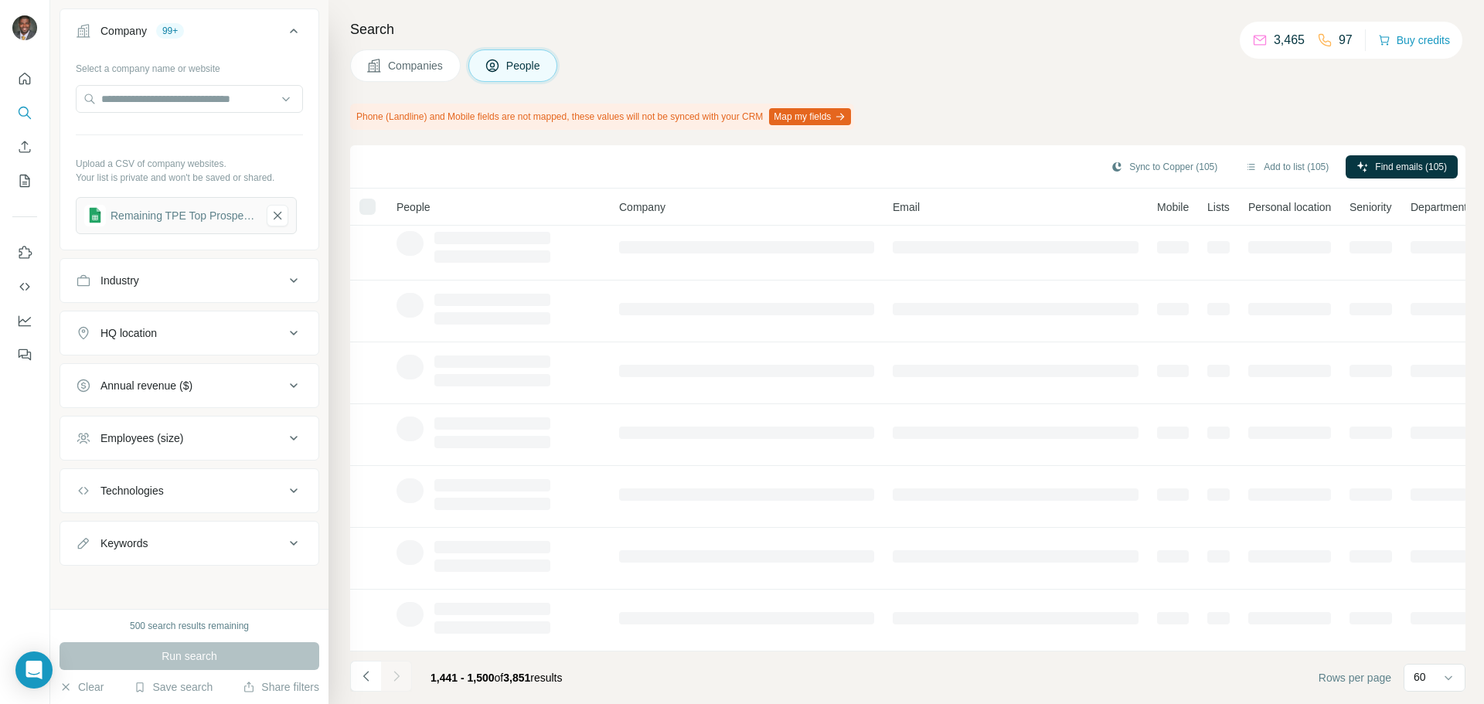
scroll to position [0, 0]
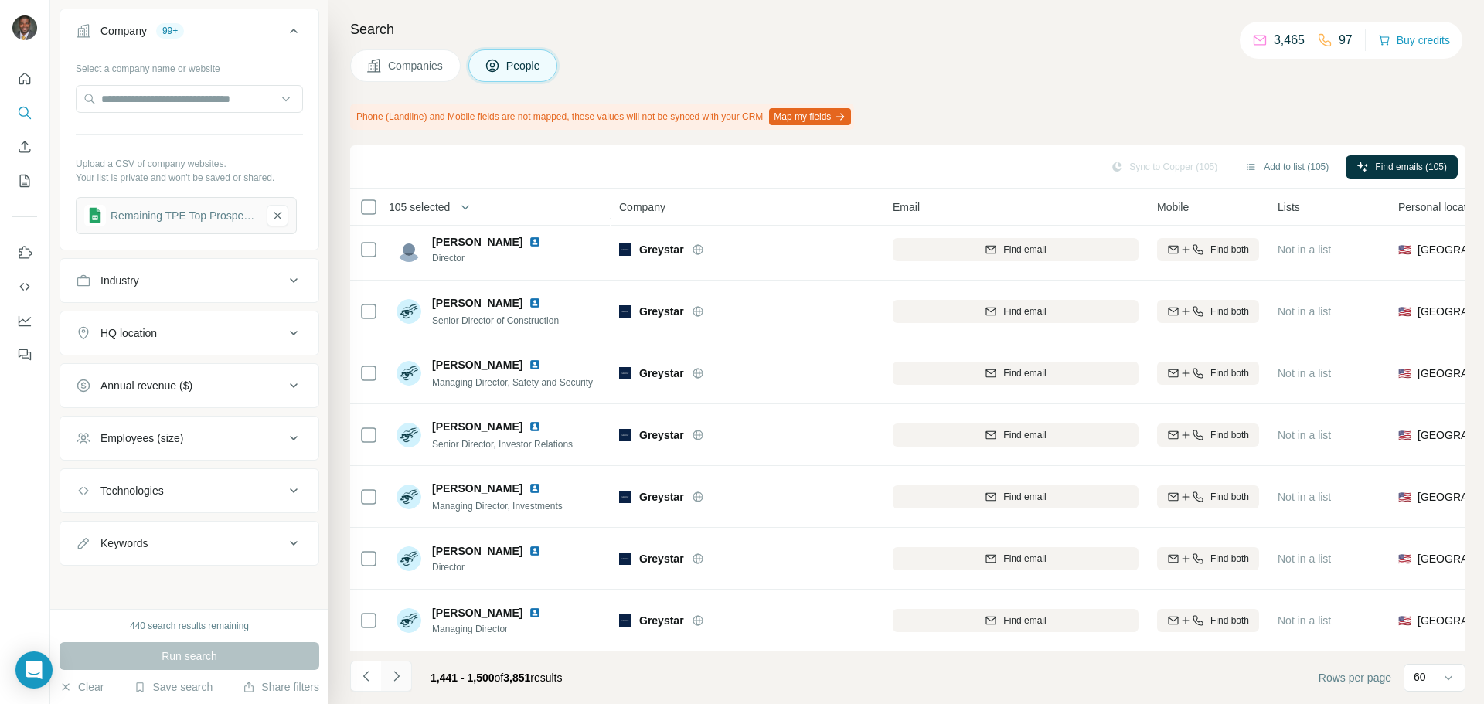
click at [395, 675] on icon "Navigate to next page" at bounding box center [396, 675] width 15 height 15
click at [399, 673] on icon "Navigate to next page" at bounding box center [396, 675] width 15 height 15
click at [401, 681] on icon "Navigate to next page" at bounding box center [396, 675] width 15 height 15
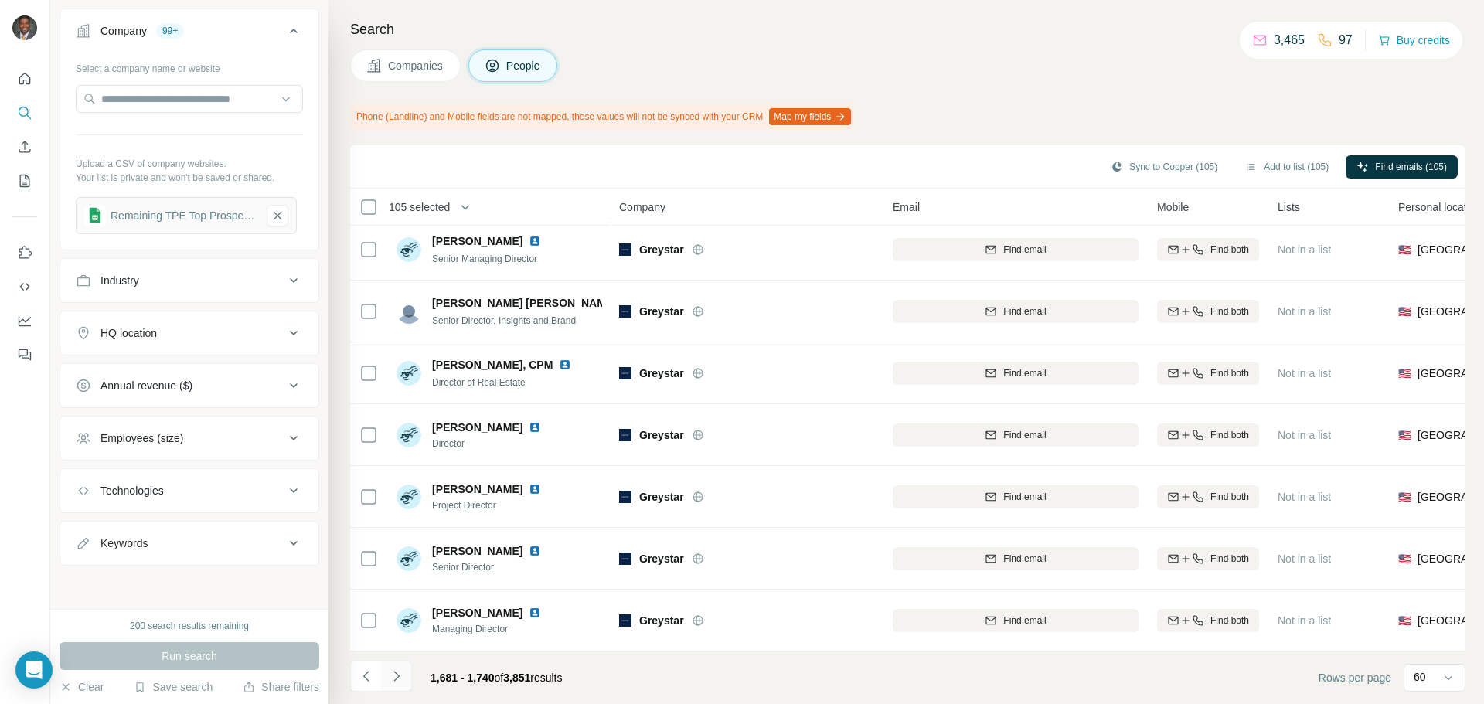
click at [401, 681] on icon "Navigate to next page" at bounding box center [396, 675] width 15 height 15
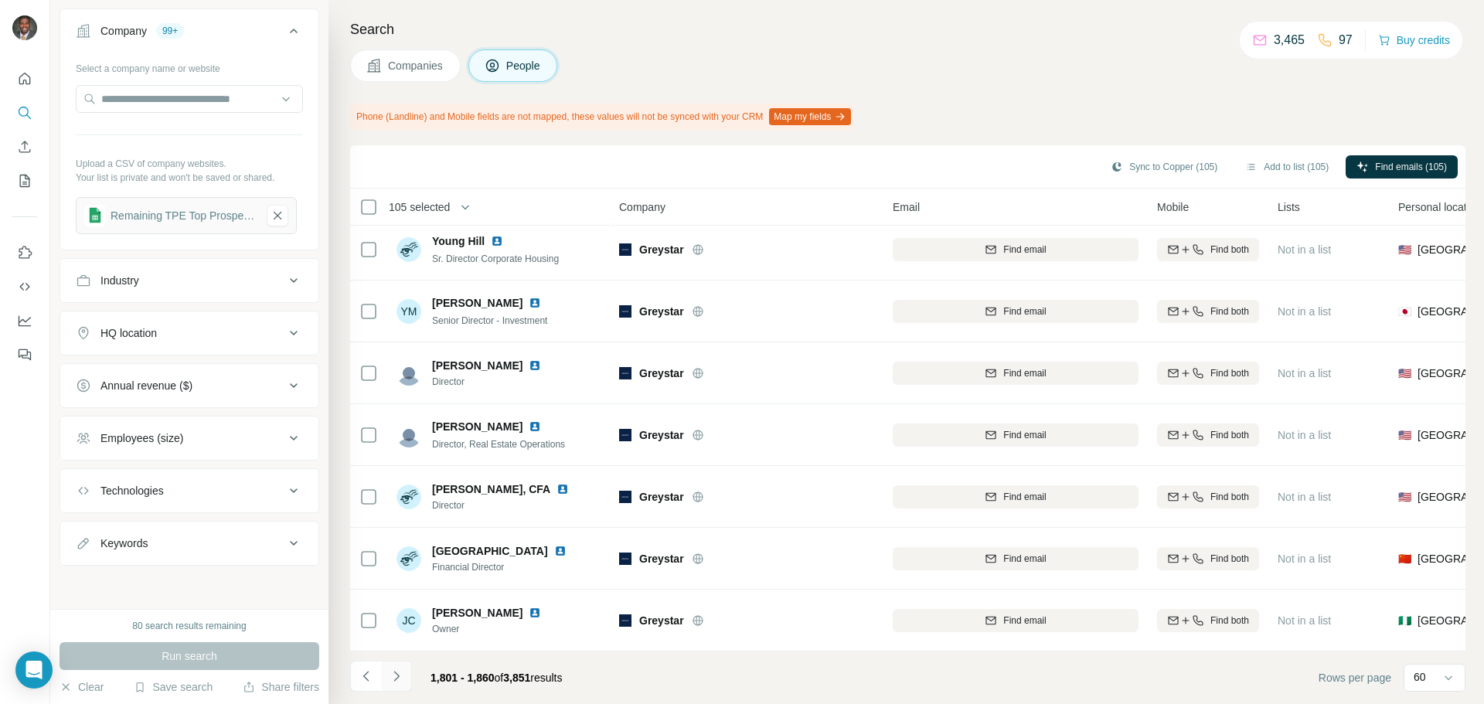
click at [401, 677] on icon "Navigate to next page" at bounding box center [396, 675] width 15 height 15
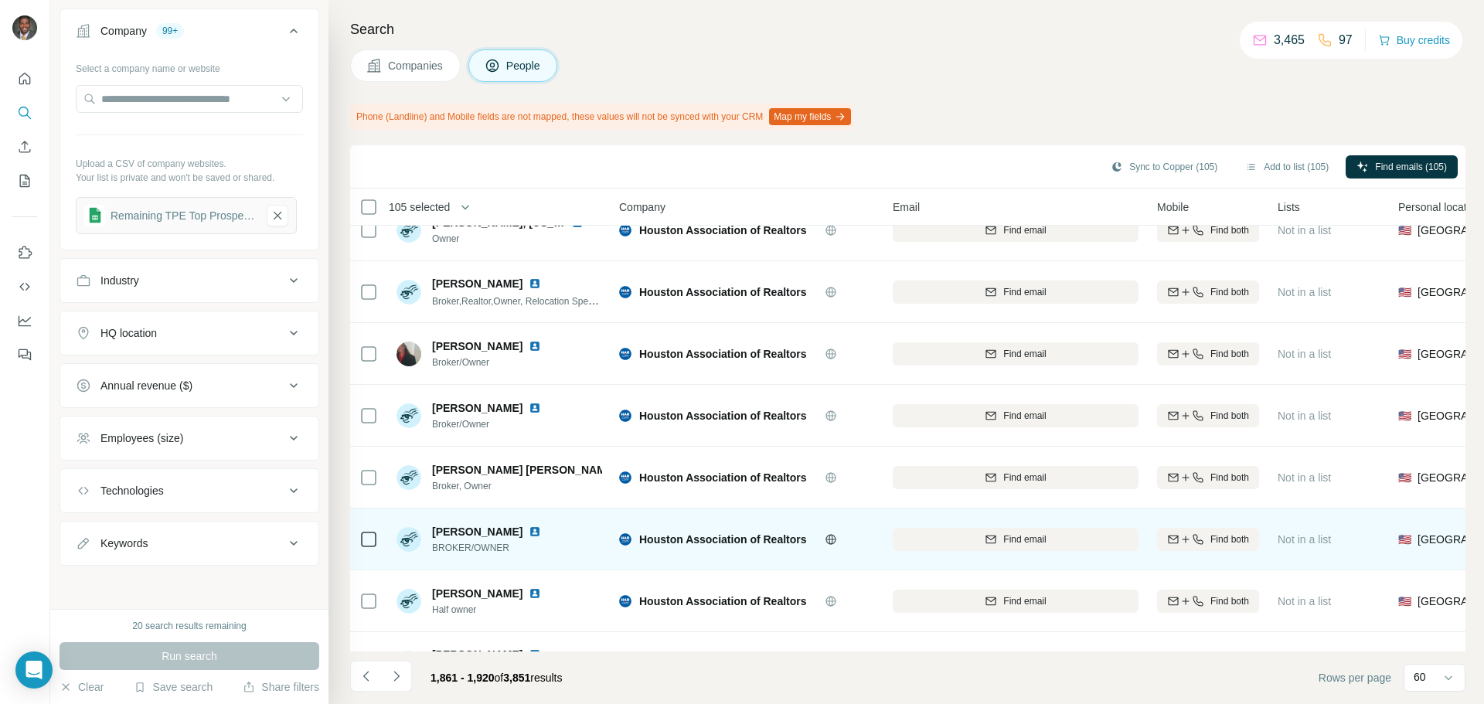
scroll to position [3291, 0]
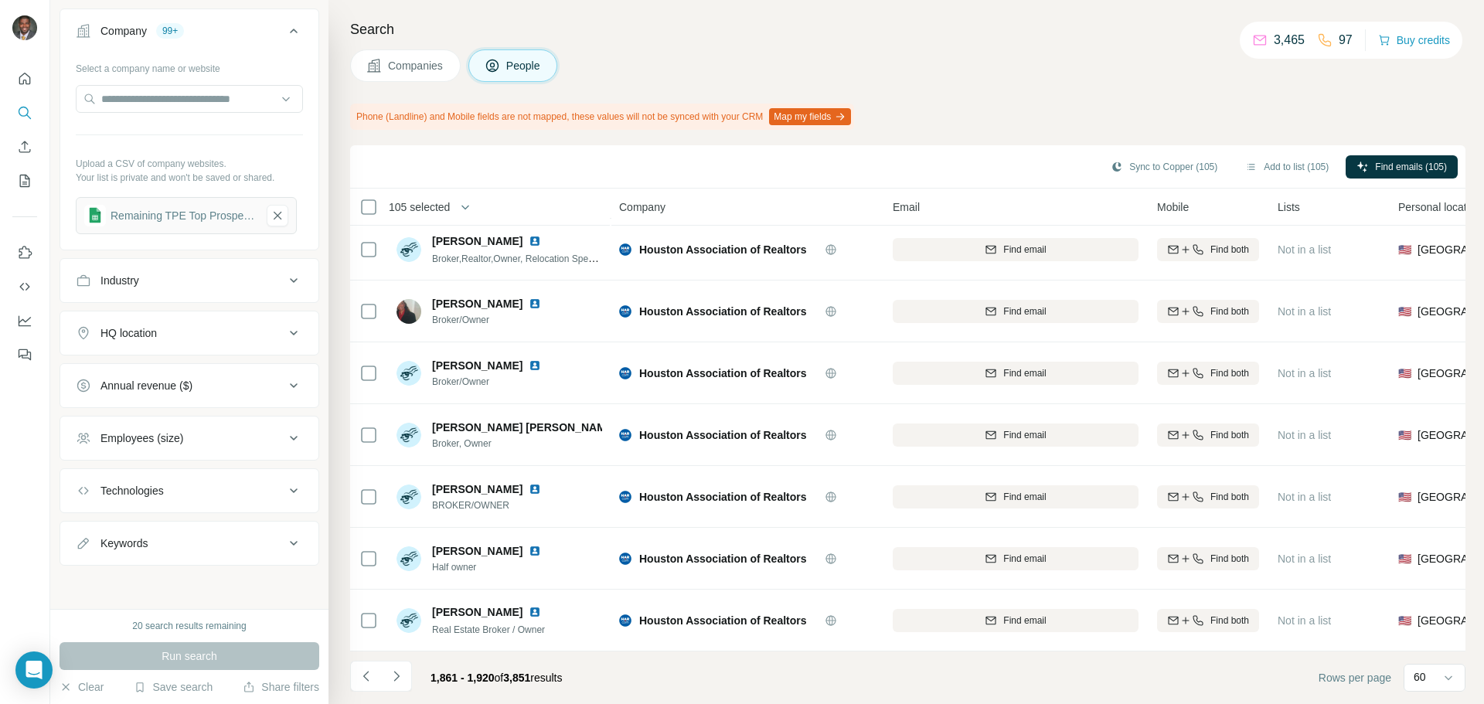
click at [399, 679] on icon "Navigate to next page" at bounding box center [396, 675] width 15 height 15
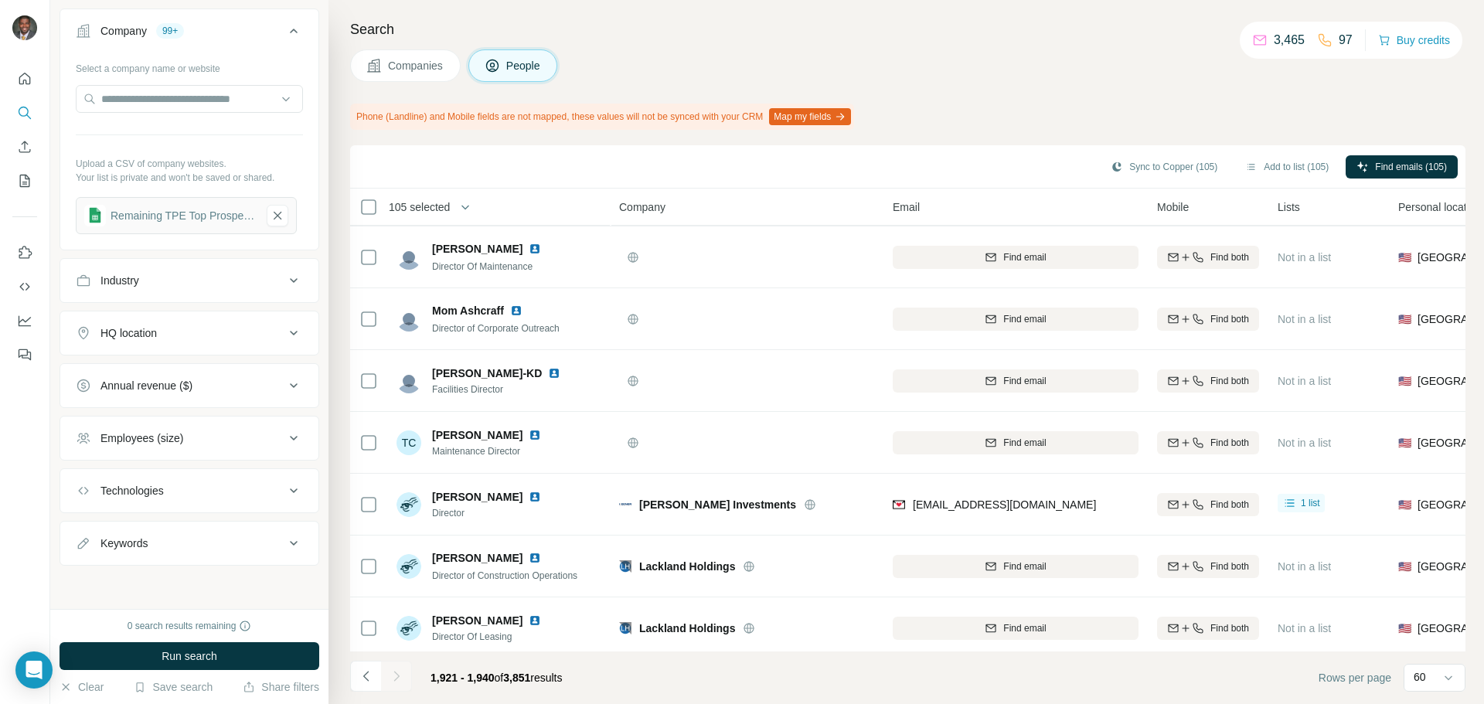
scroll to position [818, 0]
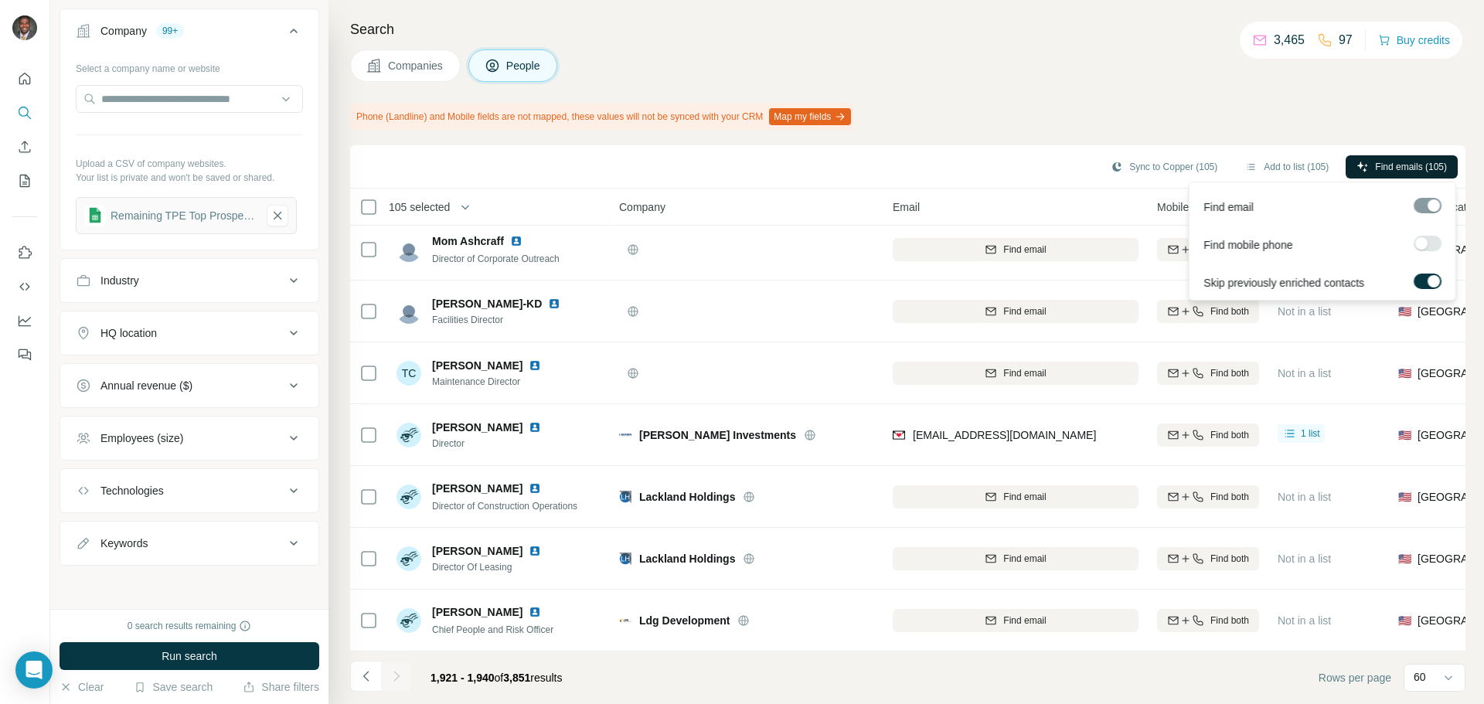
click at [1416, 165] on span "Find emails (105)" at bounding box center [1411, 167] width 72 height 14
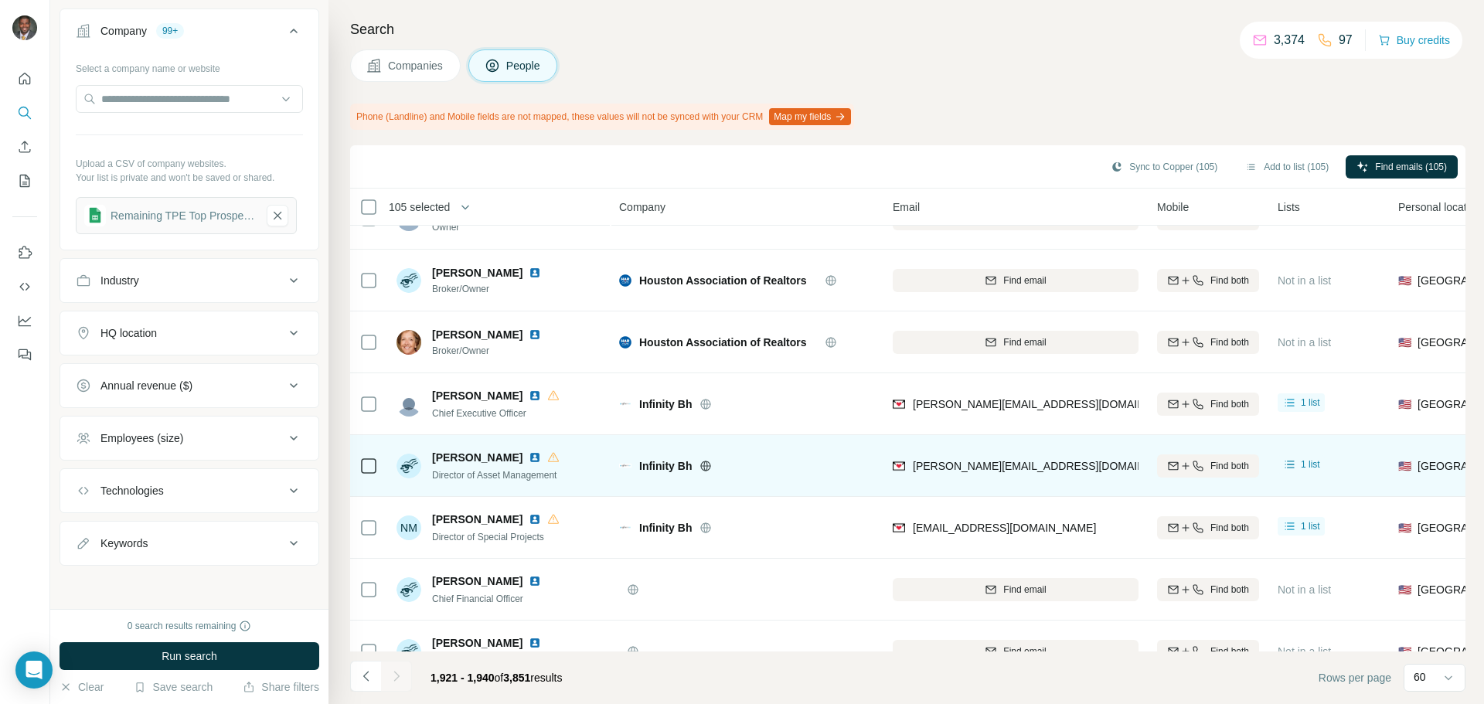
scroll to position [0, 0]
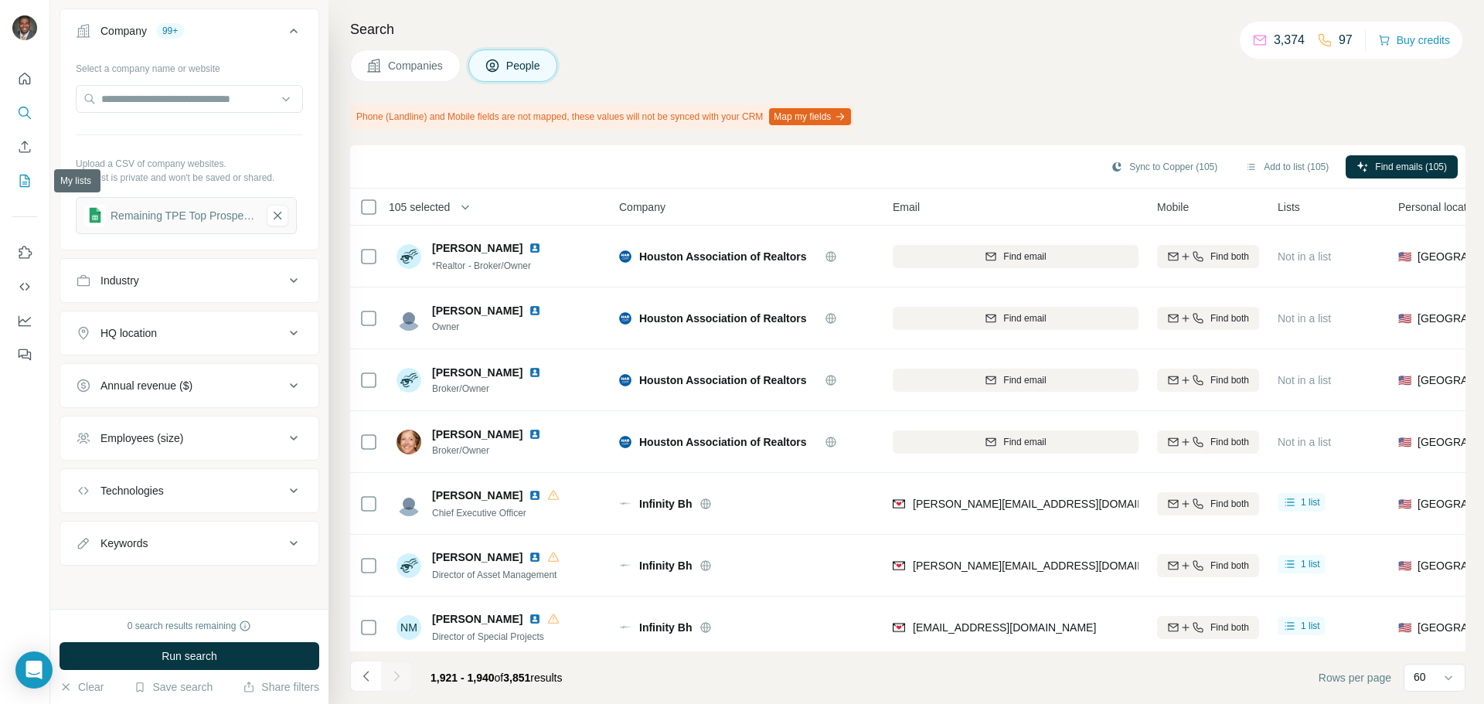
click at [26, 186] on icon "My lists" at bounding box center [25, 181] width 10 height 12
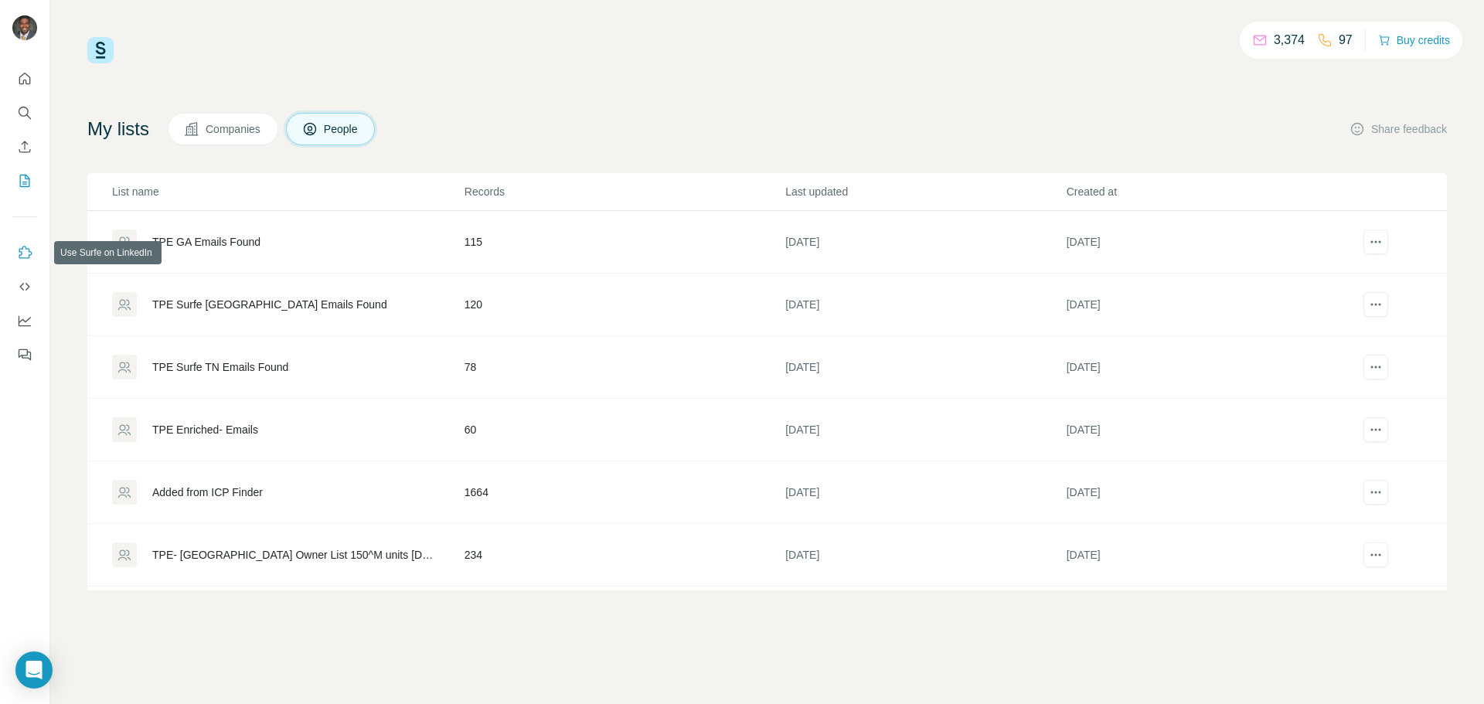
click at [28, 252] on icon "Use Surfe on LinkedIn" at bounding box center [24, 252] width 15 height 15
click at [15, 144] on button "Enrich CSV" at bounding box center [24, 147] width 25 height 28
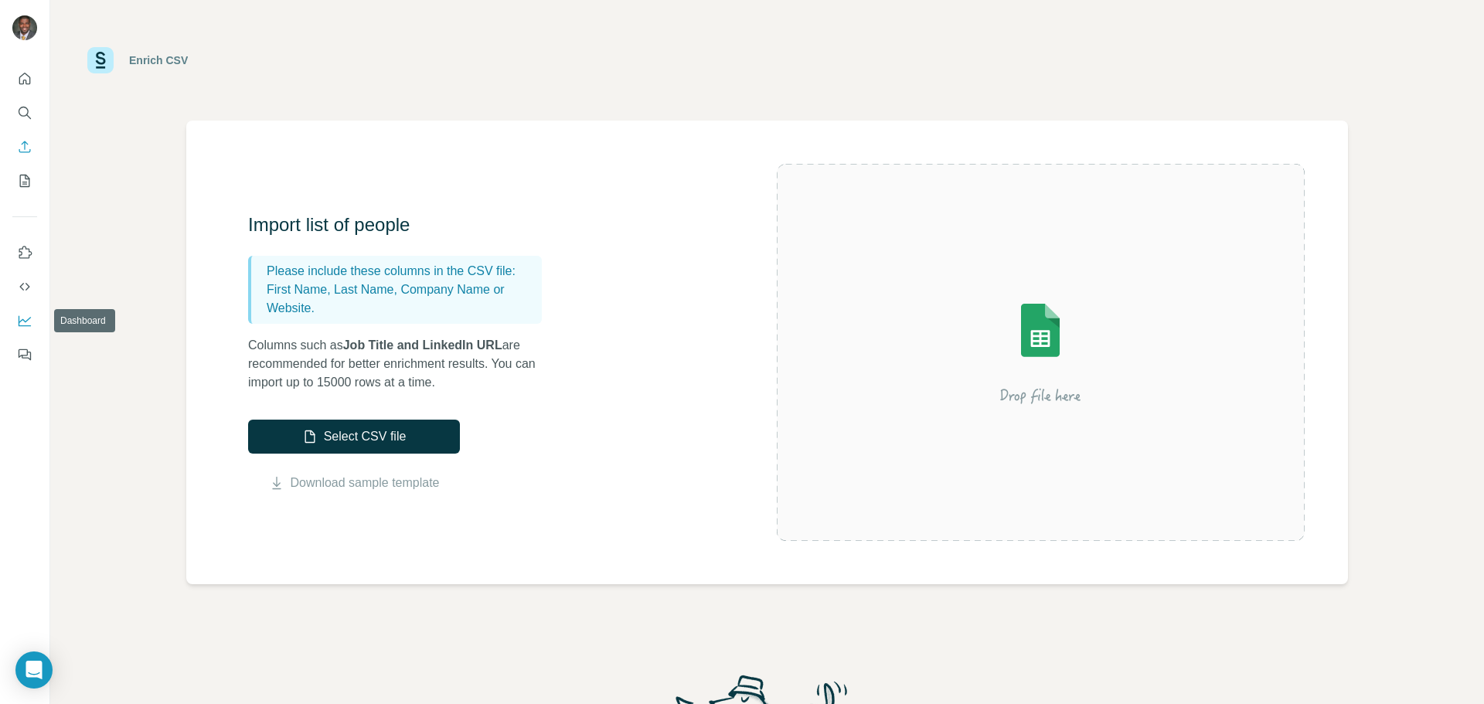
click at [31, 323] on icon "Dashboard" at bounding box center [24, 320] width 15 height 15
click at [28, 116] on icon "Search" at bounding box center [28, 116] width 5 height 5
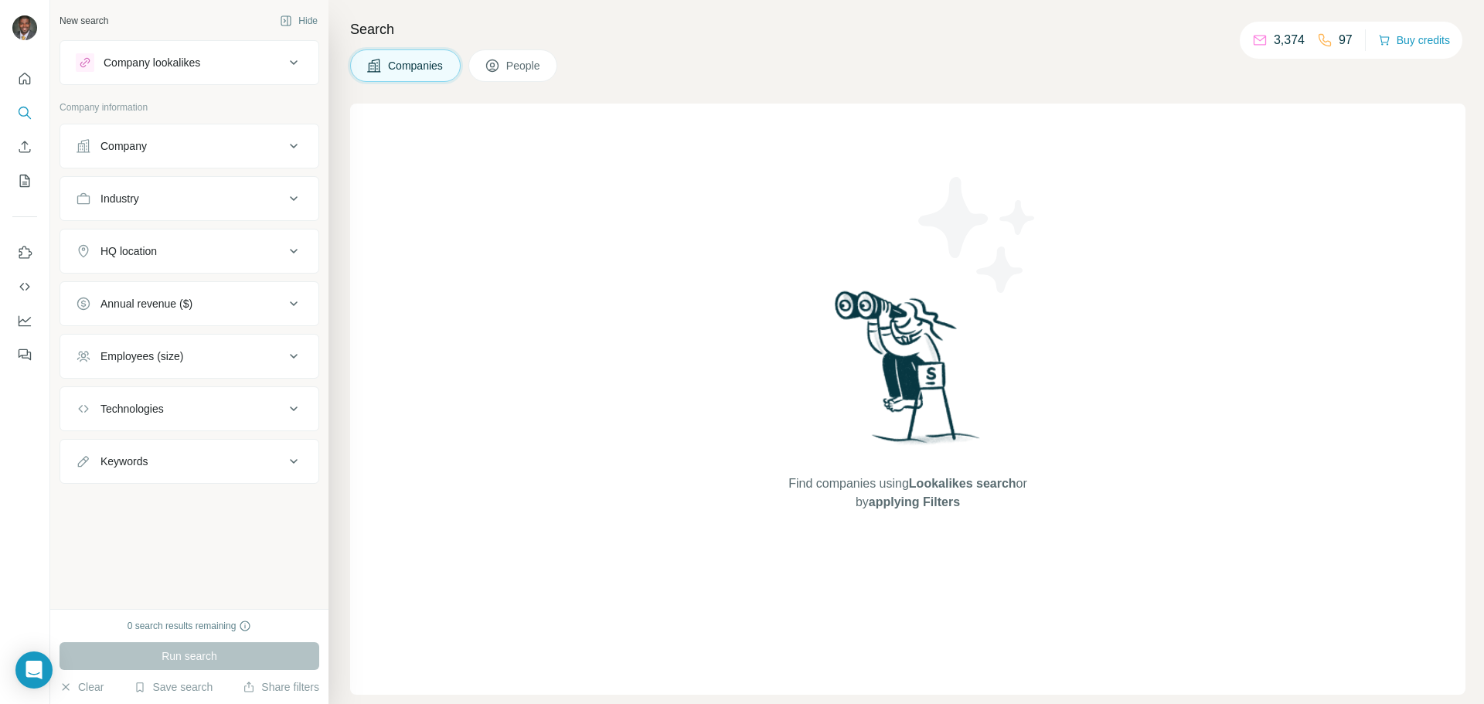
click at [483, 71] on button "People" at bounding box center [513, 65] width 90 height 32
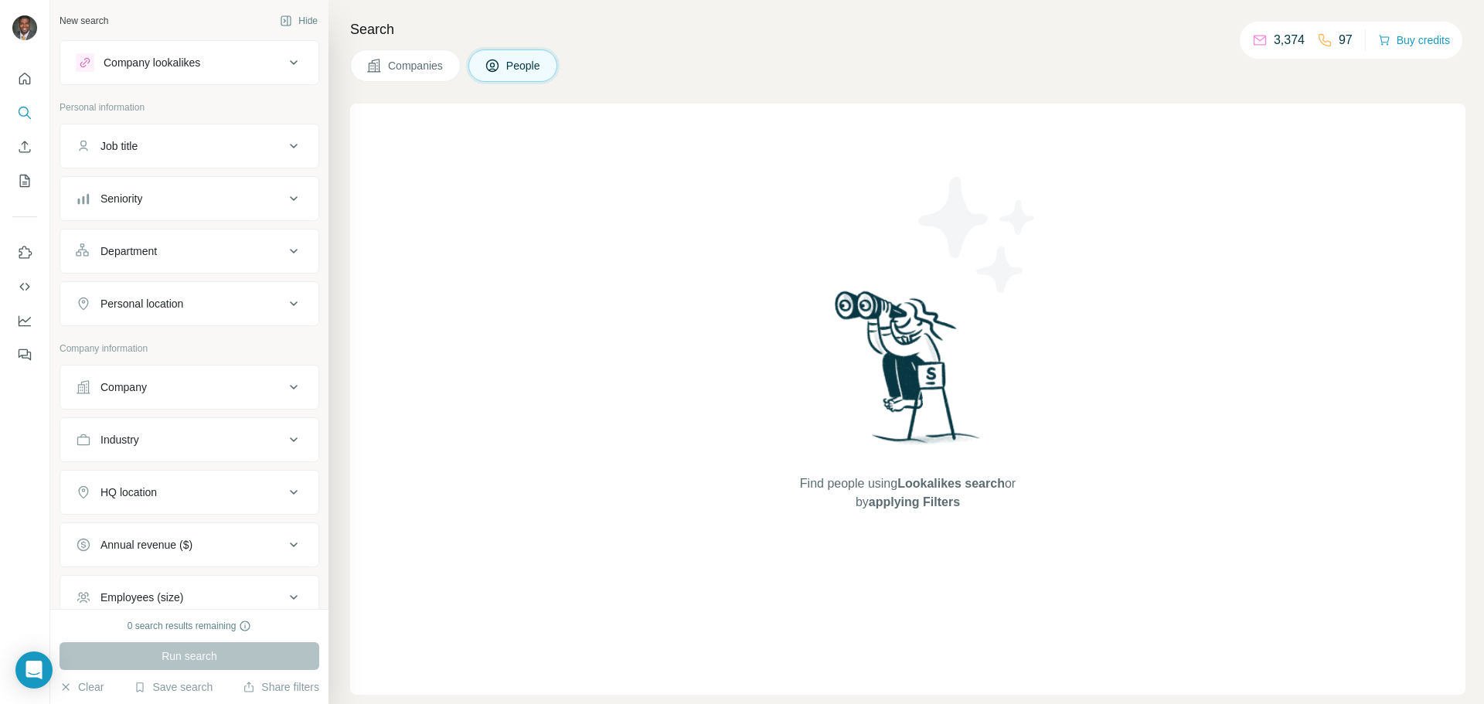
click at [284, 391] on icon at bounding box center [293, 387] width 19 height 19
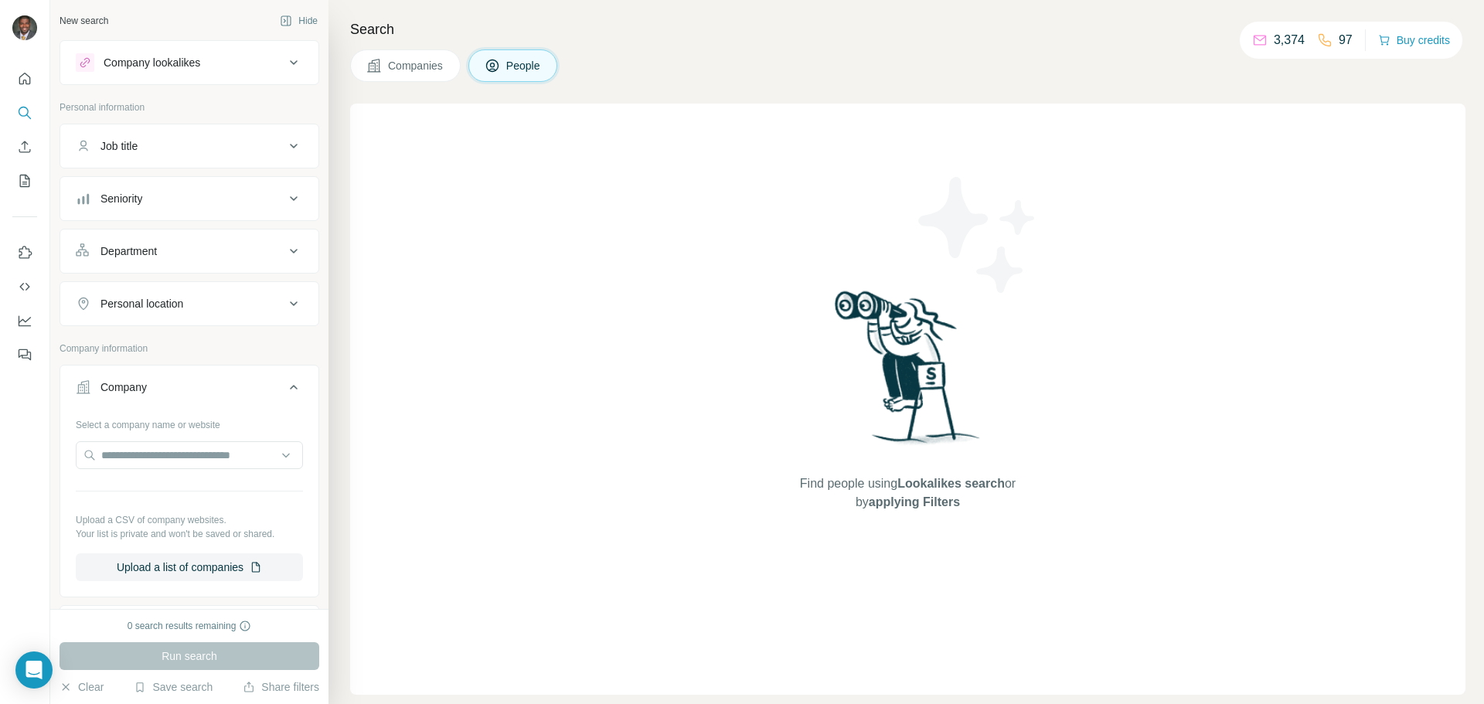
click at [284, 390] on icon at bounding box center [293, 387] width 19 height 19
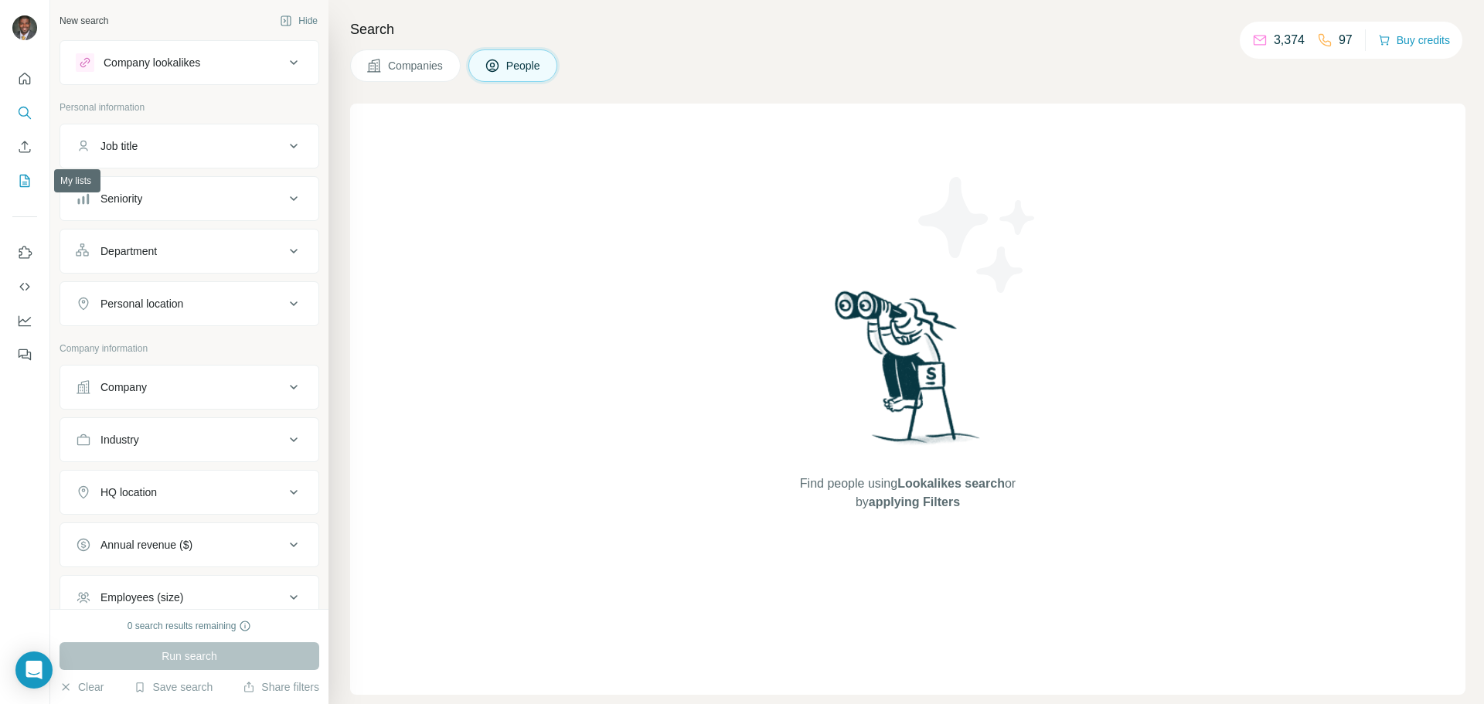
click at [30, 189] on button "My lists" at bounding box center [24, 181] width 25 height 28
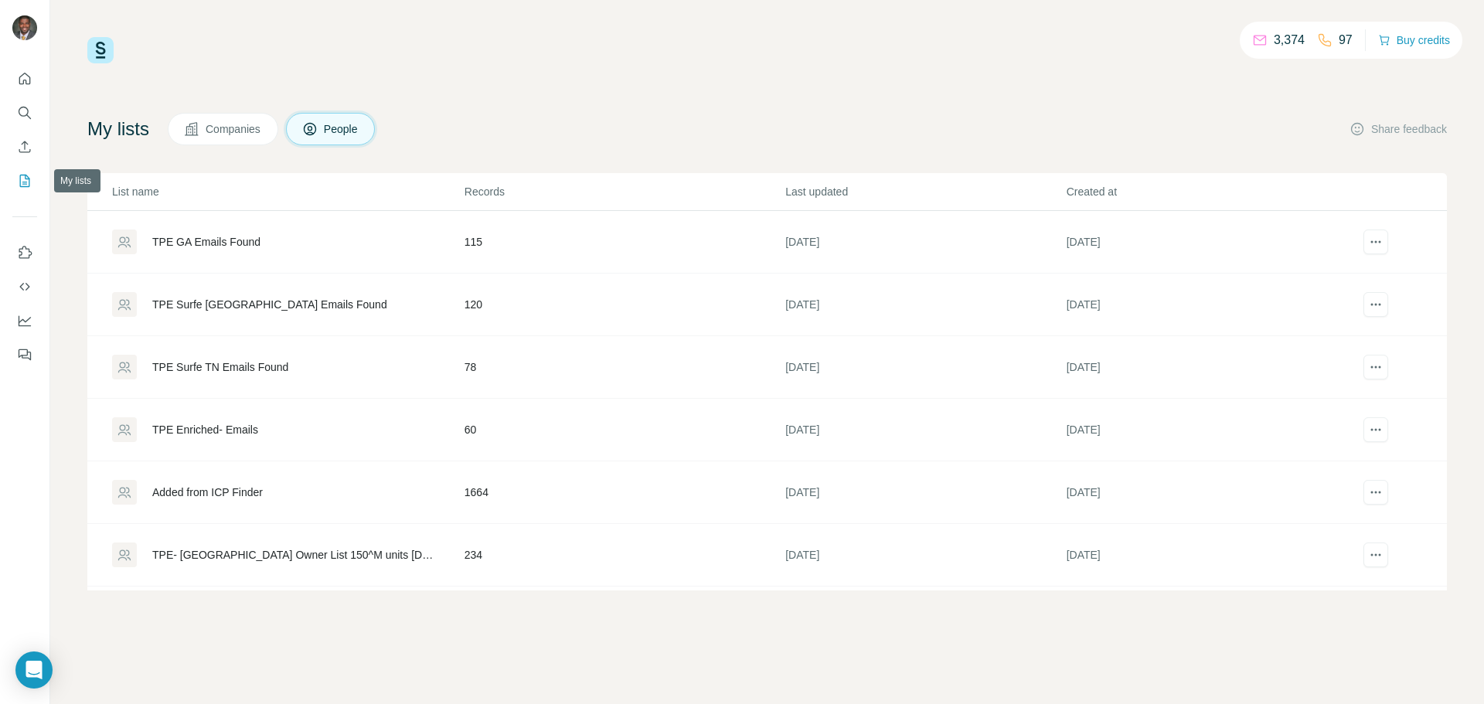
click at [20, 172] on button "My lists" at bounding box center [24, 181] width 25 height 28
click at [1353, 515] on div "Download list as CSV" at bounding box center [1352, 524] width 144 height 28
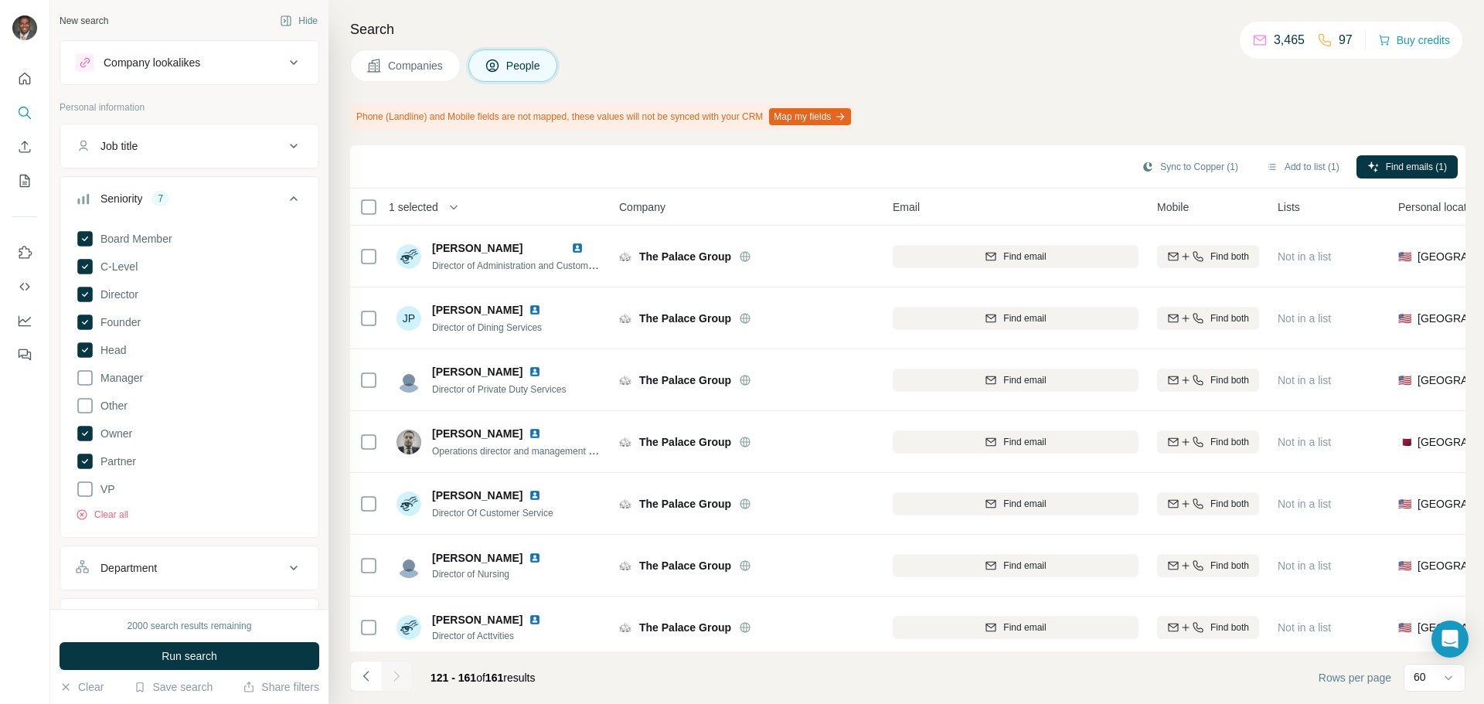
scroll to position [464, 0]
